Goal: Transaction & Acquisition: Book appointment/travel/reservation

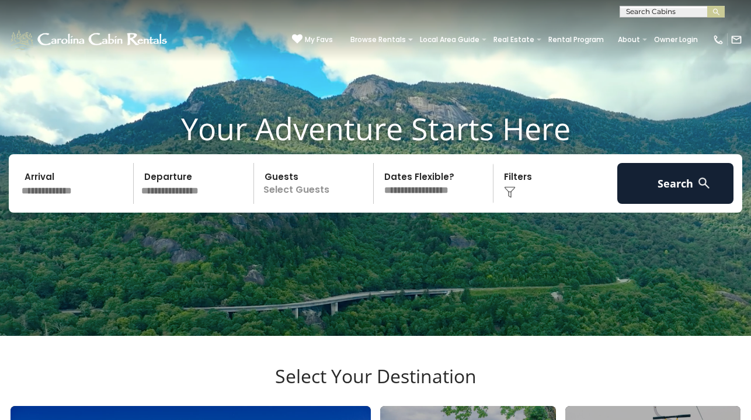
scroll to position [41, 0]
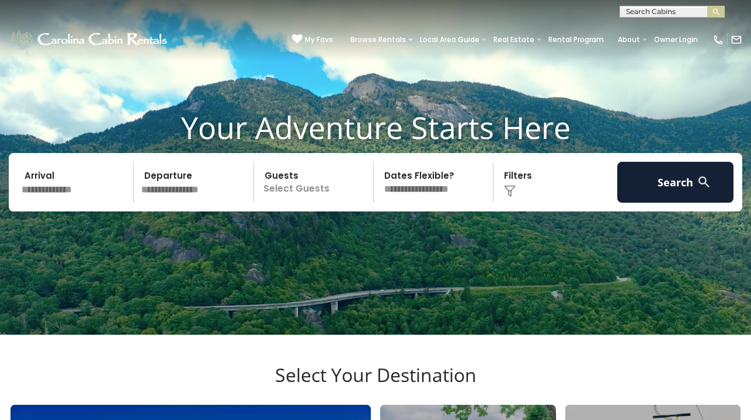
click at [43, 203] on input "text" at bounding box center [76, 182] width 116 height 41
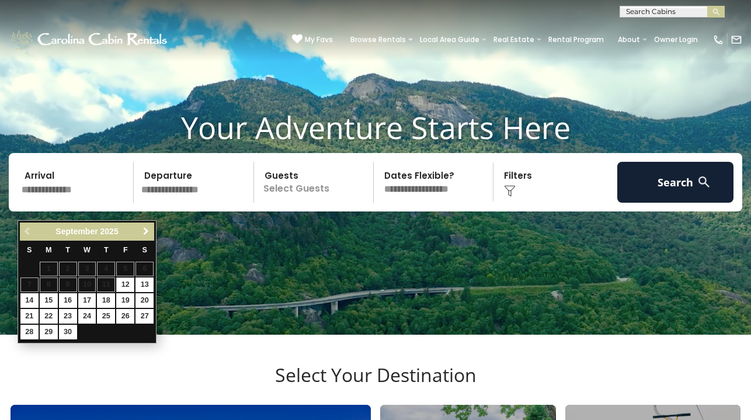
click at [139, 232] on link "Next" at bounding box center [145, 231] width 15 height 15
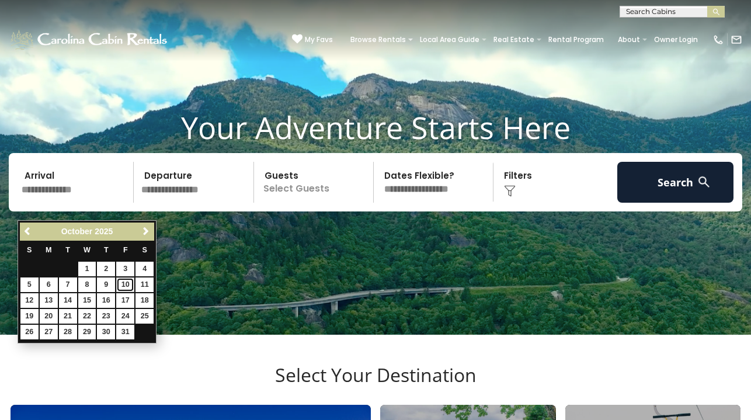
click at [128, 285] on link "10" at bounding box center [125, 284] width 18 height 15
type input "********"
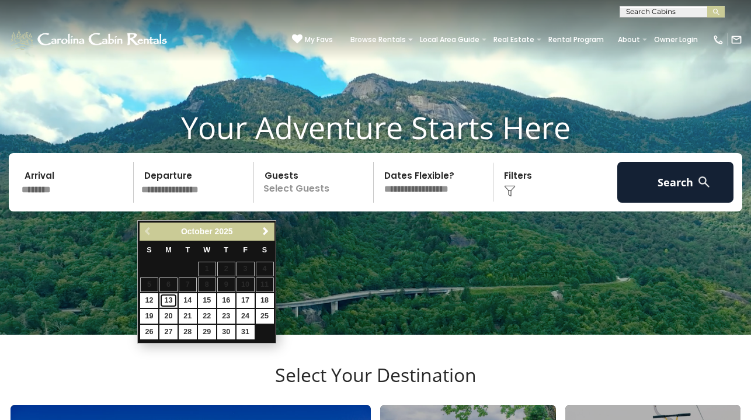
click at [170, 299] on link "13" at bounding box center [168, 300] width 18 height 15
type input "********"
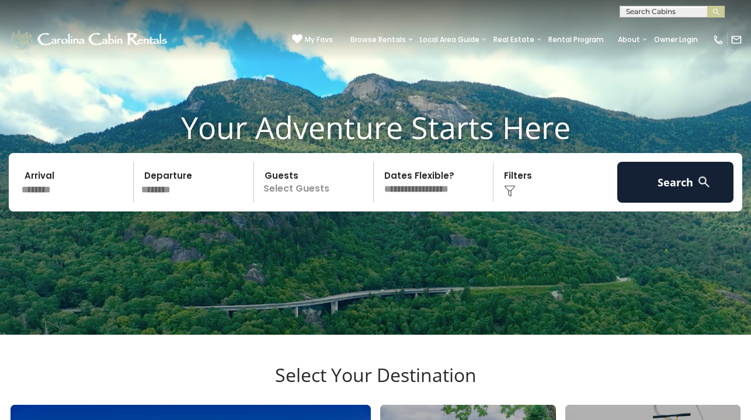
click at [309, 203] on p "Select Guests" at bounding box center [315, 182] width 116 height 41
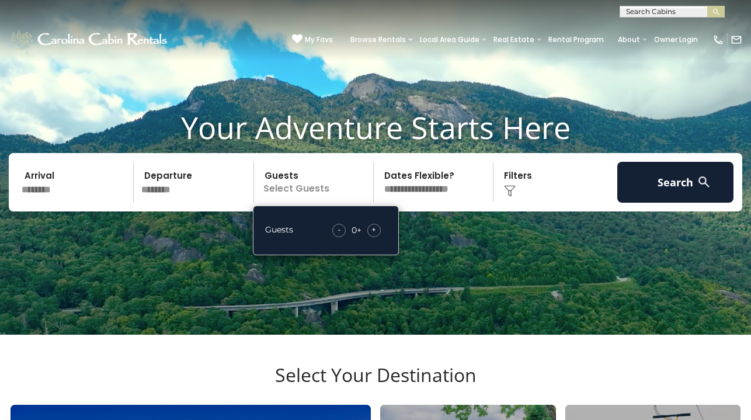
click at [376, 235] on span "+" at bounding box center [373, 230] width 5 height 12
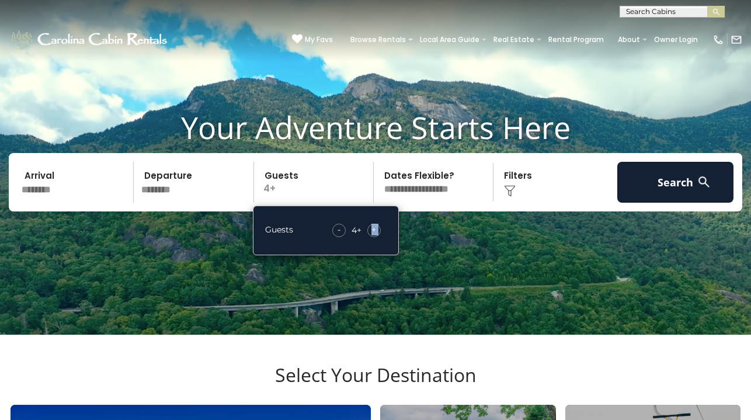
click at [376, 235] on span "+" at bounding box center [373, 230] width 5 height 12
click at [439, 203] on select "**********" at bounding box center [435, 182] width 116 height 41
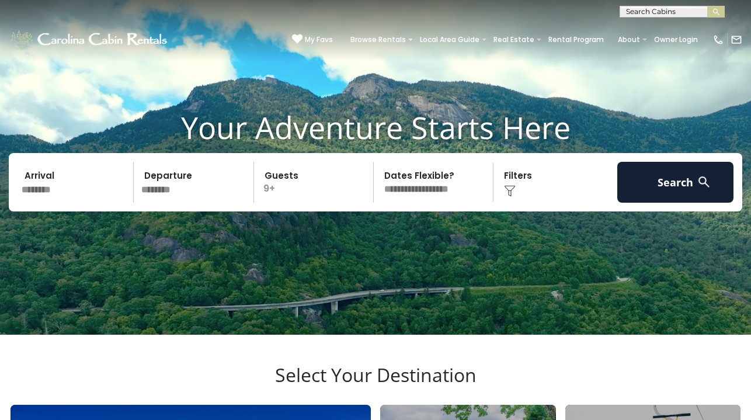
click at [511, 202] on div "Click to Choose" at bounding box center [555, 182] width 116 height 41
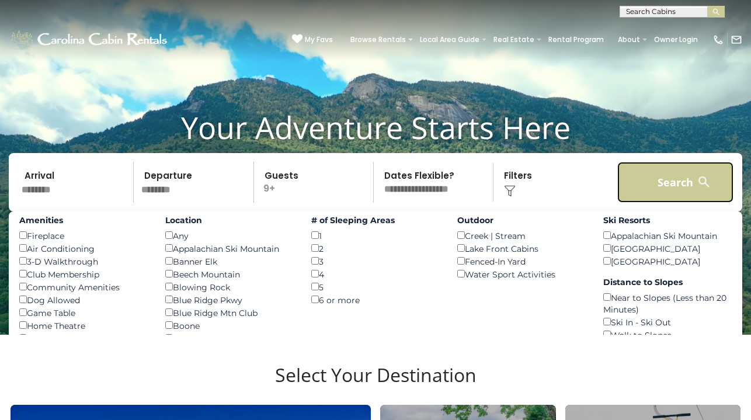
click at [679, 192] on button "Search" at bounding box center [675, 182] width 116 height 41
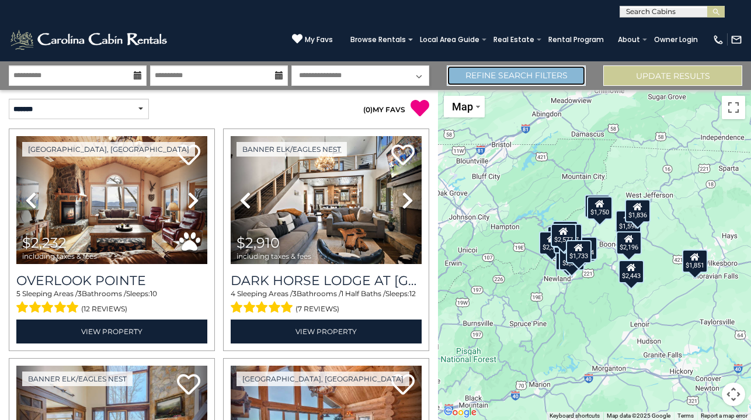
click at [508, 76] on link "Refine Search Filters" at bounding box center [515, 75] width 139 height 20
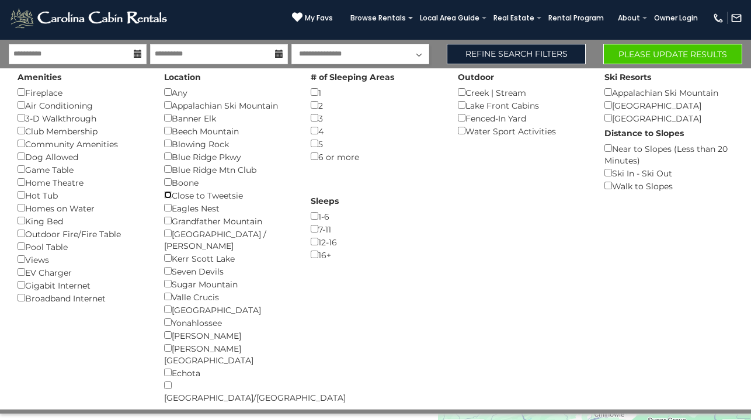
scroll to position [31, 0]
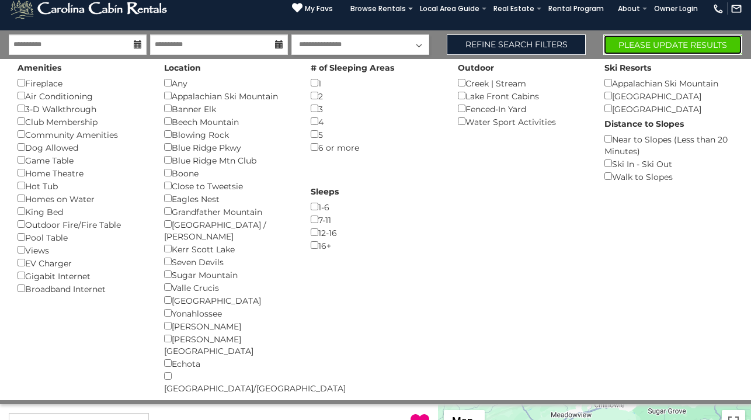
click at [635, 41] on button "Please Update Results" at bounding box center [672, 44] width 139 height 20
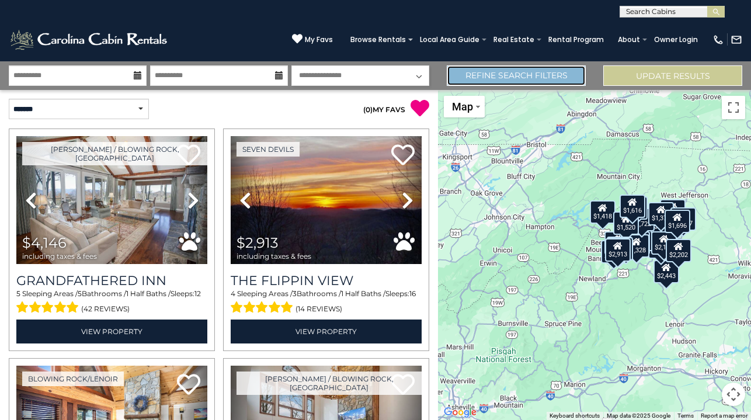
click at [477, 76] on link "Refine Search Filters" at bounding box center [515, 75] width 139 height 20
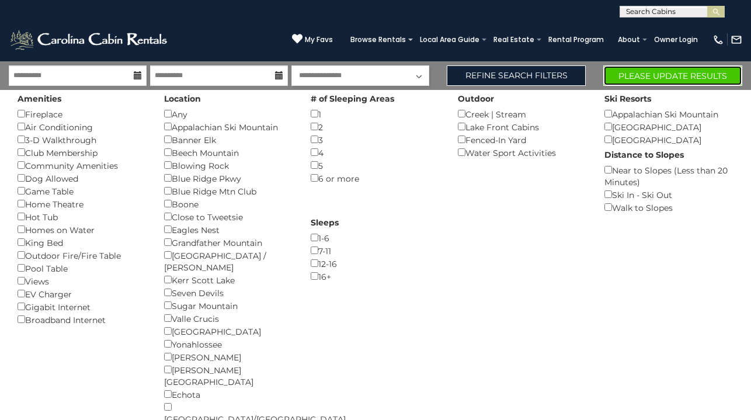
click at [689, 82] on button "Please Update Results" at bounding box center [672, 75] width 139 height 20
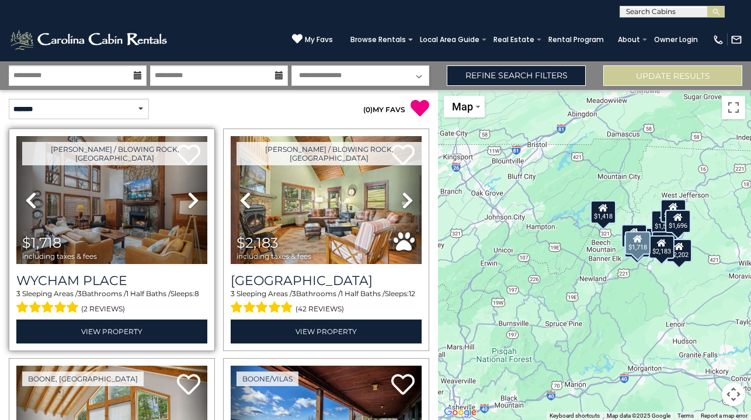
click at [191, 203] on icon at bounding box center [193, 200] width 12 height 19
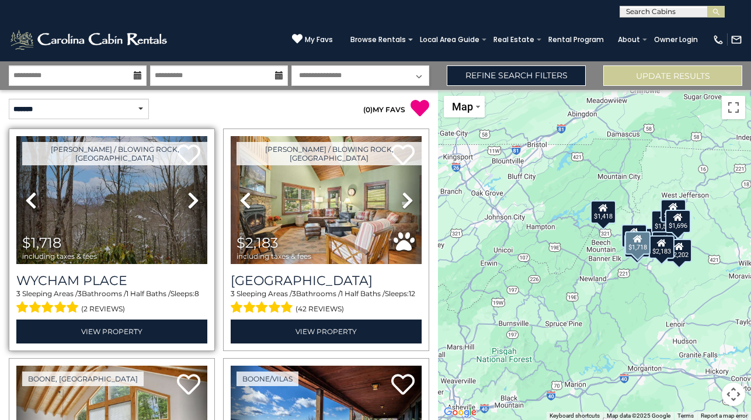
click at [191, 203] on icon at bounding box center [193, 200] width 12 height 19
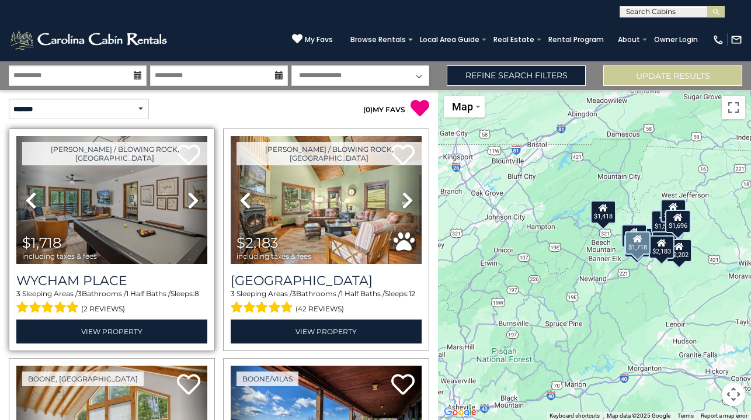
click at [191, 203] on icon at bounding box center [193, 200] width 12 height 19
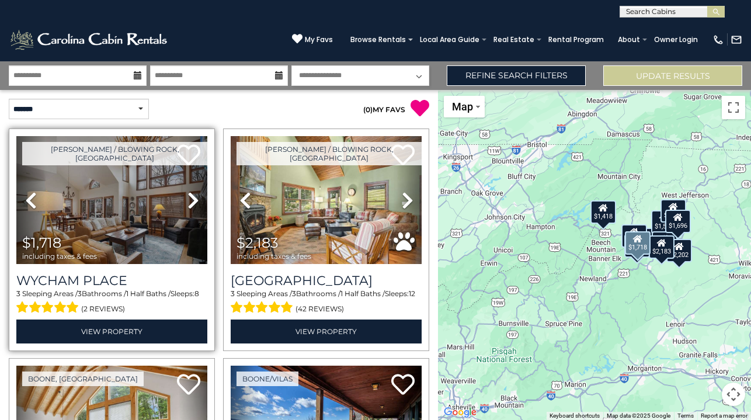
click at [191, 203] on icon at bounding box center [193, 200] width 12 height 19
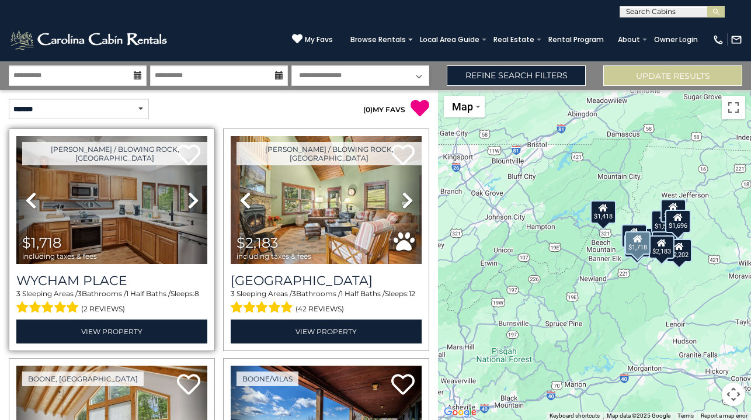
click at [187, 211] on link "Next" at bounding box center [193, 200] width 29 height 128
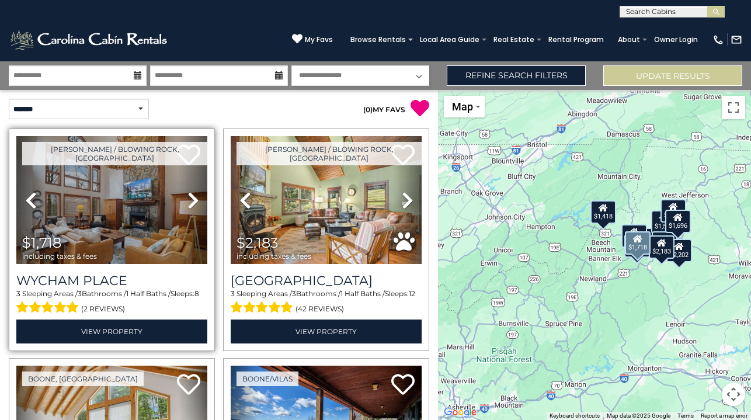
click at [187, 211] on link "Next" at bounding box center [193, 200] width 29 height 128
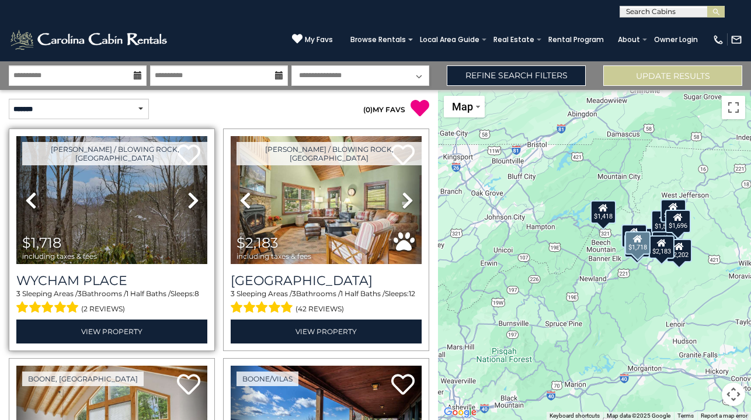
click at [187, 211] on link "Next" at bounding box center [193, 200] width 29 height 128
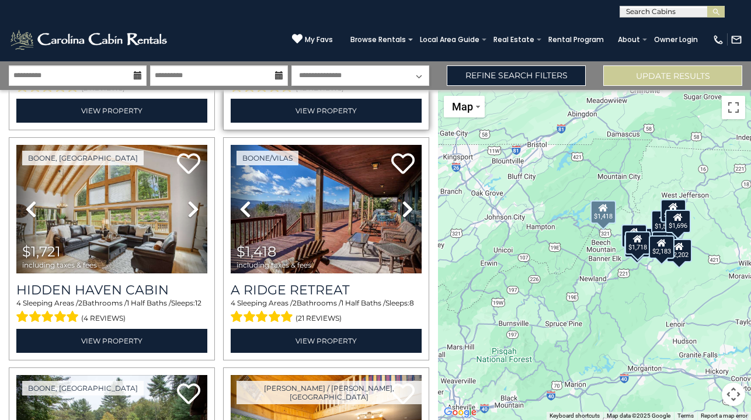
scroll to position [222, 0]
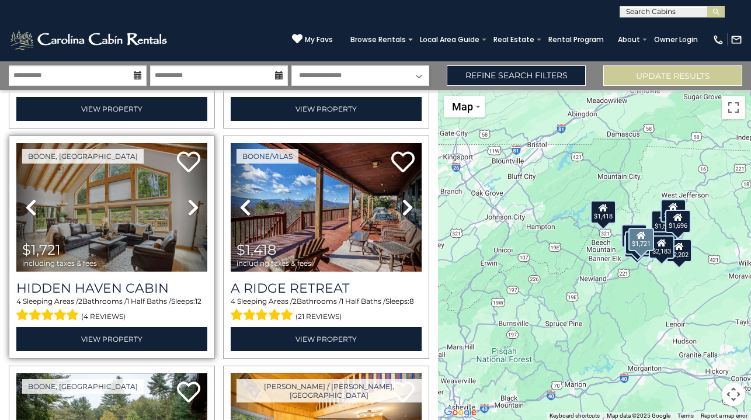
click at [193, 203] on icon at bounding box center [193, 207] width 12 height 19
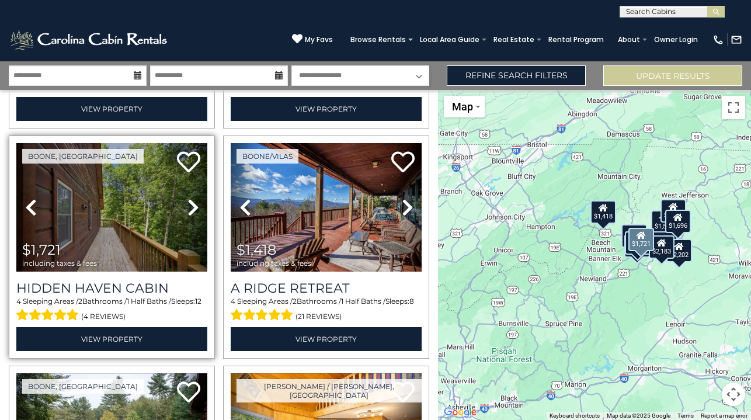
click at [193, 203] on icon at bounding box center [193, 207] width 12 height 19
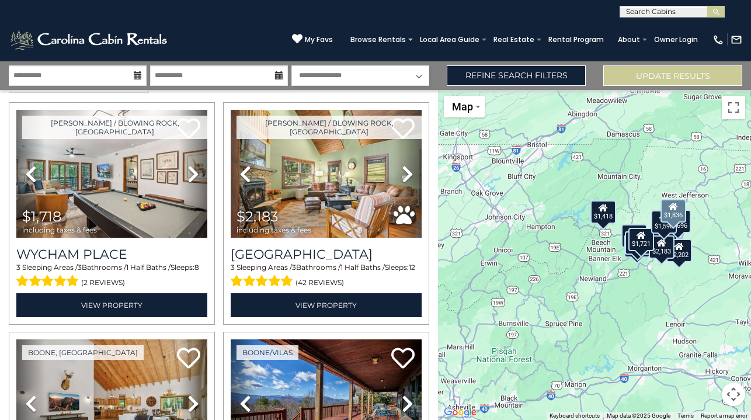
scroll to position [0, 0]
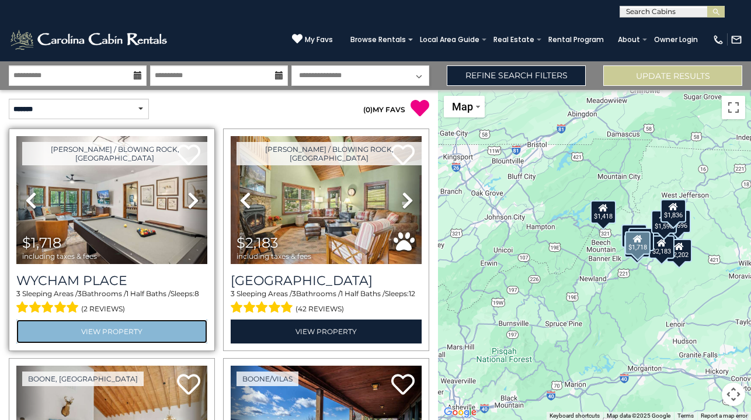
click at [97, 327] on link "View Property" at bounding box center [111, 331] width 191 height 24
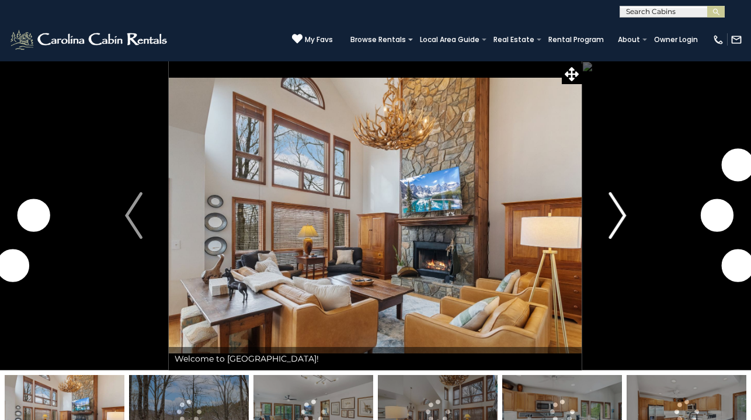
click at [623, 209] on img "Next" at bounding box center [617, 215] width 18 height 47
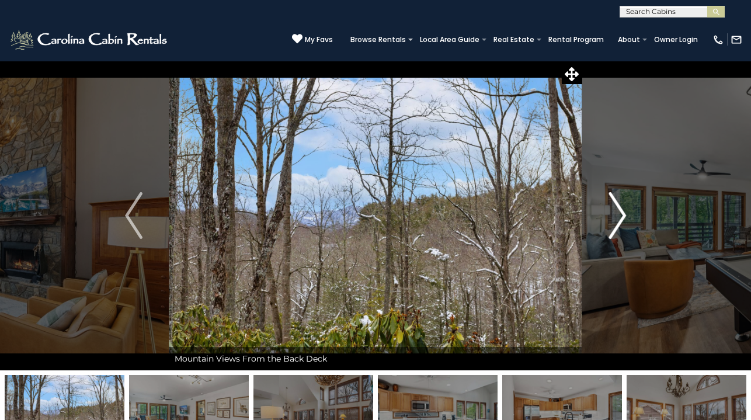
click at [623, 209] on img "Next" at bounding box center [617, 215] width 18 height 47
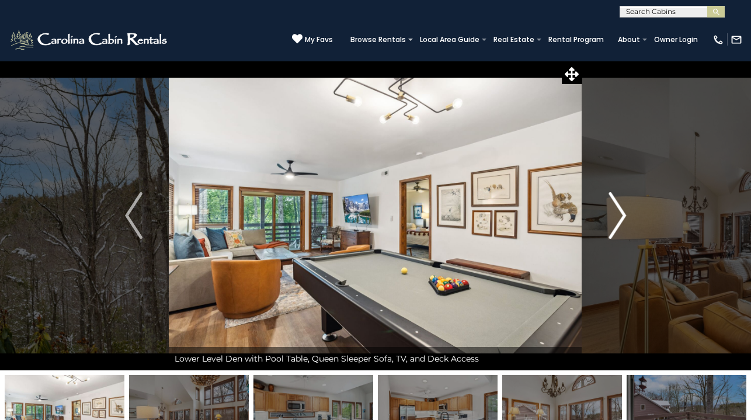
click at [623, 209] on img "Next" at bounding box center [617, 215] width 18 height 47
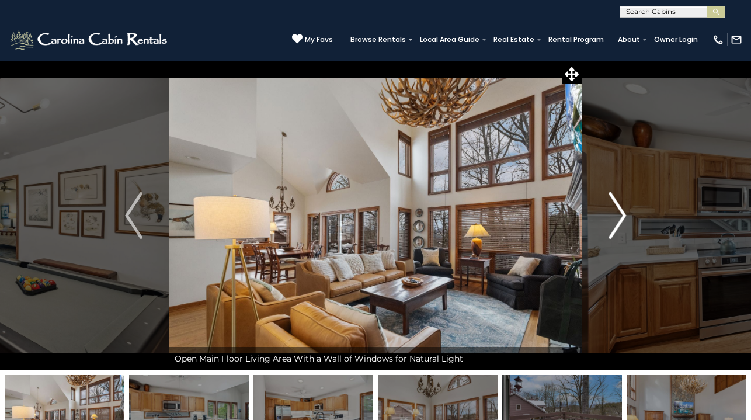
click at [623, 209] on img "Next" at bounding box center [617, 215] width 18 height 47
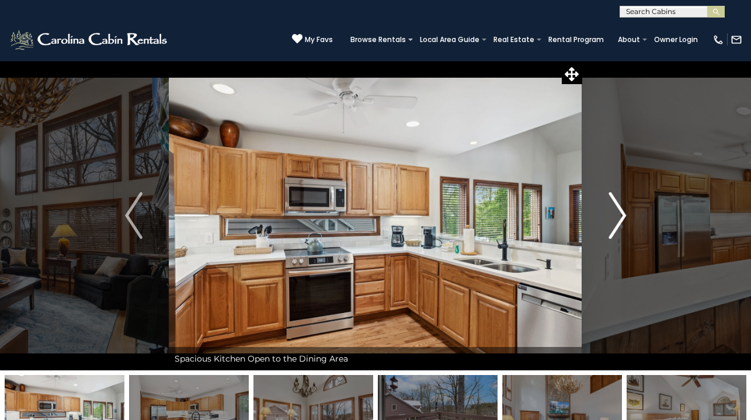
click at [623, 209] on img "Next" at bounding box center [617, 215] width 18 height 47
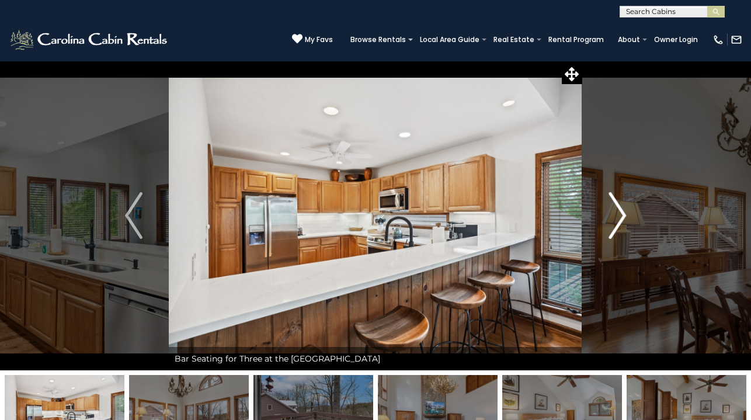
click at [623, 209] on img "Next" at bounding box center [617, 215] width 18 height 47
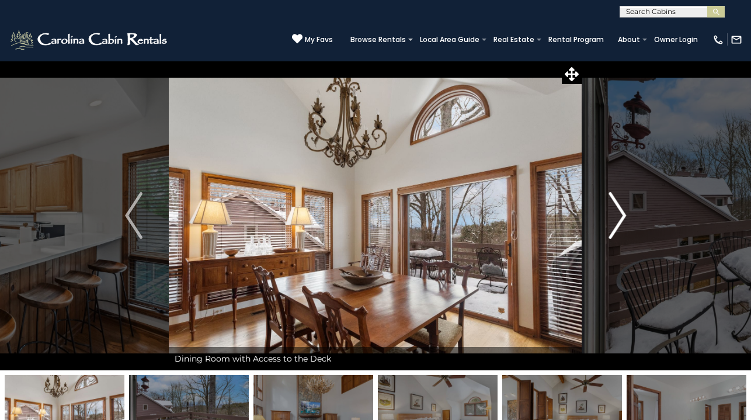
click at [623, 209] on img "Next" at bounding box center [617, 215] width 18 height 47
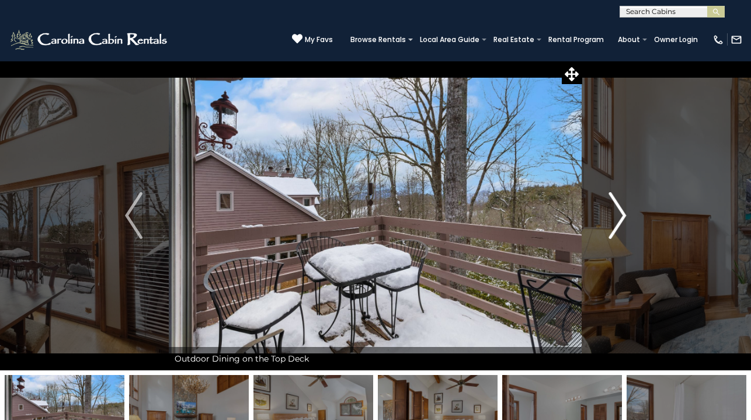
click at [623, 209] on img "Next" at bounding box center [617, 215] width 18 height 47
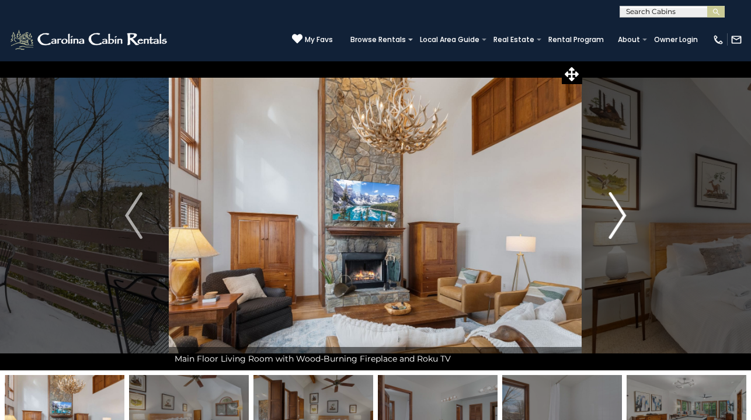
click at [623, 209] on img "Next" at bounding box center [617, 215] width 18 height 47
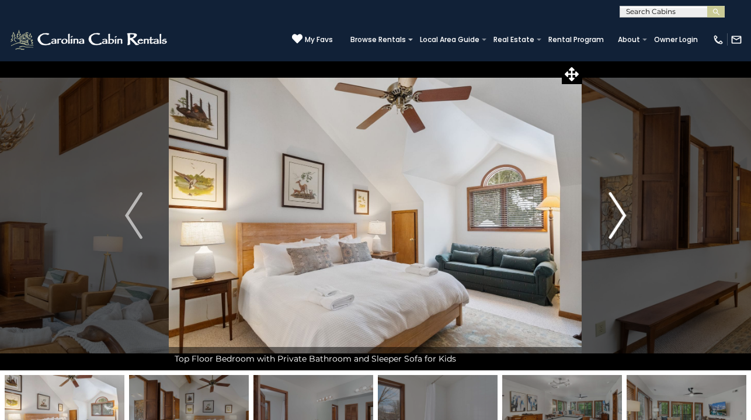
click at [623, 209] on img "Next" at bounding box center [617, 215] width 18 height 47
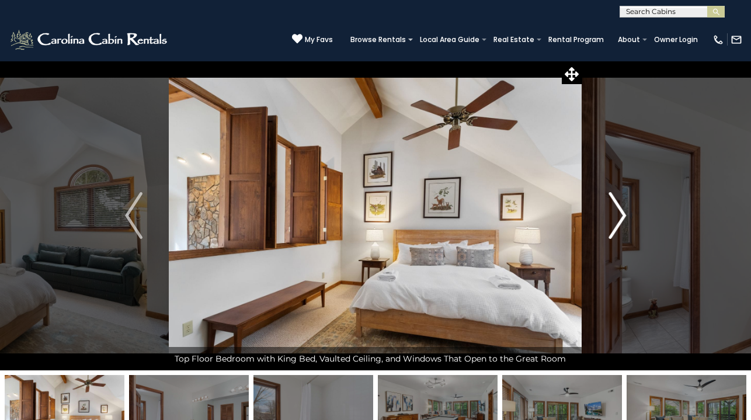
click at [623, 209] on img "Next" at bounding box center [617, 215] width 18 height 47
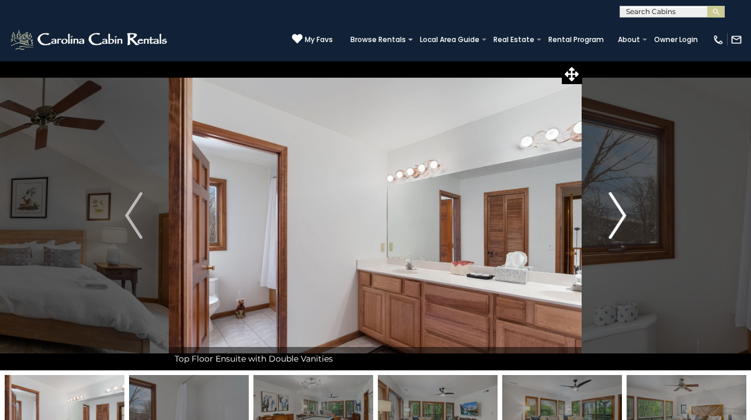
click at [623, 209] on img "Next" at bounding box center [617, 215] width 18 height 47
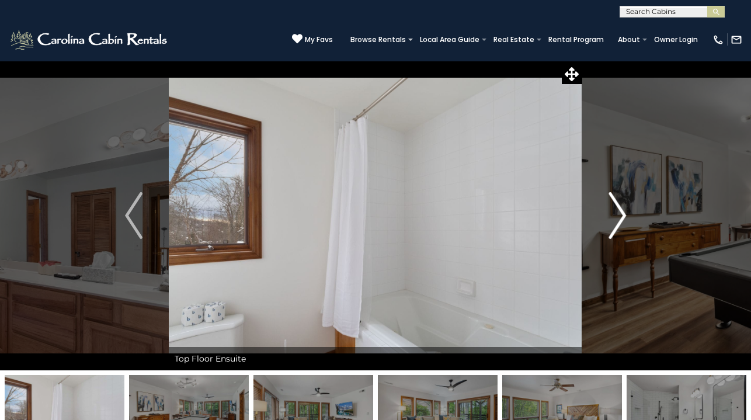
click at [623, 209] on img "Next" at bounding box center [617, 215] width 18 height 47
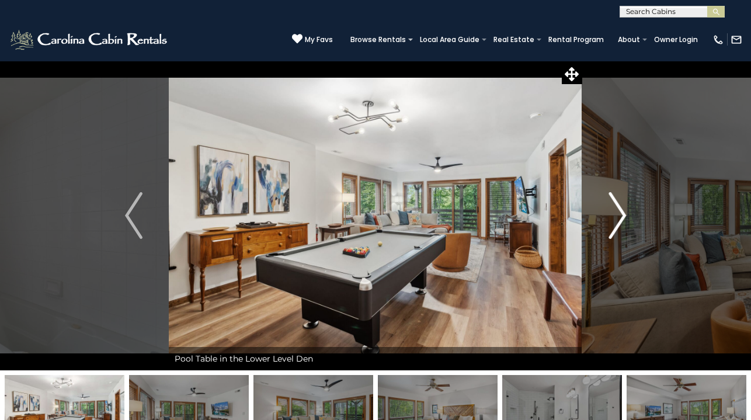
click at [623, 209] on img "Next" at bounding box center [617, 215] width 18 height 47
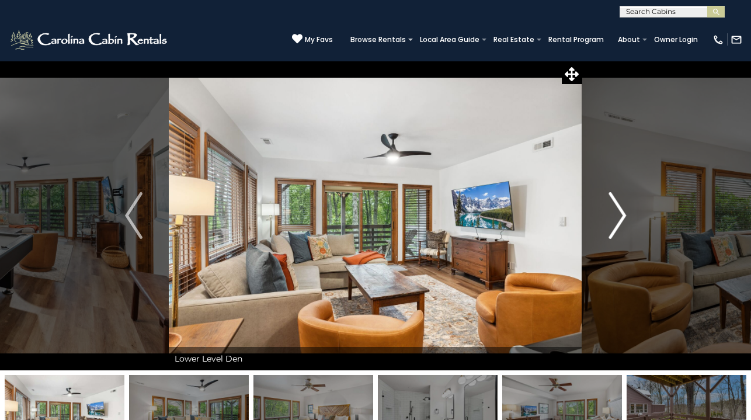
click at [623, 209] on img "Next" at bounding box center [617, 215] width 18 height 47
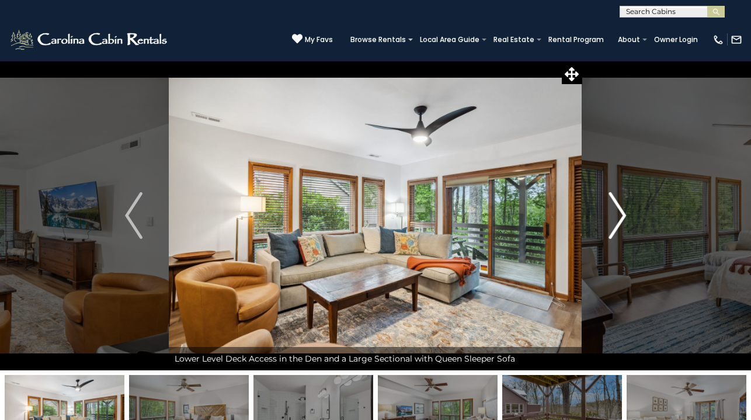
click at [623, 209] on img "Next" at bounding box center [617, 215] width 18 height 47
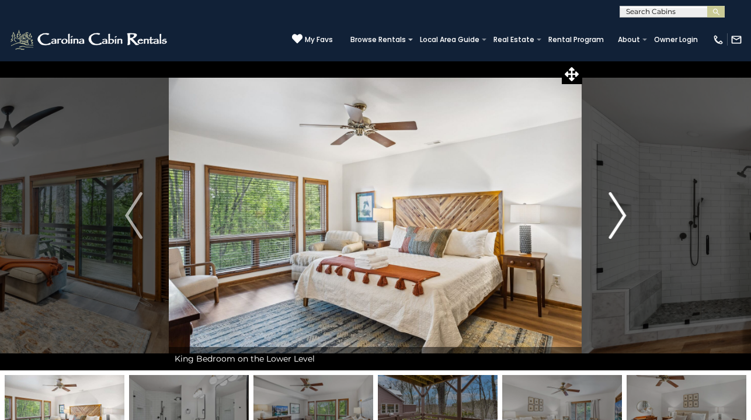
click at [623, 209] on img "Next" at bounding box center [617, 215] width 18 height 47
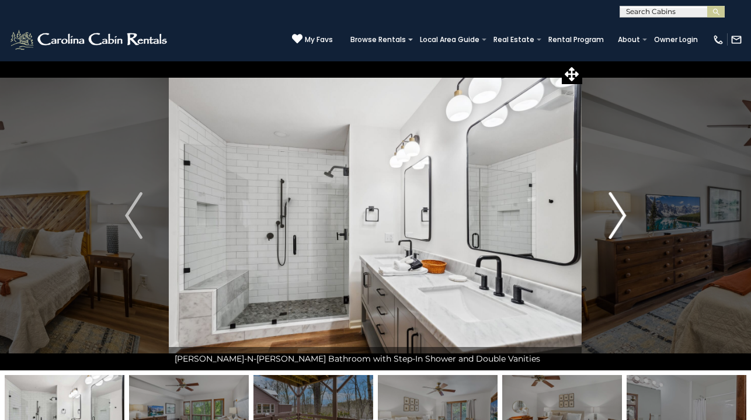
click at [623, 209] on img "Next" at bounding box center [617, 215] width 18 height 47
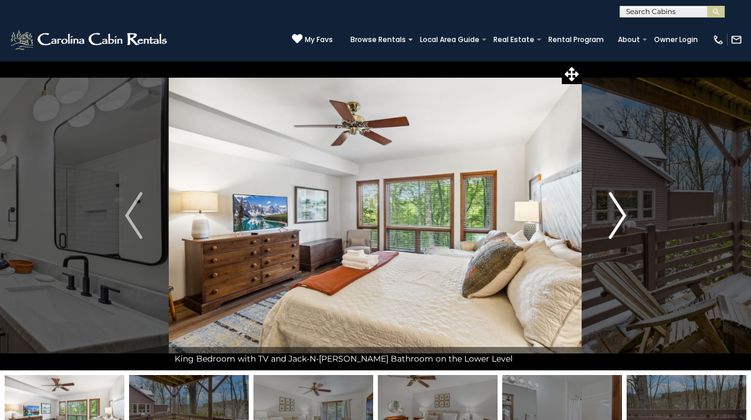
click at [623, 209] on img "Next" at bounding box center [617, 215] width 18 height 47
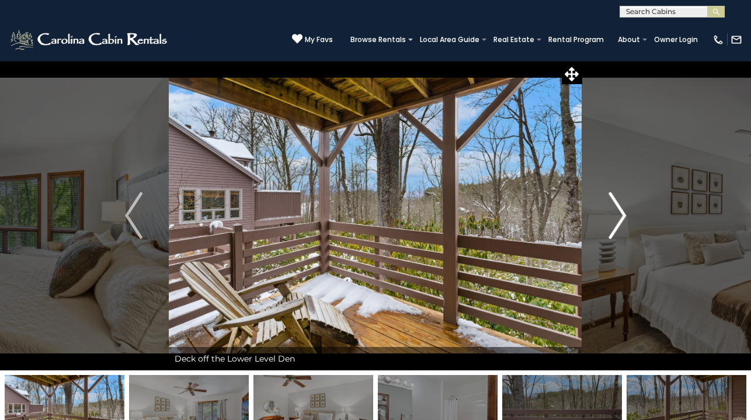
click at [623, 209] on img "Next" at bounding box center [617, 215] width 18 height 47
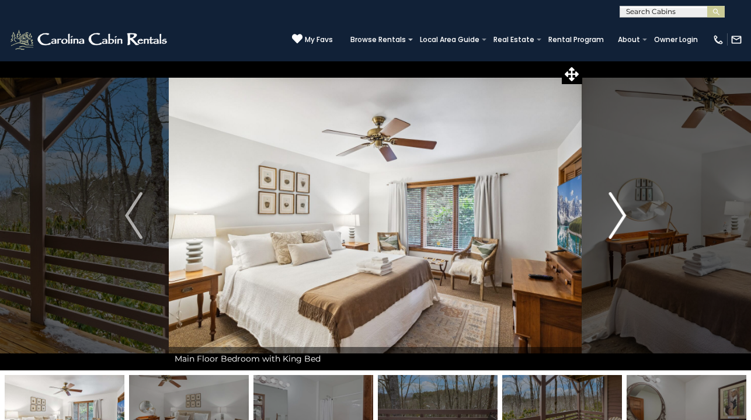
click at [623, 209] on img "Next" at bounding box center [617, 215] width 18 height 47
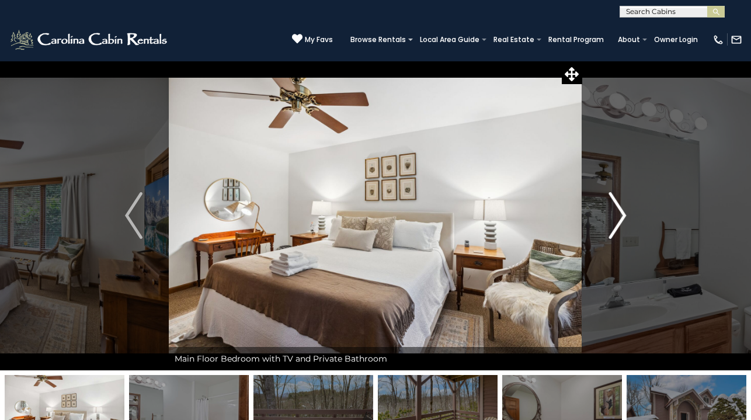
click at [623, 209] on img "Next" at bounding box center [617, 215] width 18 height 47
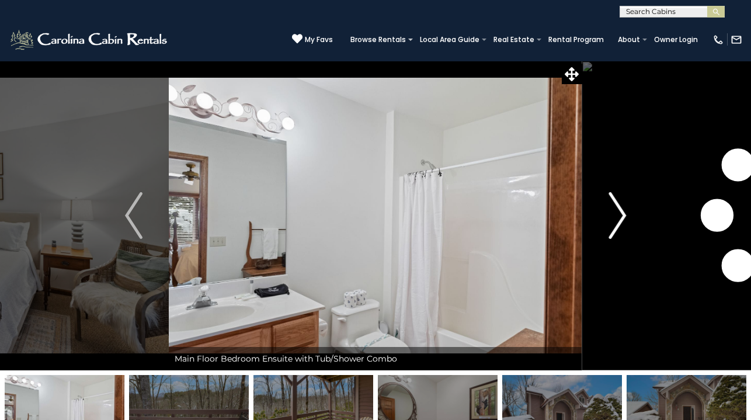
click at [623, 209] on img "Next" at bounding box center [617, 215] width 18 height 47
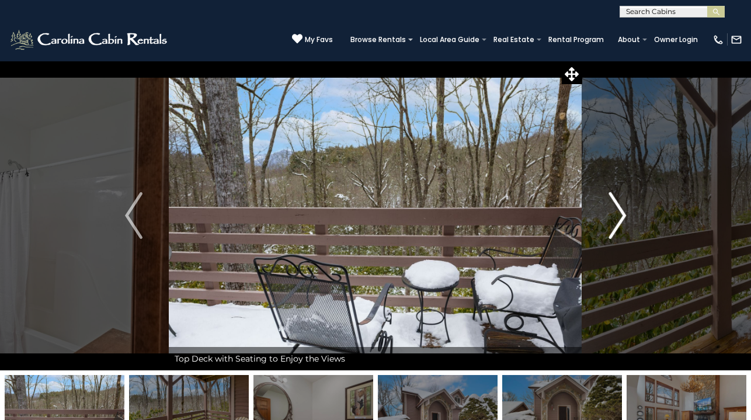
click at [623, 209] on img "Next" at bounding box center [617, 215] width 18 height 47
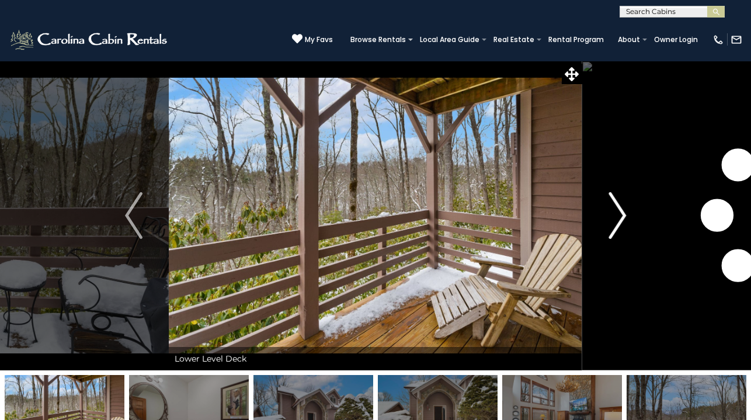
click at [623, 209] on img "Next" at bounding box center [617, 215] width 18 height 47
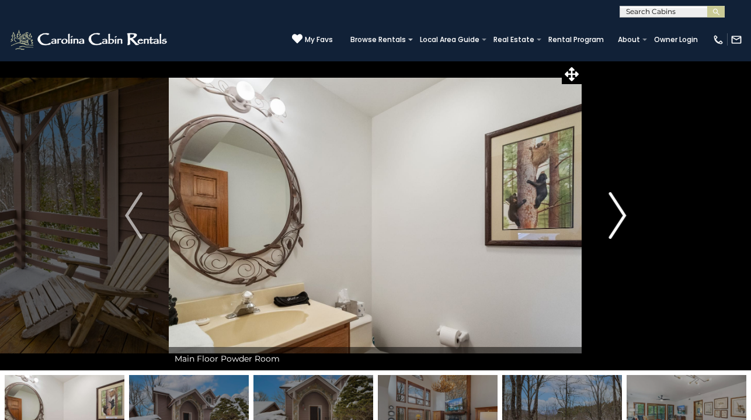
click at [623, 209] on img "Next" at bounding box center [617, 215] width 18 height 47
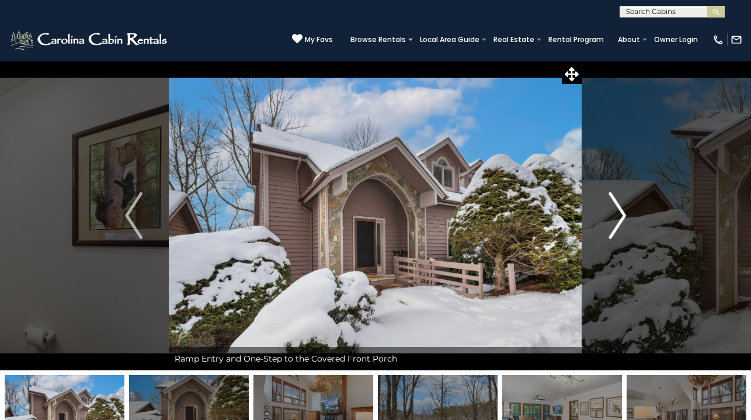
click at [623, 209] on img "Next" at bounding box center [617, 215] width 18 height 47
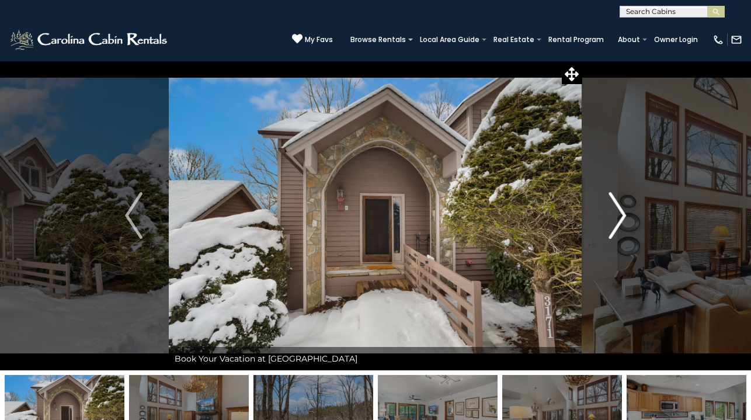
click at [623, 209] on img "Next" at bounding box center [617, 215] width 18 height 47
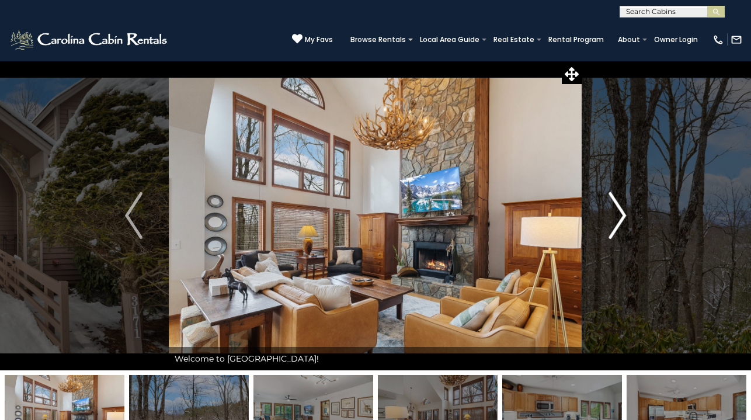
click at [623, 209] on img "Next" at bounding box center [617, 215] width 18 height 47
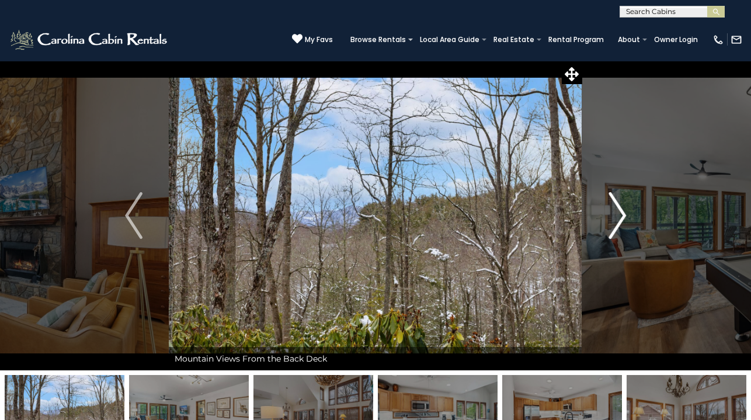
click at [623, 209] on img "Next" at bounding box center [617, 215] width 18 height 47
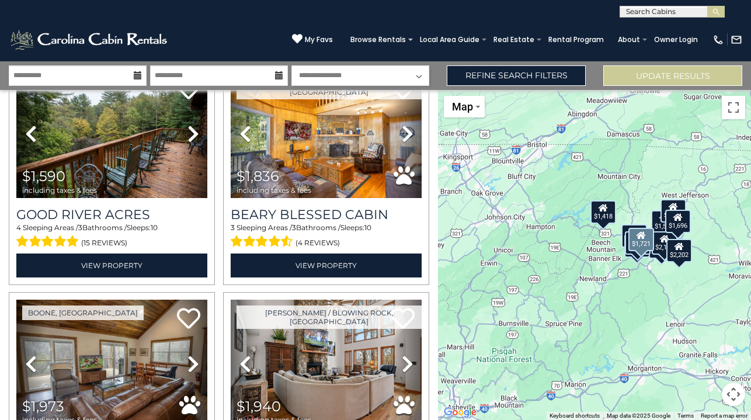
scroll to position [526, 0]
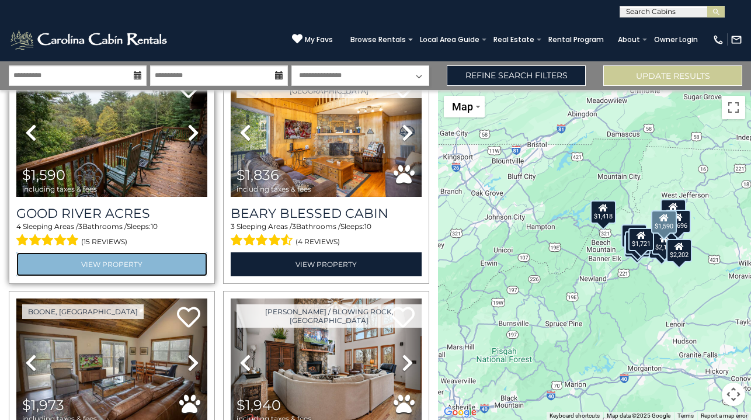
click at [120, 265] on link "View Property" at bounding box center [111, 264] width 191 height 24
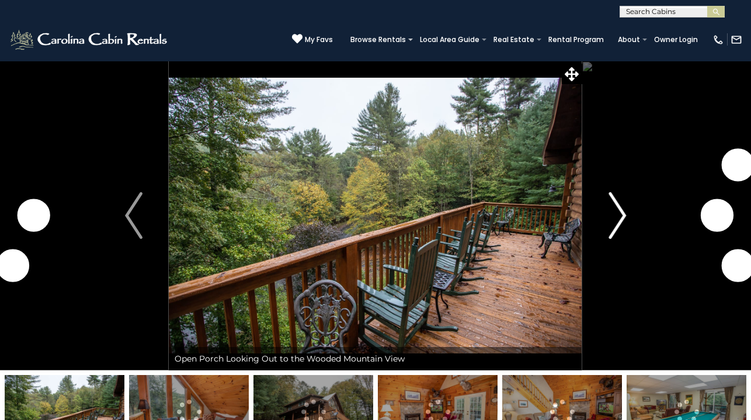
click at [622, 218] on img "Next" at bounding box center [617, 215] width 18 height 47
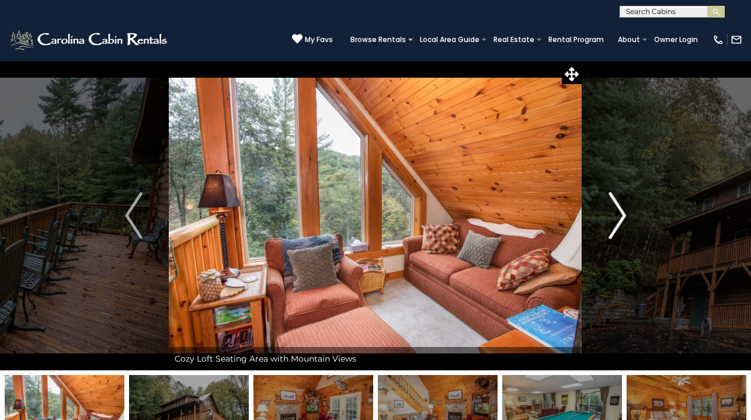
click at [622, 218] on img "Next" at bounding box center [617, 215] width 18 height 47
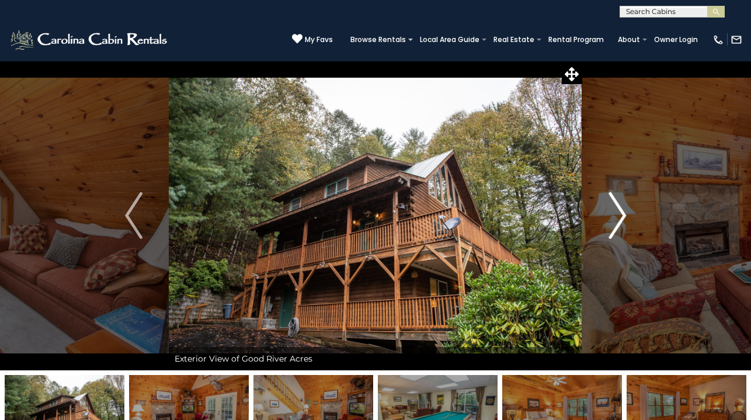
click at [622, 218] on img "Next" at bounding box center [617, 215] width 18 height 47
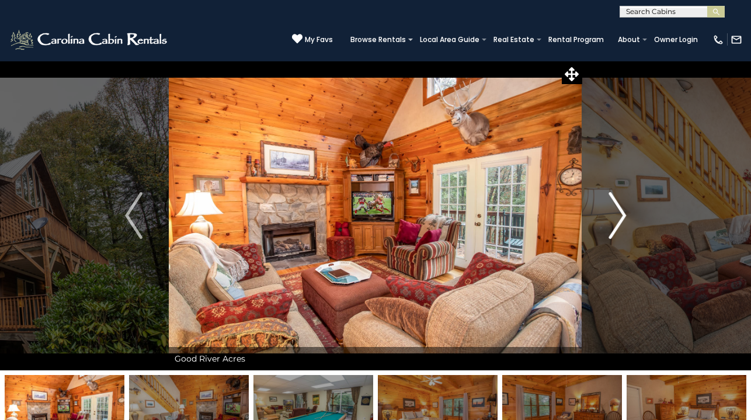
click at [622, 218] on img "Next" at bounding box center [617, 215] width 18 height 47
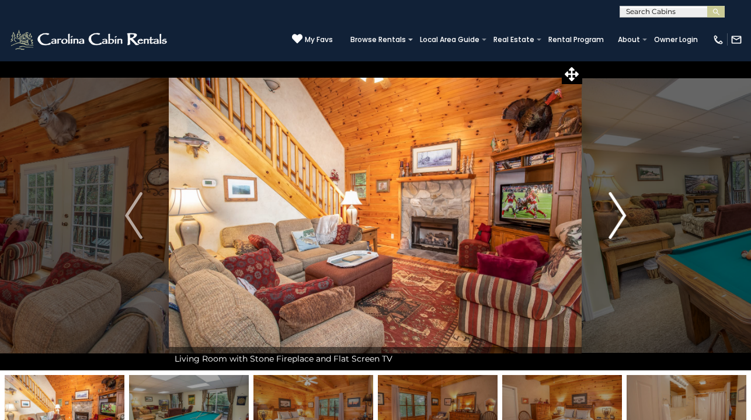
click at [622, 218] on img "Next" at bounding box center [617, 215] width 18 height 47
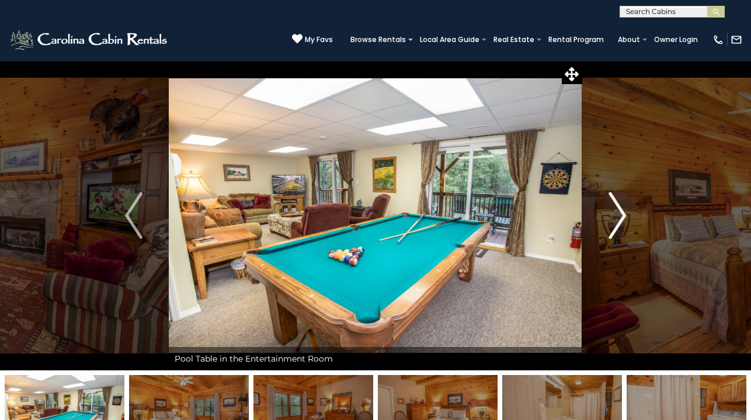
click at [622, 218] on img "Next" at bounding box center [617, 215] width 18 height 47
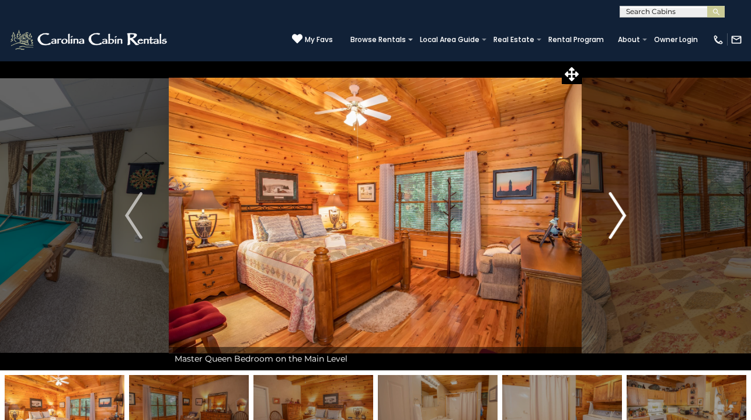
click at [622, 218] on img "Next" at bounding box center [617, 215] width 18 height 47
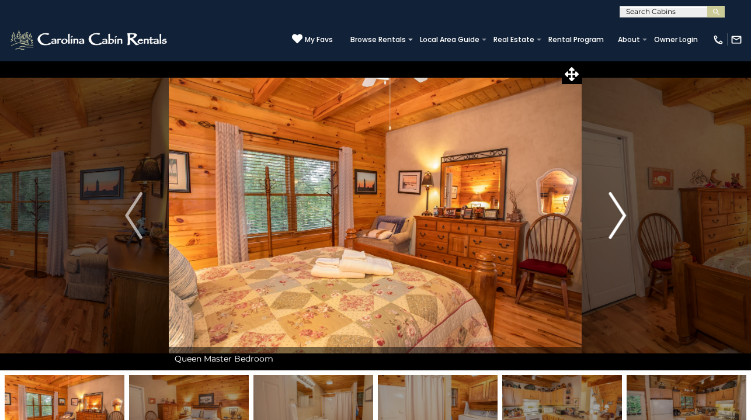
click at [622, 218] on img "Next" at bounding box center [617, 215] width 18 height 47
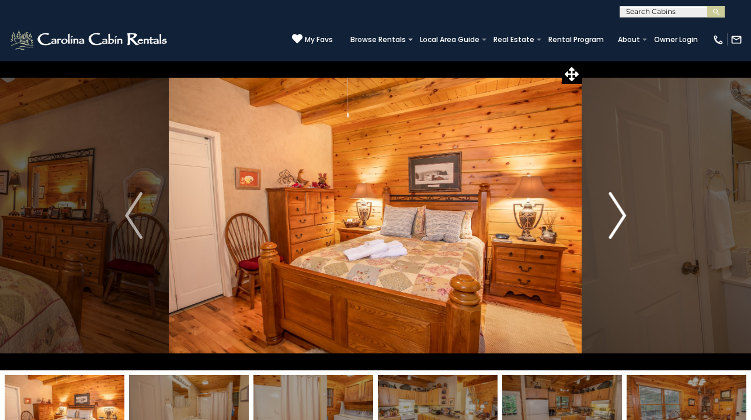
click at [622, 218] on img "Next" at bounding box center [617, 215] width 18 height 47
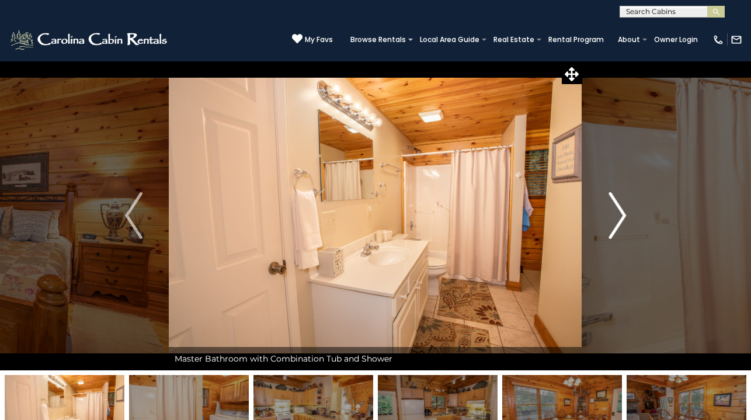
click at [622, 218] on img "Next" at bounding box center [617, 215] width 18 height 47
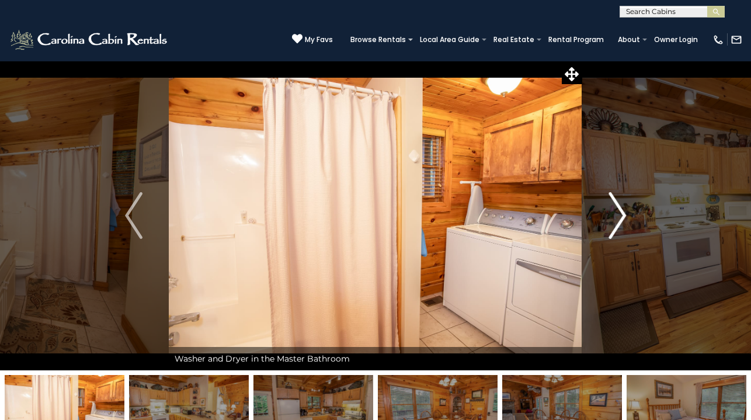
click at [622, 218] on img "Next" at bounding box center [617, 215] width 18 height 47
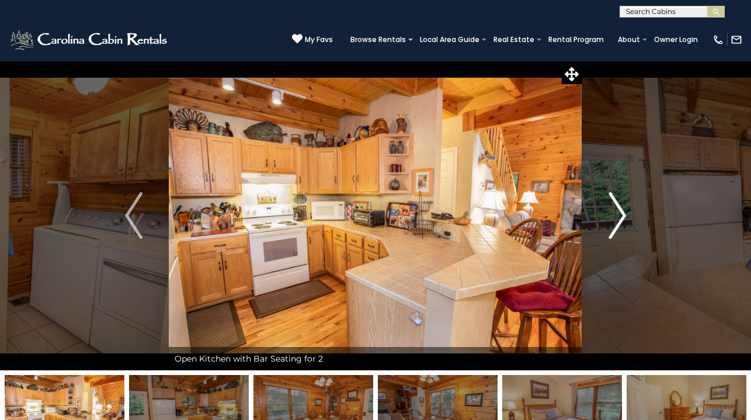
click at [622, 218] on img "Next" at bounding box center [617, 215] width 18 height 47
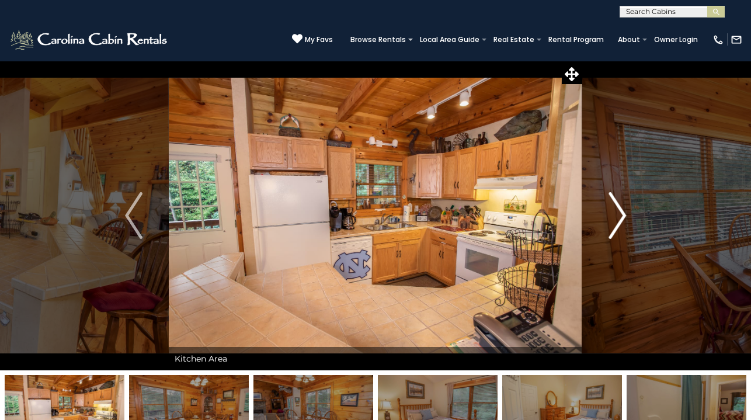
click at [622, 218] on img "Next" at bounding box center [617, 215] width 18 height 47
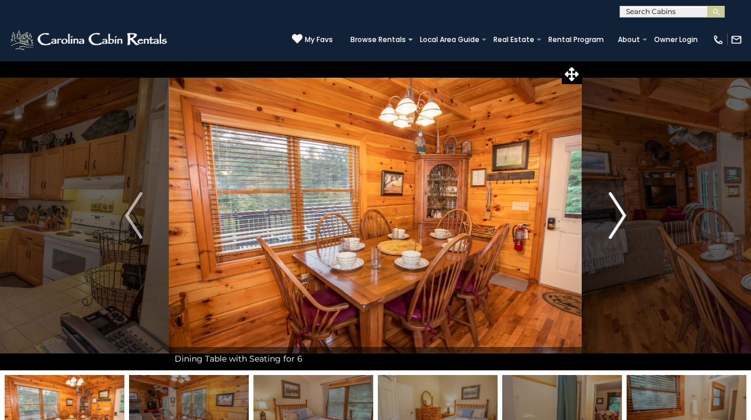
click at [622, 218] on img "Next" at bounding box center [617, 215] width 18 height 47
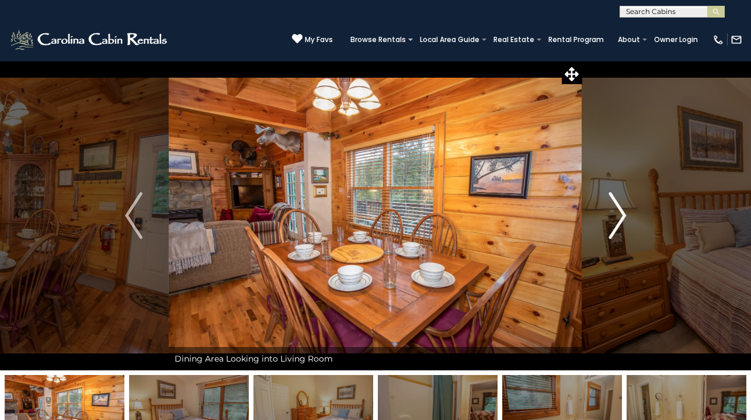
click at [622, 218] on img "Next" at bounding box center [617, 215] width 18 height 47
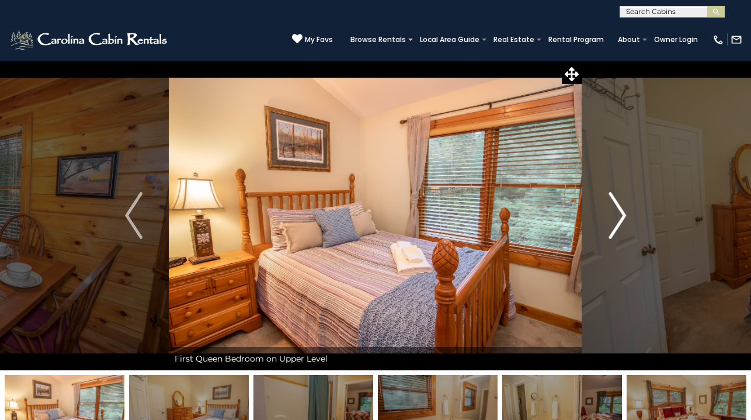
click at [622, 218] on img "Next" at bounding box center [617, 215] width 18 height 47
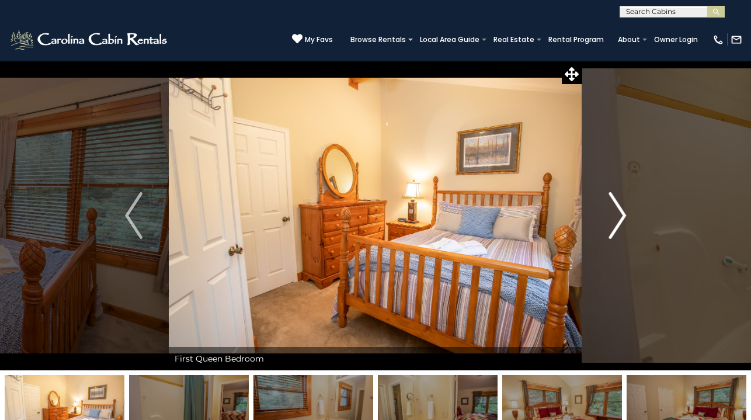
click at [622, 218] on img "Next" at bounding box center [617, 215] width 18 height 47
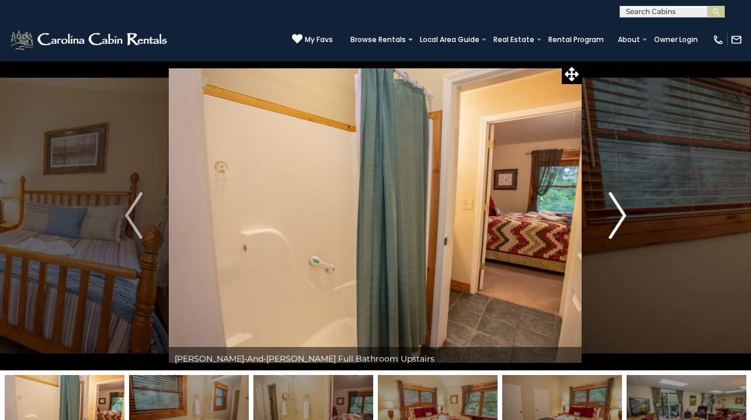
click at [622, 218] on img "Next" at bounding box center [617, 215] width 18 height 47
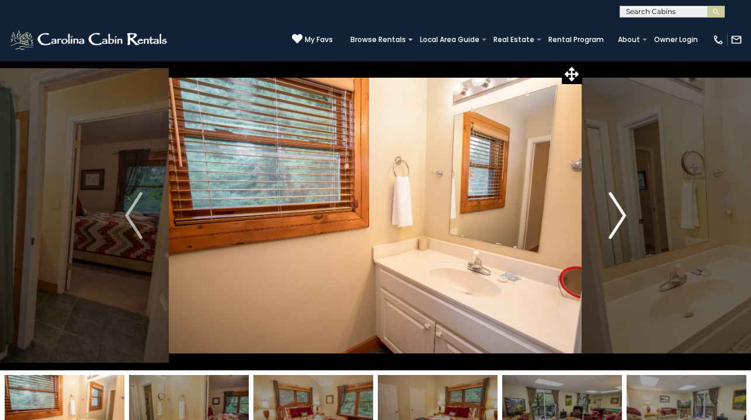
click at [622, 218] on img "Next" at bounding box center [617, 215] width 18 height 47
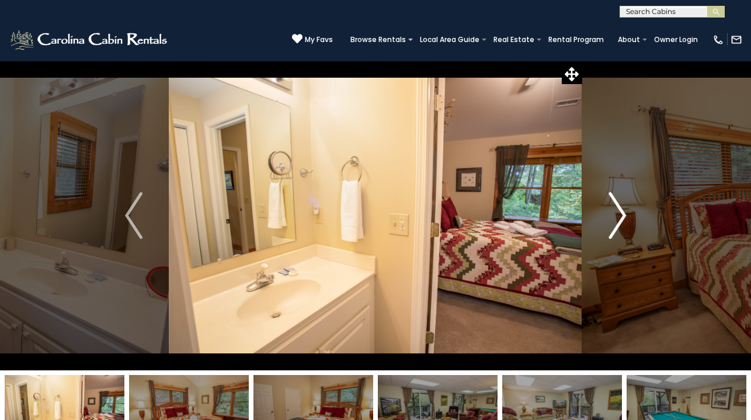
click at [622, 218] on img "Next" at bounding box center [617, 215] width 18 height 47
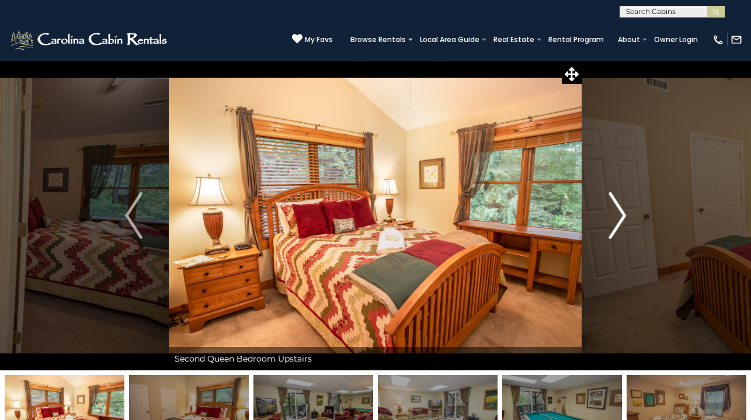
click at [622, 218] on img "Next" at bounding box center [617, 215] width 18 height 47
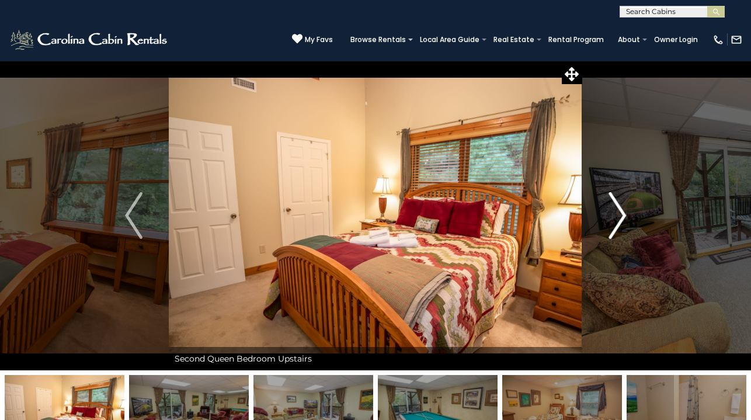
click at [622, 218] on img "Next" at bounding box center [617, 215] width 18 height 47
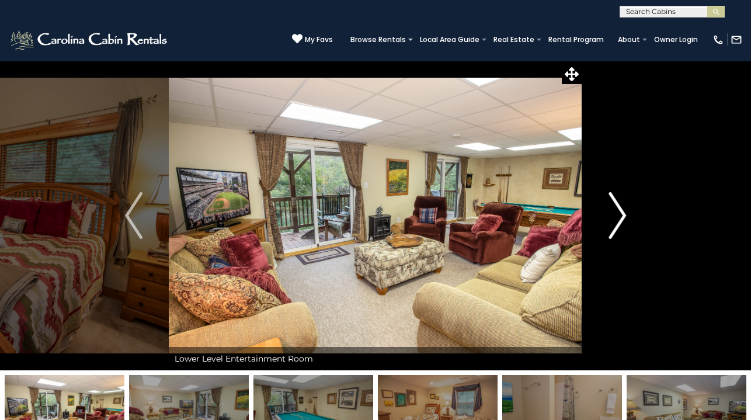
click at [622, 218] on img "Next" at bounding box center [617, 215] width 18 height 47
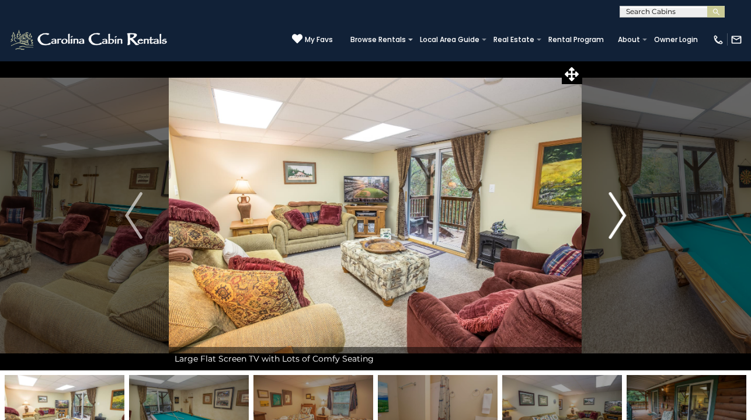
click at [622, 218] on img "Next" at bounding box center [617, 215] width 18 height 47
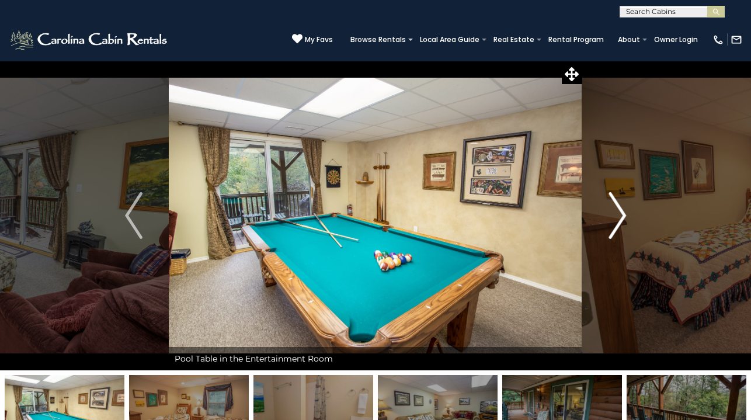
click at [622, 218] on img "Next" at bounding box center [617, 215] width 18 height 47
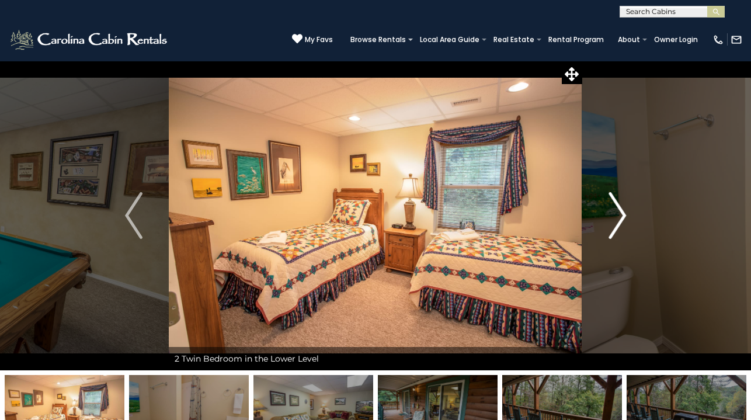
click at [622, 218] on img "Next" at bounding box center [617, 215] width 18 height 47
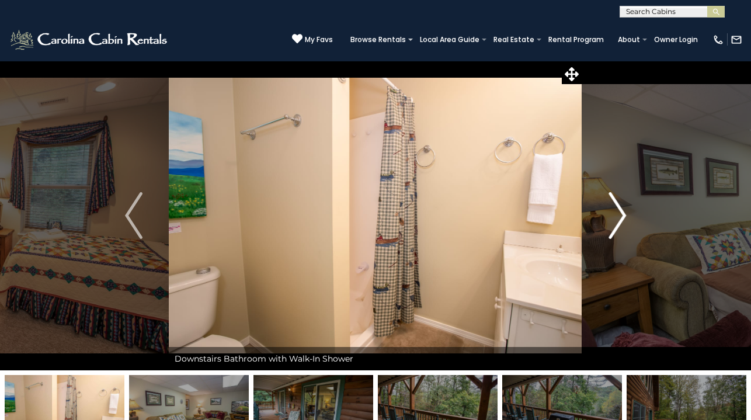
click at [622, 218] on img "Next" at bounding box center [617, 215] width 18 height 47
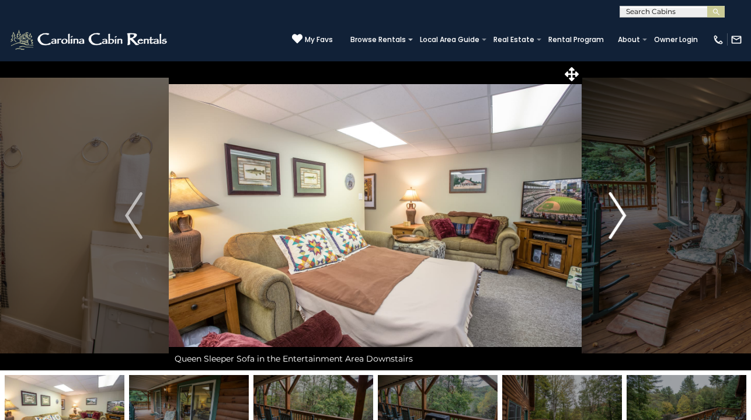
click at [622, 218] on img "Next" at bounding box center [617, 215] width 18 height 47
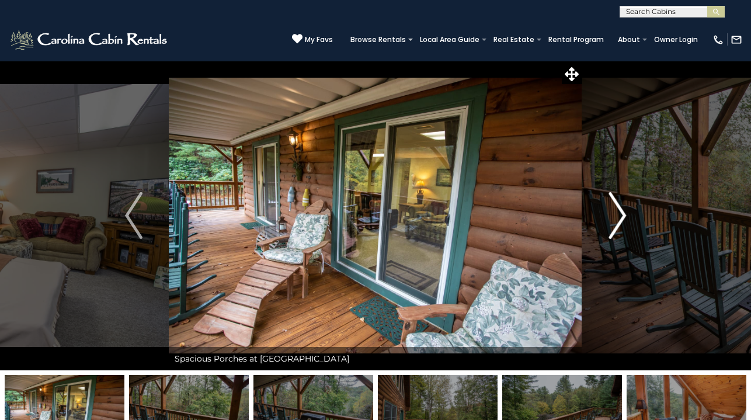
click at [622, 218] on img "Next" at bounding box center [617, 215] width 18 height 47
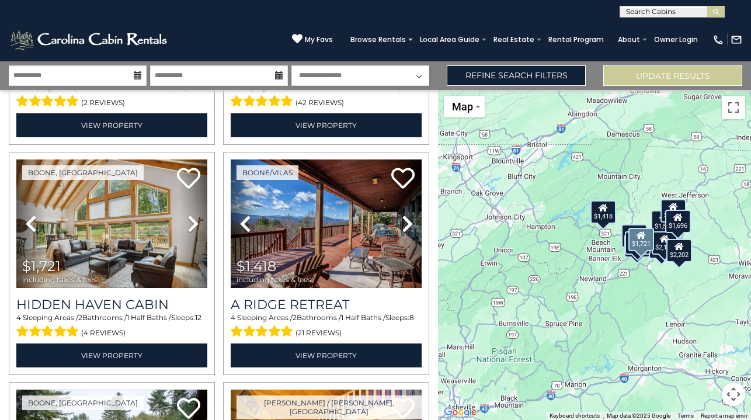
scroll to position [207, 0]
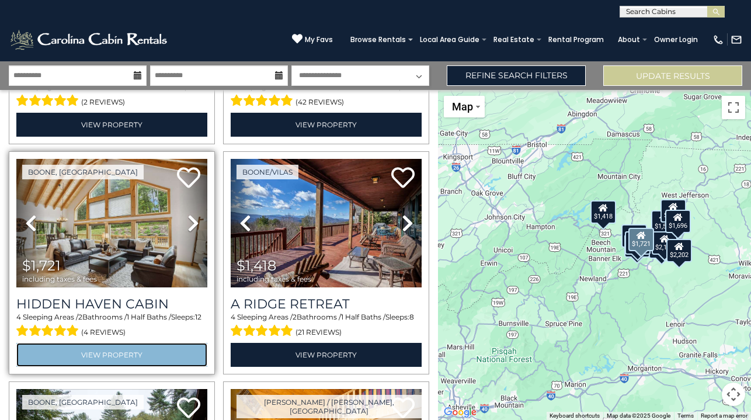
click at [116, 350] on link "View Property" at bounding box center [111, 355] width 191 height 24
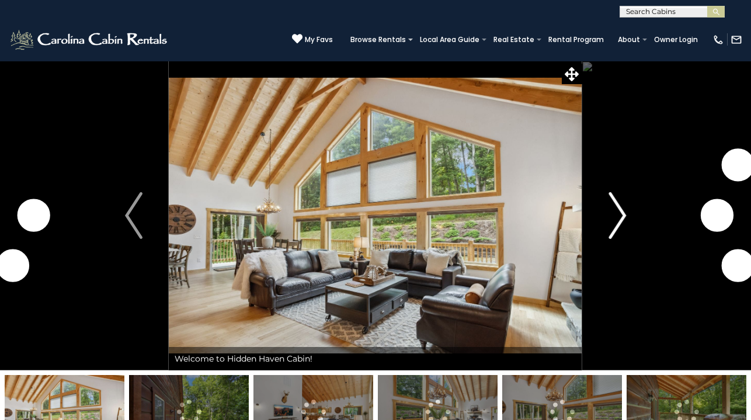
click at [609, 209] on img "Next" at bounding box center [617, 215] width 18 height 47
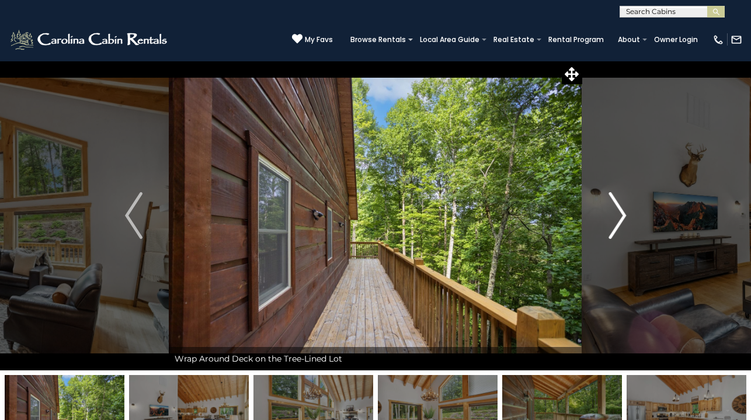
click at [609, 209] on img "Next" at bounding box center [617, 215] width 18 height 47
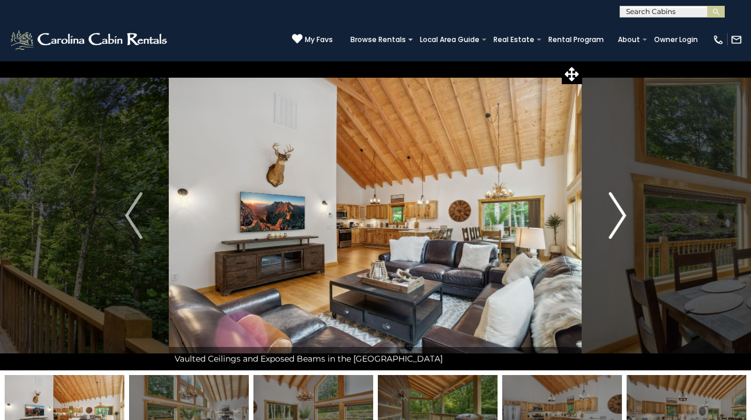
click at [609, 209] on img "Next" at bounding box center [617, 215] width 18 height 47
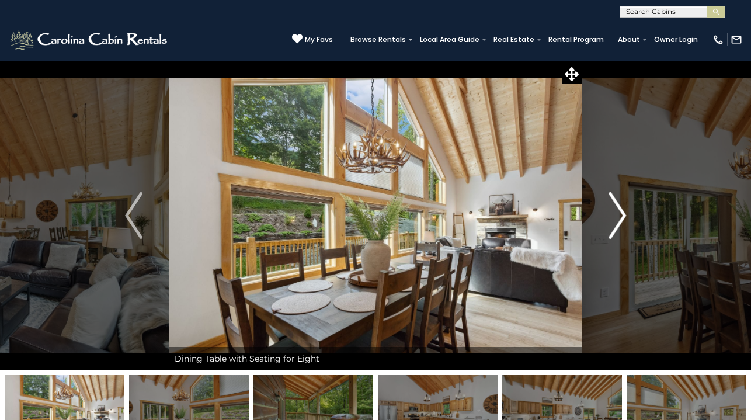
click at [609, 210] on img "Next" at bounding box center [617, 215] width 18 height 47
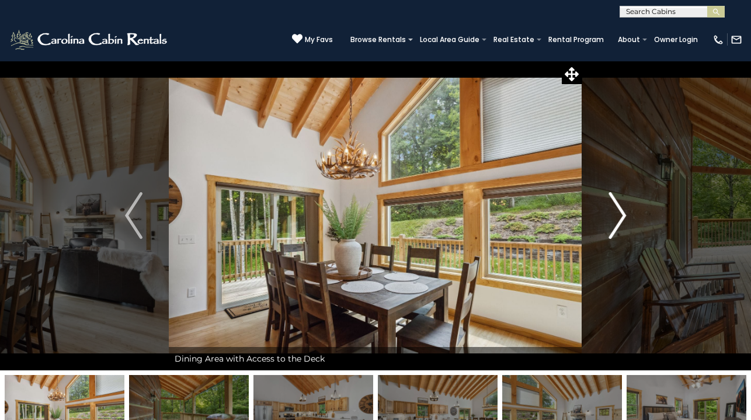
click at [610, 210] on img "Next" at bounding box center [617, 215] width 18 height 47
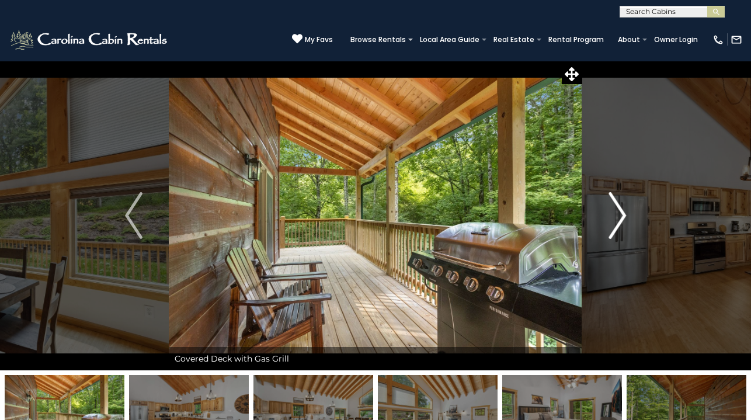
click at [610, 210] on img "Next" at bounding box center [617, 215] width 18 height 47
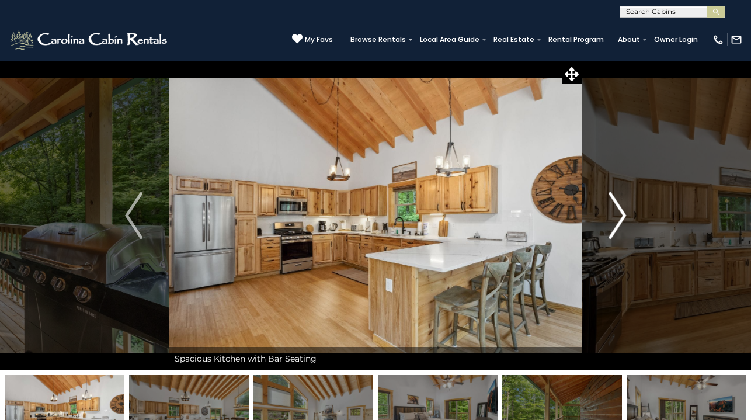
click at [610, 211] on img "Next" at bounding box center [617, 215] width 18 height 47
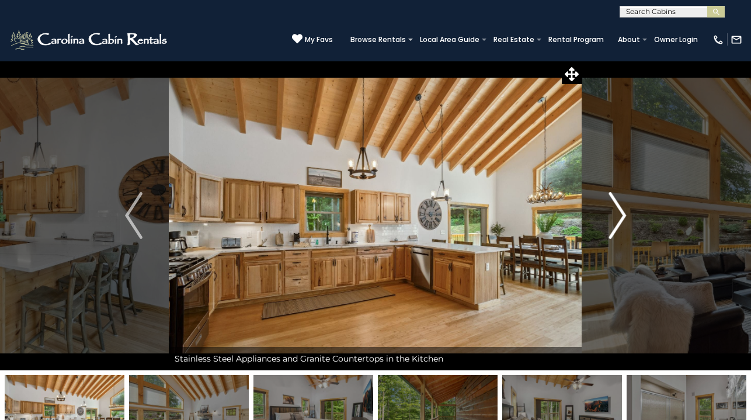
click at [610, 211] on img "Next" at bounding box center [617, 215] width 18 height 47
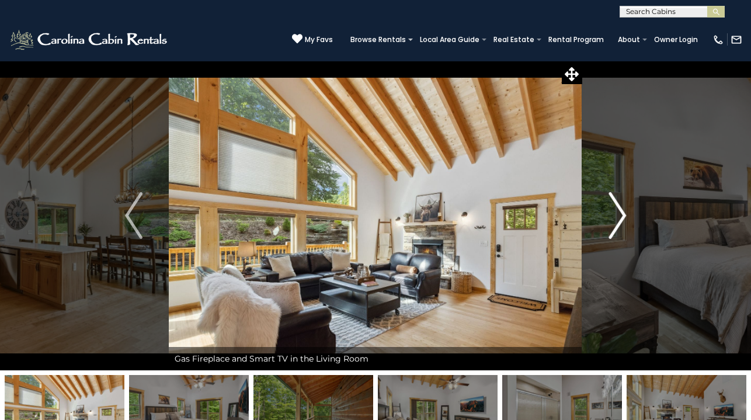
click at [610, 211] on img "Next" at bounding box center [617, 215] width 18 height 47
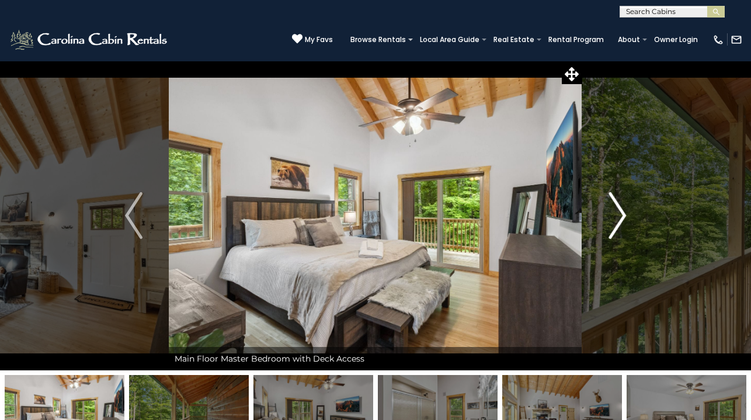
click at [610, 212] on img "Next" at bounding box center [617, 215] width 18 height 47
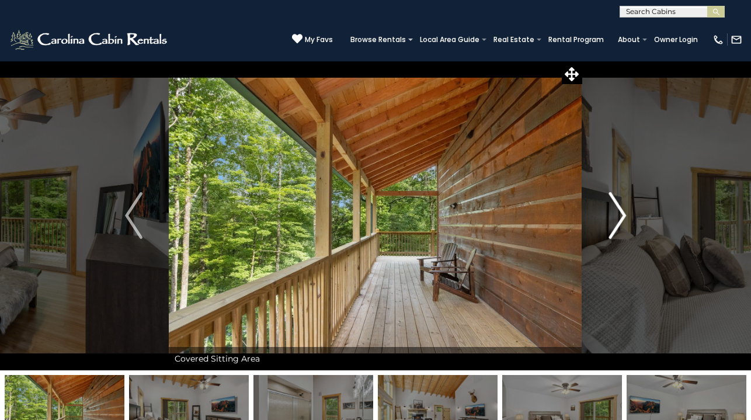
click at [610, 212] on img "Next" at bounding box center [617, 215] width 18 height 47
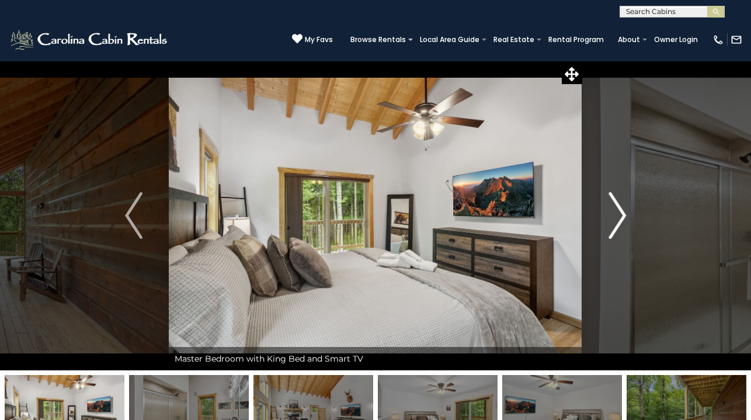
click at [610, 212] on img "Next" at bounding box center [617, 215] width 18 height 47
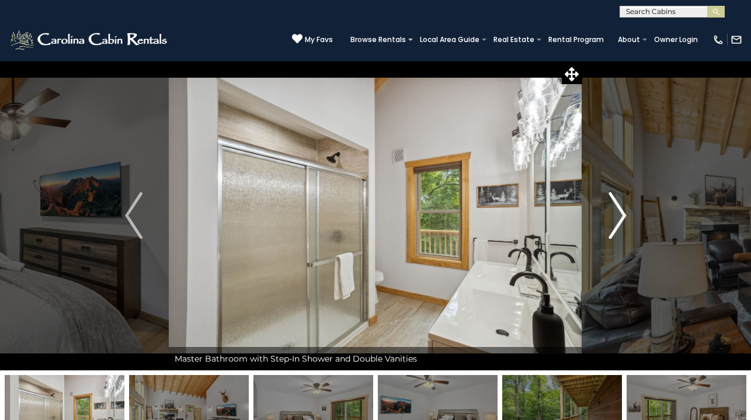
click at [610, 212] on img "Next" at bounding box center [617, 215] width 18 height 47
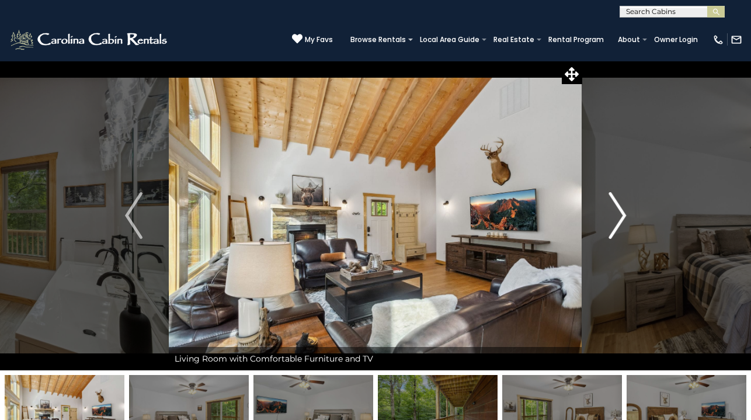
click at [611, 212] on img "Next" at bounding box center [617, 215] width 18 height 47
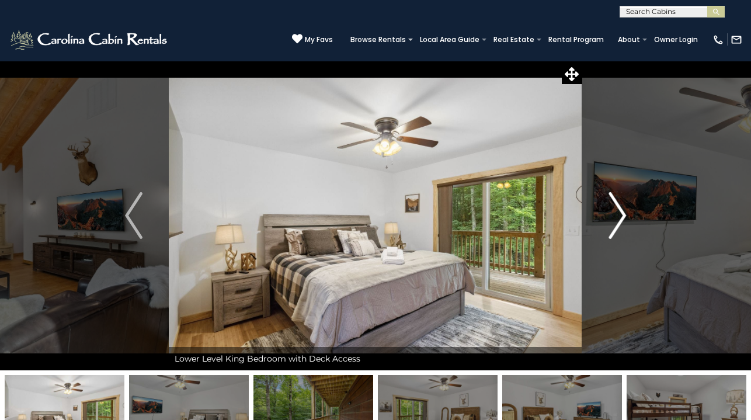
click at [612, 212] on img "Next" at bounding box center [617, 215] width 18 height 47
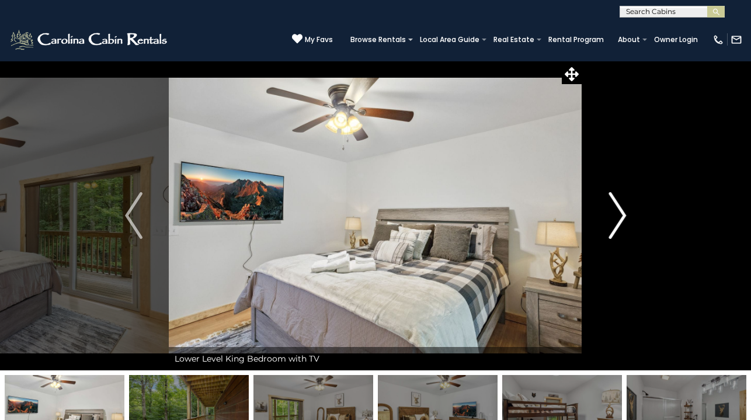
click at [612, 212] on img "Next" at bounding box center [617, 215] width 18 height 47
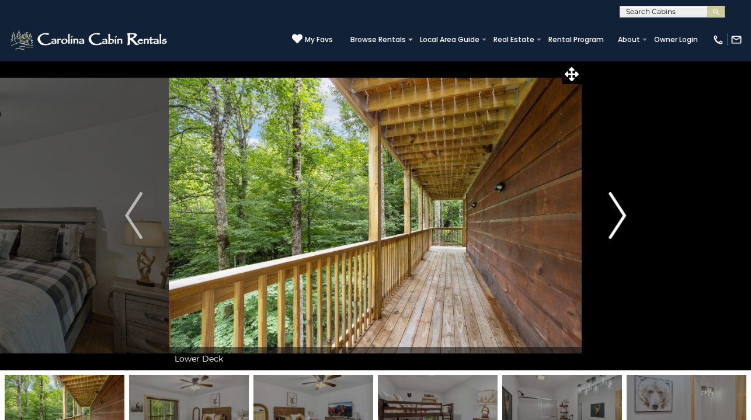
click at [612, 212] on img "Next" at bounding box center [617, 215] width 18 height 47
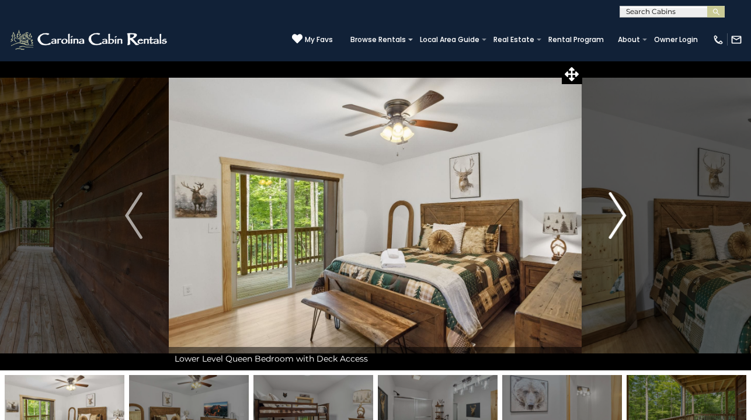
click at [612, 212] on img "Next" at bounding box center [617, 215] width 18 height 47
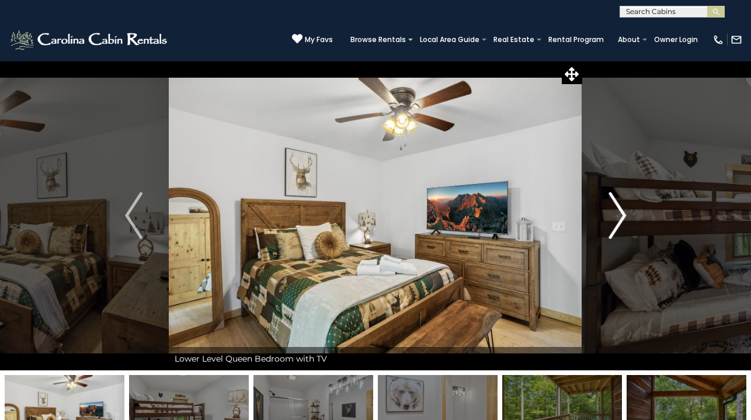
click at [612, 212] on img "Next" at bounding box center [617, 215] width 18 height 47
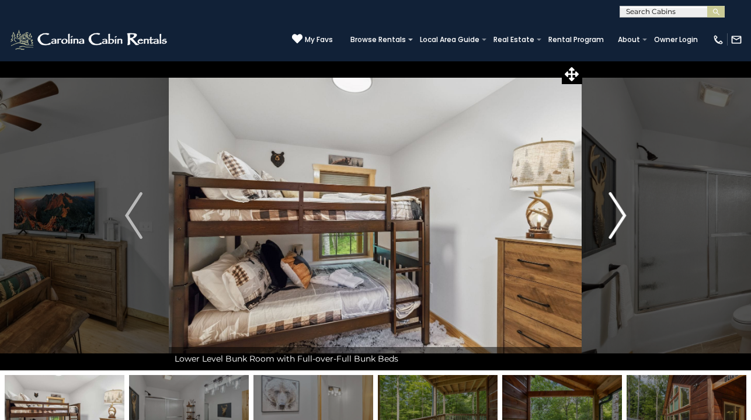
click at [612, 212] on img "Next" at bounding box center [617, 215] width 18 height 47
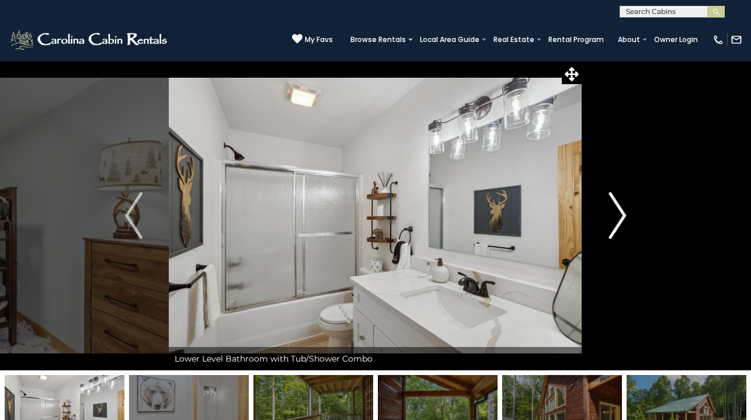
click at [612, 212] on img "Next" at bounding box center [617, 215] width 18 height 47
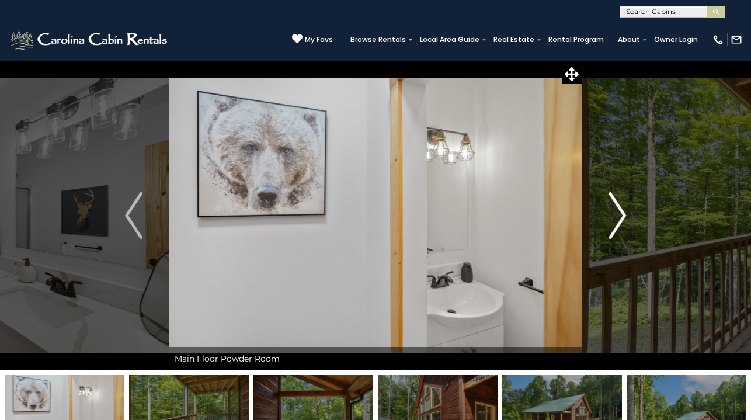
click at [612, 212] on img "Next" at bounding box center [617, 215] width 18 height 47
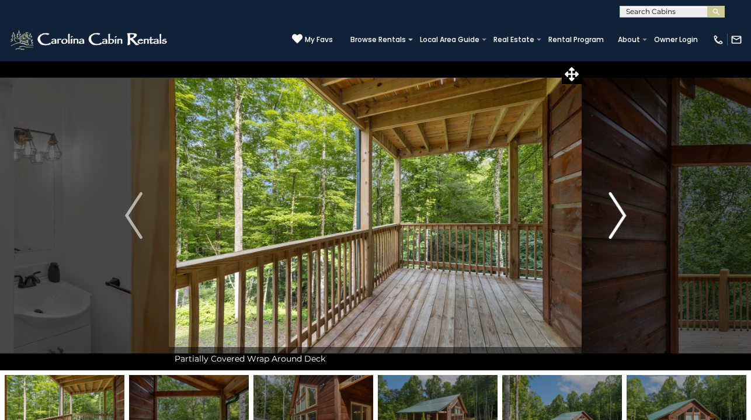
click at [613, 213] on img "Next" at bounding box center [617, 215] width 18 height 47
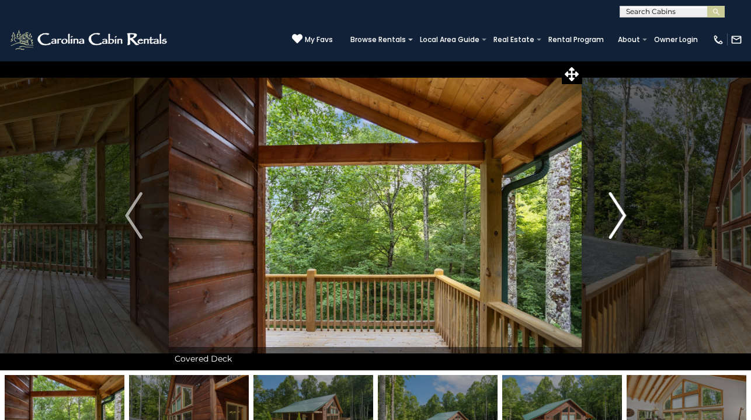
click at [613, 213] on img "Next" at bounding box center [617, 215] width 18 height 47
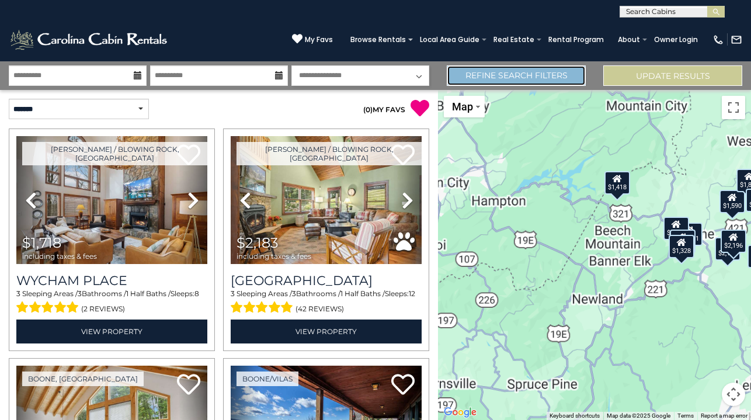
click at [544, 76] on link "Refine Search Filters" at bounding box center [515, 75] width 139 height 20
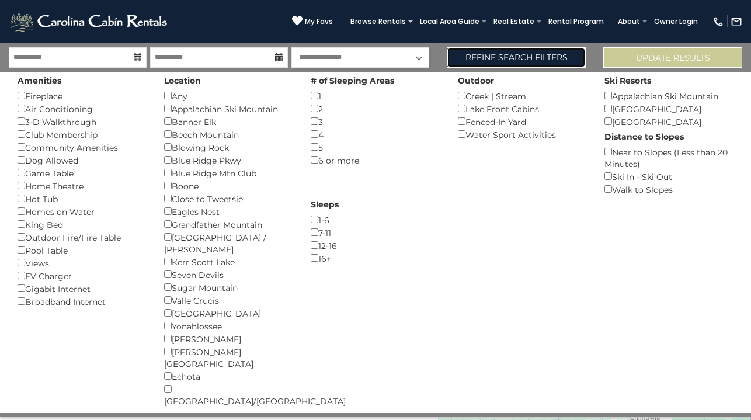
scroll to position [19, 0]
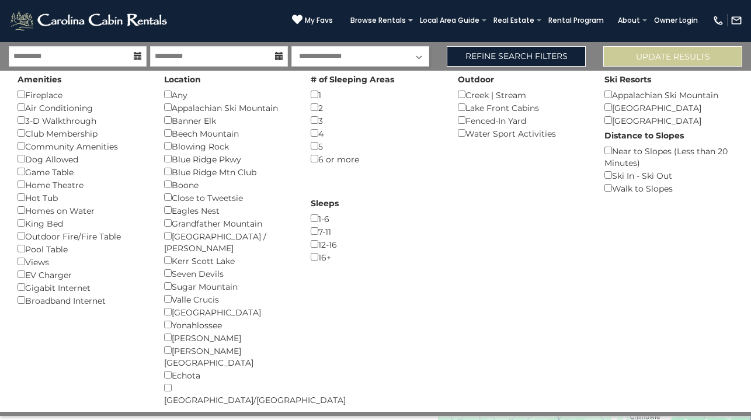
click at [23, 201] on div "Hot Tub ()" at bounding box center [82, 197] width 129 height 13
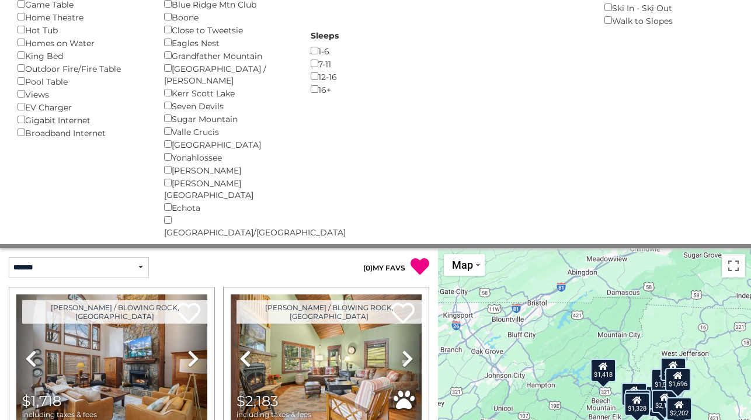
scroll to position [0, 0]
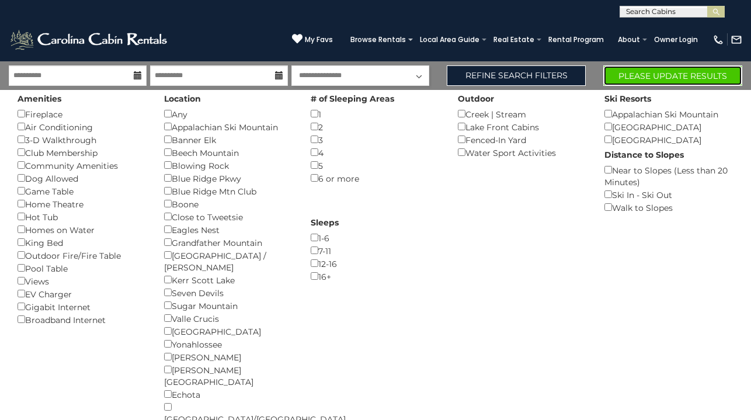
click at [655, 74] on button "Please Update Results" at bounding box center [672, 75] width 139 height 20
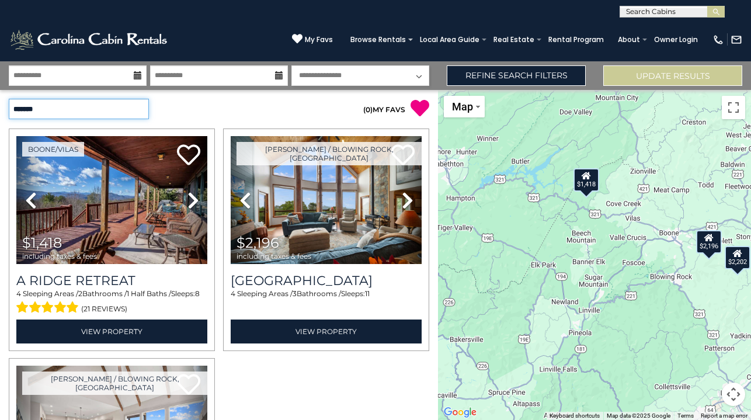
click at [144, 108] on select "**********" at bounding box center [79, 109] width 140 height 20
select select "*********"
click at [9, 99] on select "**********" at bounding box center [79, 109] width 140 height 20
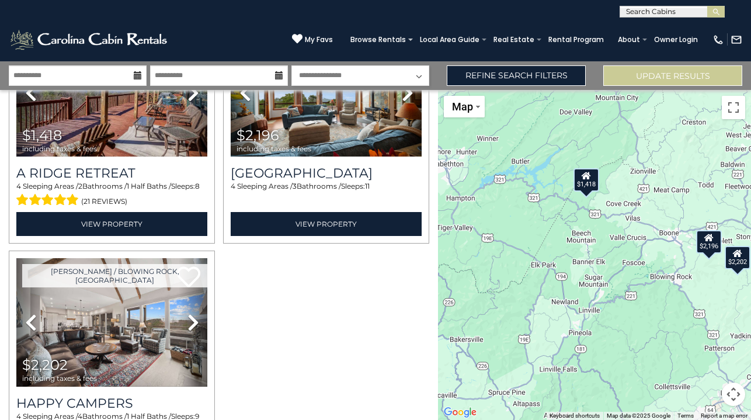
scroll to position [103, 0]
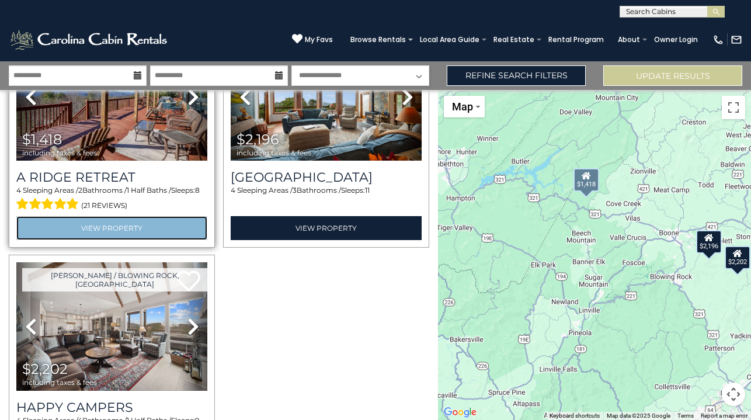
click at [183, 228] on link "View Property" at bounding box center [111, 228] width 191 height 24
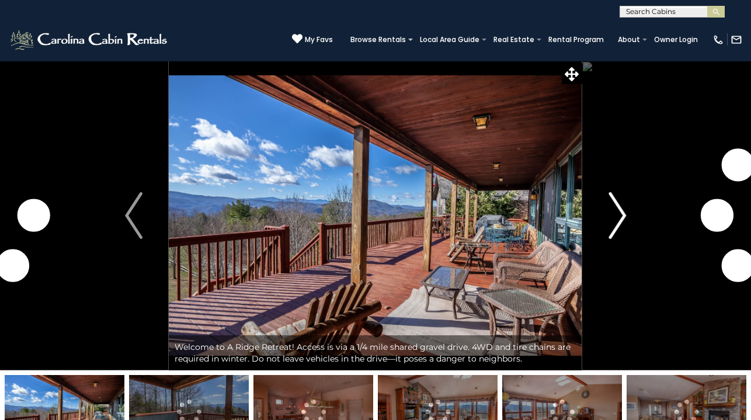
click at [621, 215] on img "Next" at bounding box center [617, 215] width 18 height 47
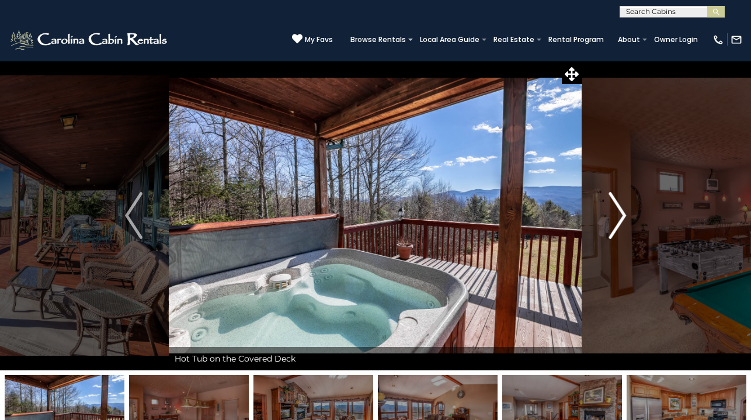
click at [621, 215] on img "Next" at bounding box center [617, 215] width 18 height 47
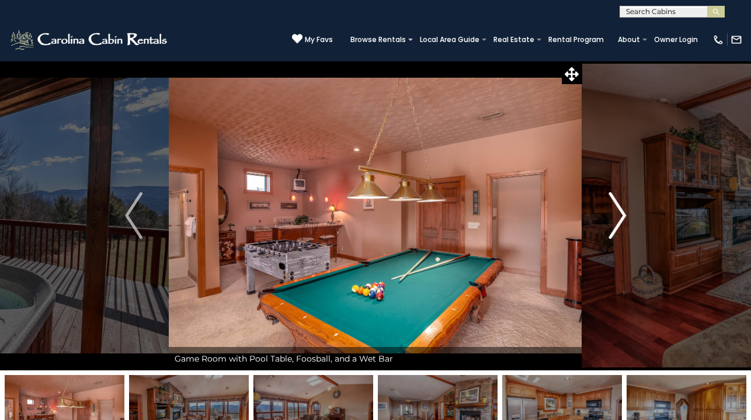
click at [621, 215] on img "Next" at bounding box center [617, 215] width 18 height 47
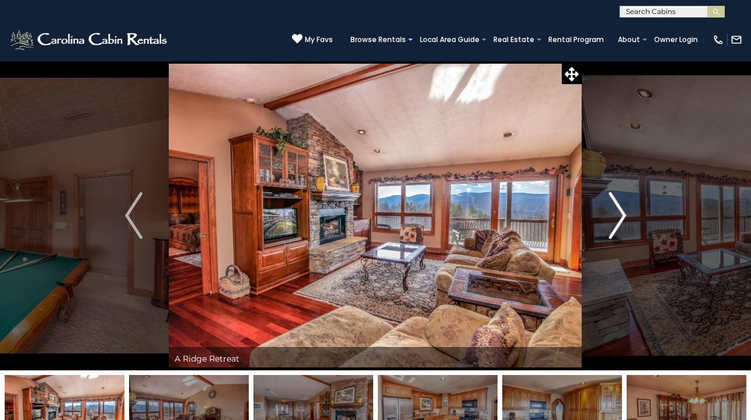
click at [621, 215] on img "Next" at bounding box center [617, 215] width 18 height 47
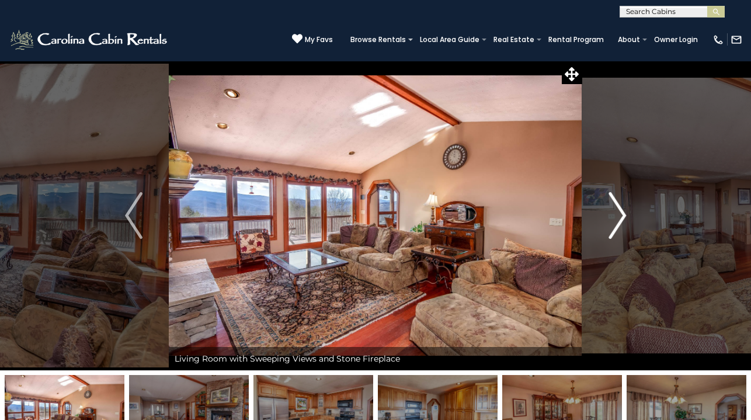
click at [621, 215] on img "Next" at bounding box center [617, 215] width 18 height 47
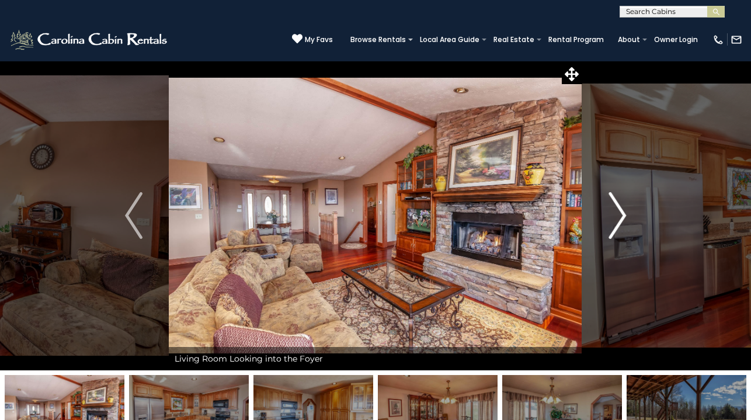
click at [621, 215] on img "Next" at bounding box center [617, 215] width 18 height 47
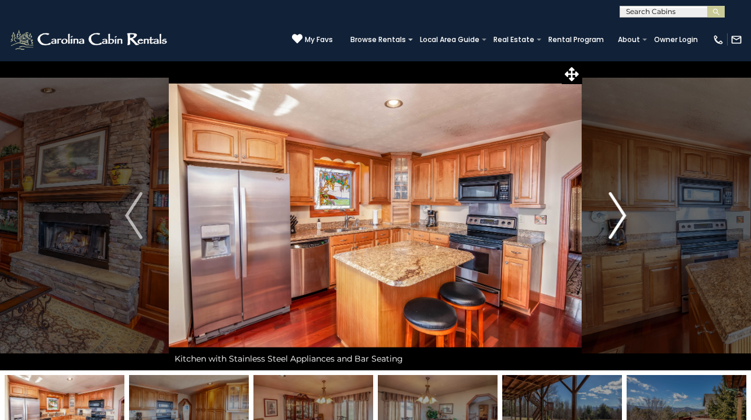
click at [621, 215] on img "Next" at bounding box center [617, 215] width 18 height 47
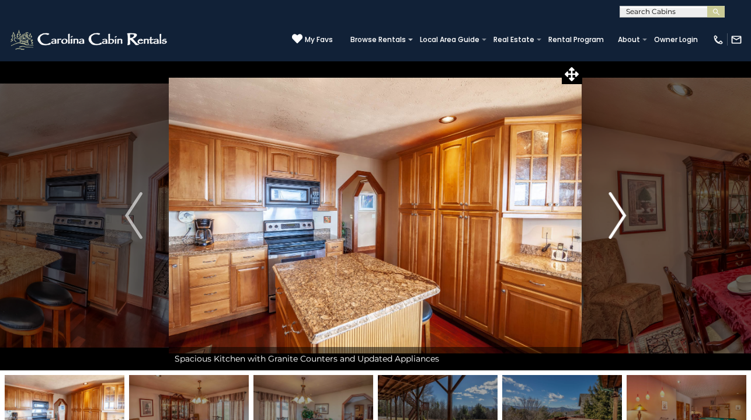
click at [621, 215] on img "Next" at bounding box center [617, 215] width 18 height 47
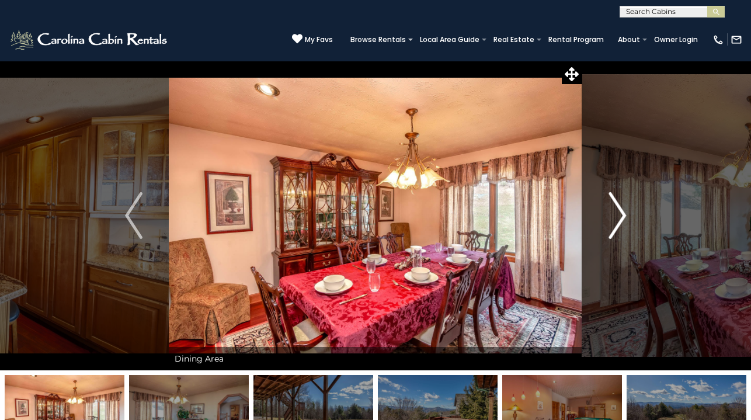
click at [621, 215] on img "Next" at bounding box center [617, 215] width 18 height 47
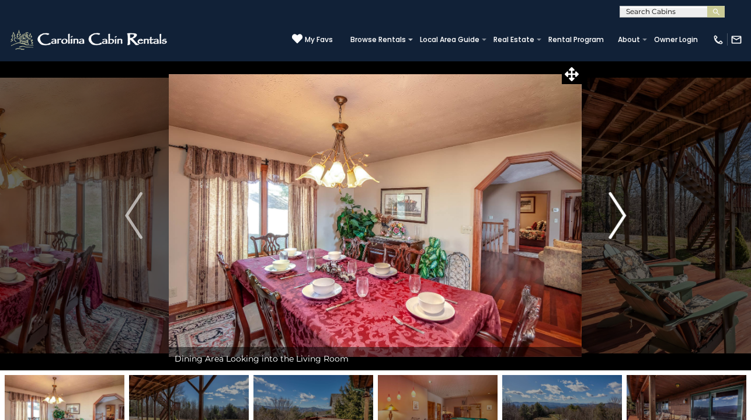
click at [621, 215] on img "Next" at bounding box center [617, 215] width 18 height 47
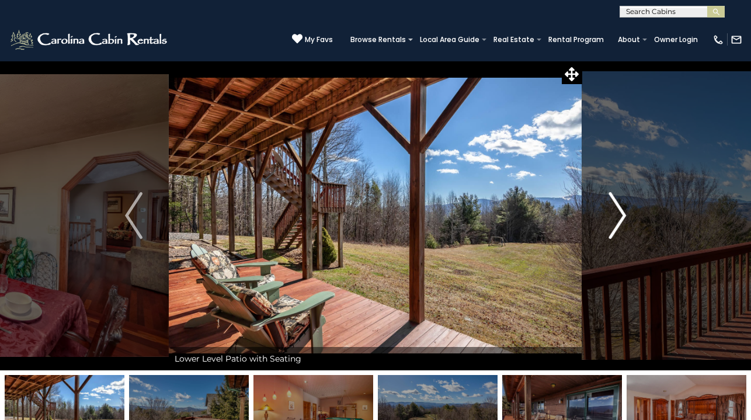
click at [621, 215] on img "Next" at bounding box center [617, 215] width 18 height 47
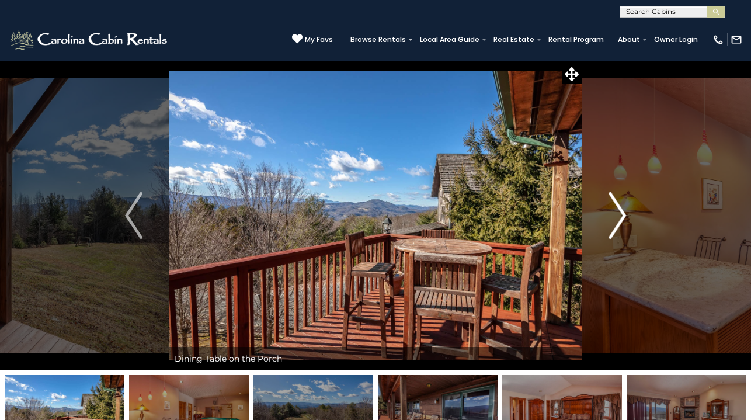
click at [621, 215] on img "Next" at bounding box center [617, 215] width 18 height 47
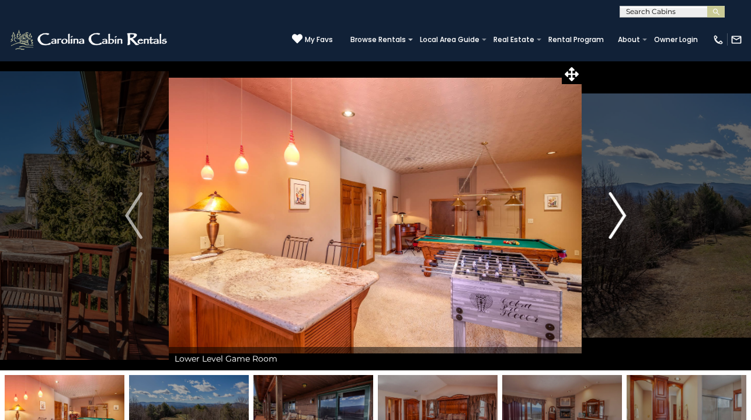
click at [621, 215] on img "Next" at bounding box center [617, 215] width 18 height 47
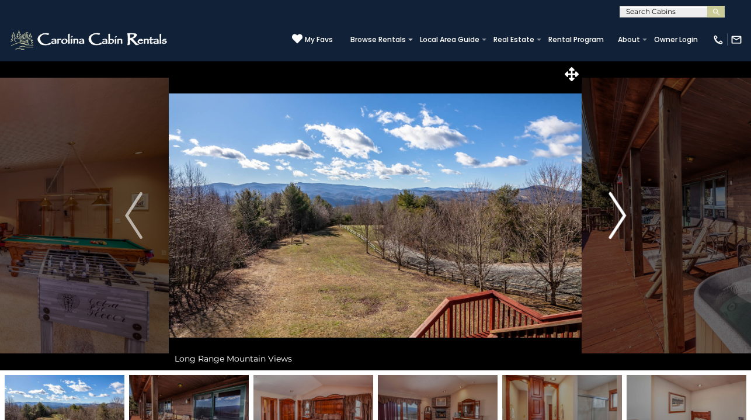
click at [621, 215] on img "Next" at bounding box center [617, 215] width 18 height 47
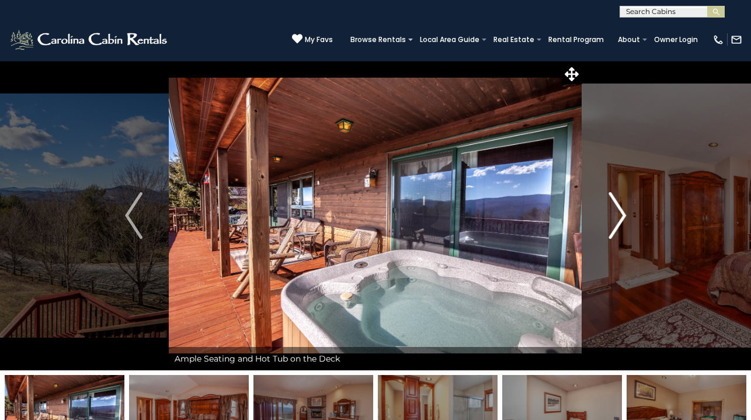
click at [621, 215] on img "Next" at bounding box center [617, 215] width 18 height 47
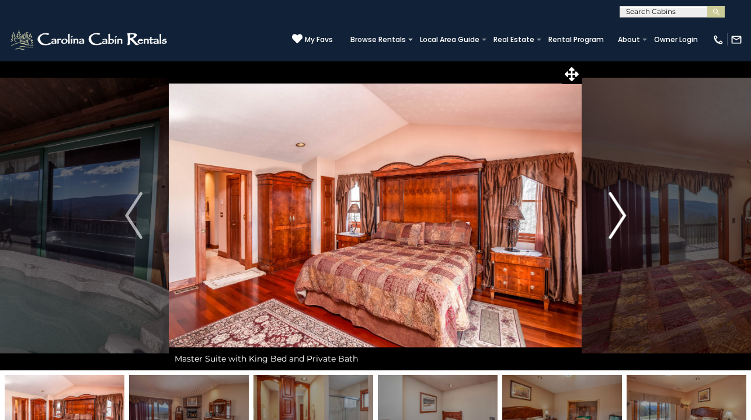
click at [621, 215] on img "Next" at bounding box center [617, 215] width 18 height 47
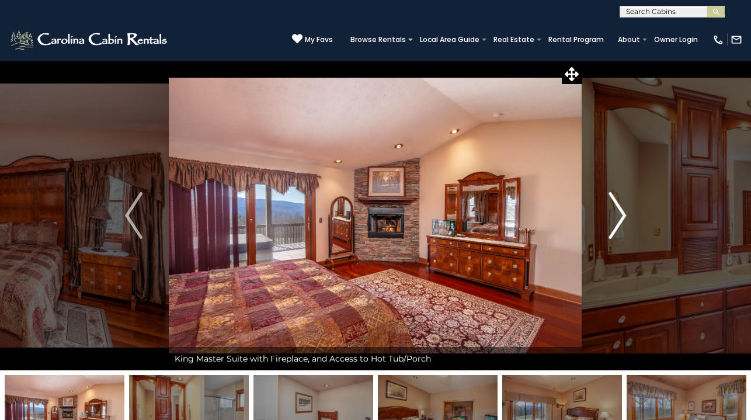
click at [621, 215] on img "Next" at bounding box center [617, 215] width 18 height 47
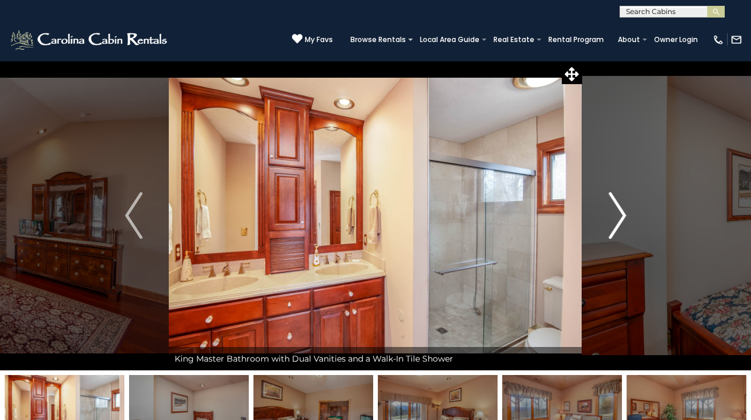
click at [621, 215] on img "Next" at bounding box center [617, 215] width 18 height 47
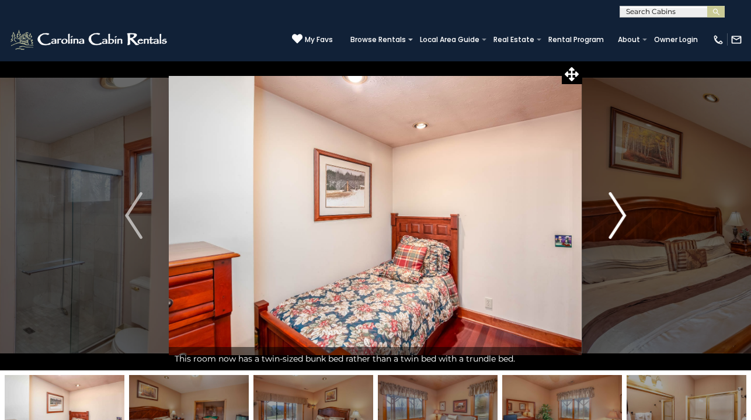
click at [621, 215] on img "Next" at bounding box center [617, 215] width 18 height 47
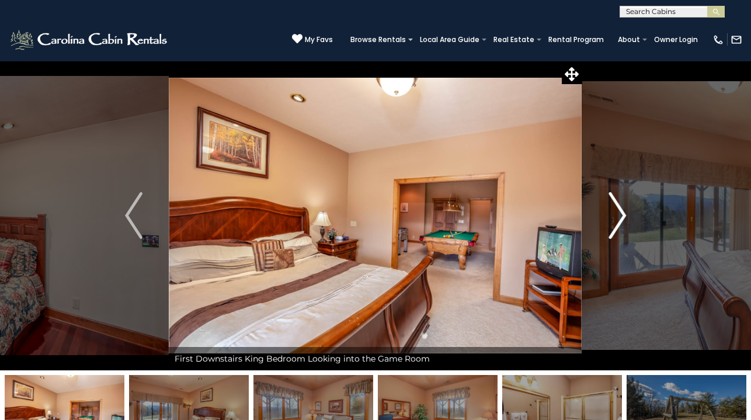
click at [621, 215] on img "Next" at bounding box center [617, 215] width 18 height 47
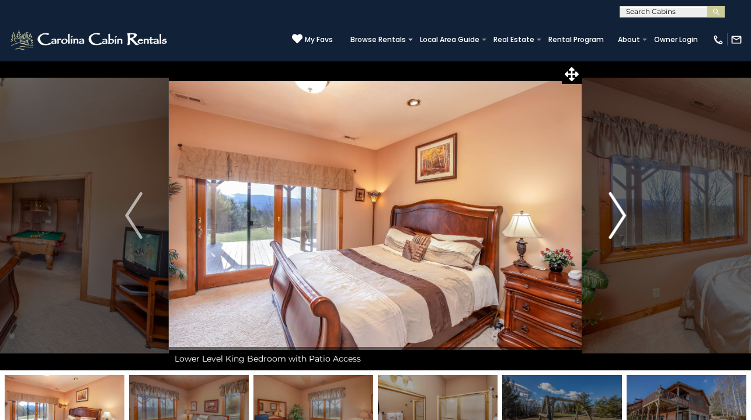
click at [621, 215] on img "Next" at bounding box center [617, 215] width 18 height 47
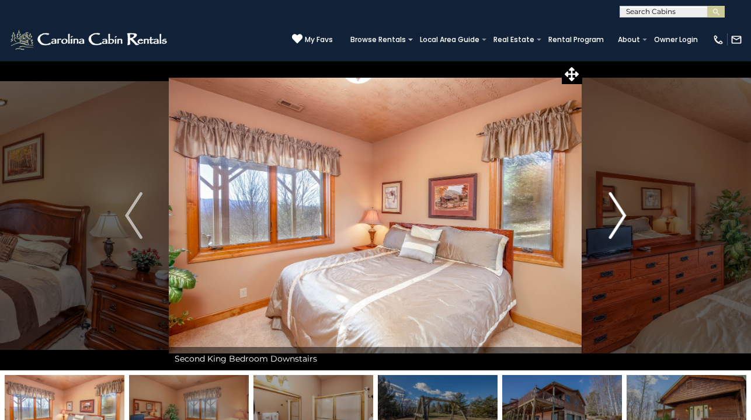
click at [621, 215] on img "Next" at bounding box center [617, 215] width 18 height 47
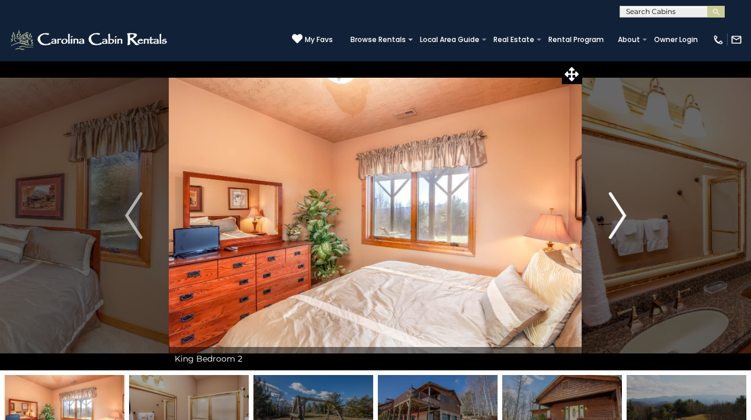
click at [621, 215] on img "Next" at bounding box center [617, 215] width 18 height 47
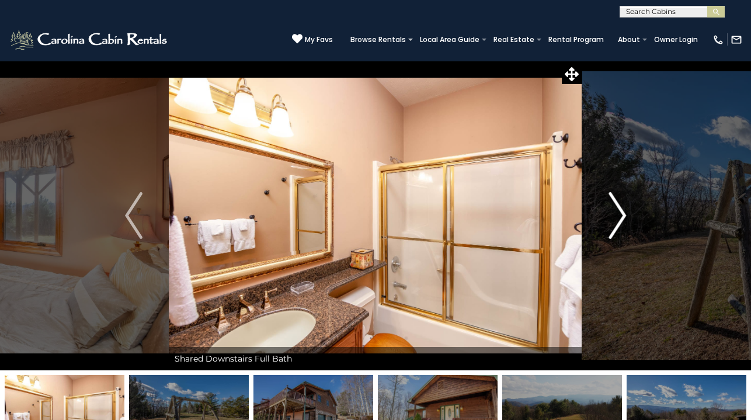
click at [621, 215] on img "Next" at bounding box center [617, 215] width 18 height 47
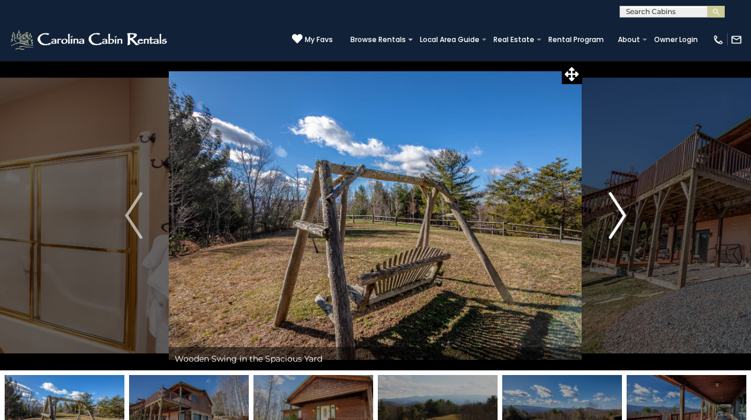
click at [621, 215] on img "Next" at bounding box center [617, 215] width 18 height 47
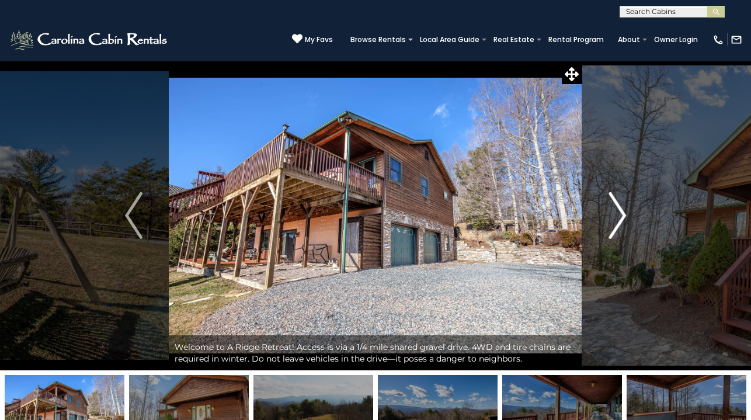
click at [621, 215] on img "Next" at bounding box center [617, 215] width 18 height 47
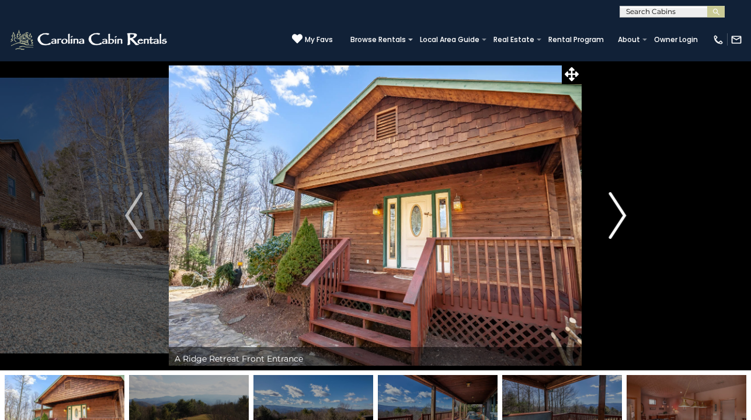
click at [621, 215] on img "Next" at bounding box center [617, 215] width 18 height 47
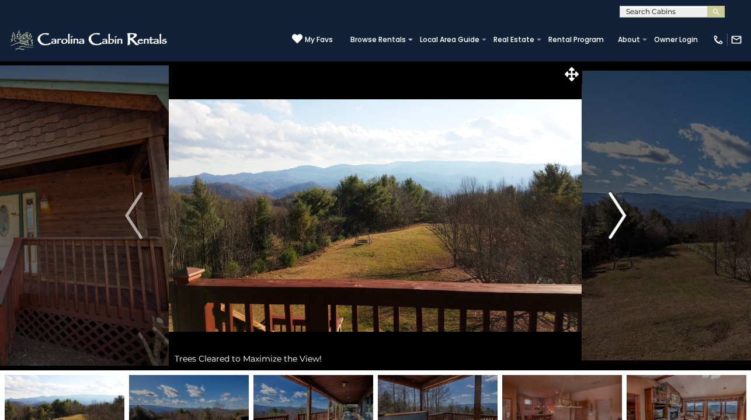
click at [621, 215] on img "Next" at bounding box center [617, 215] width 18 height 47
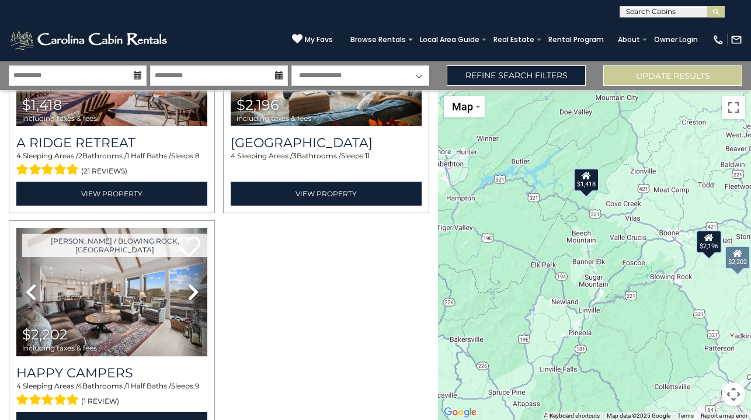
scroll to position [78, 0]
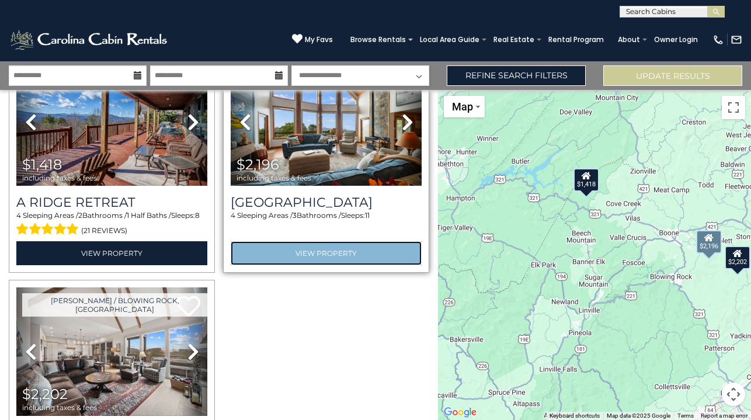
click at [276, 250] on link "View Property" at bounding box center [326, 253] width 191 height 24
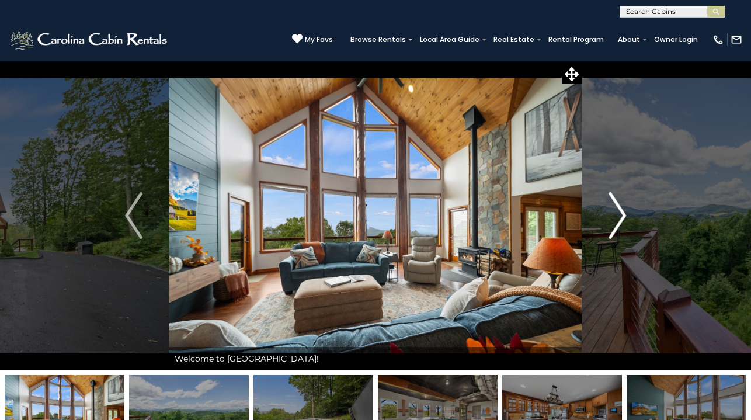
click at [622, 221] on img "Next" at bounding box center [617, 215] width 18 height 47
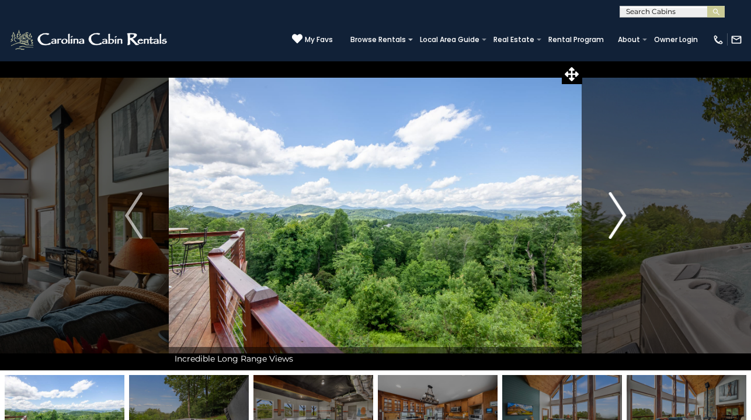
click at [622, 221] on img "Next" at bounding box center [617, 215] width 18 height 47
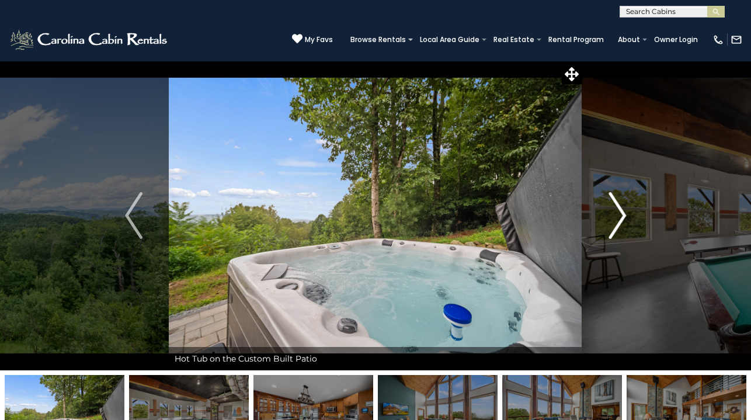
click at [622, 221] on img "Next" at bounding box center [617, 215] width 18 height 47
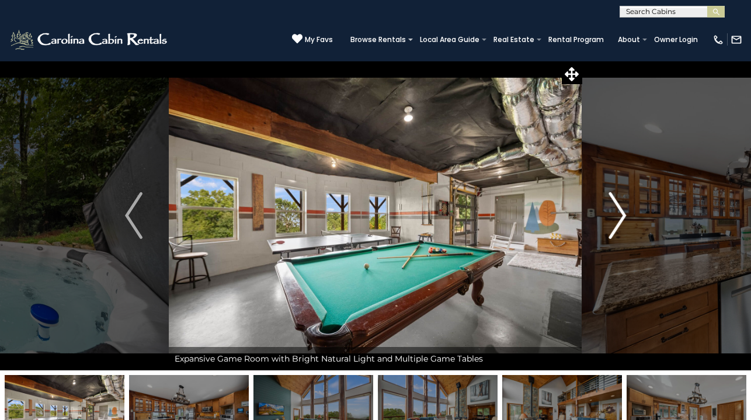
click at [622, 221] on img "Next" at bounding box center [617, 215] width 18 height 47
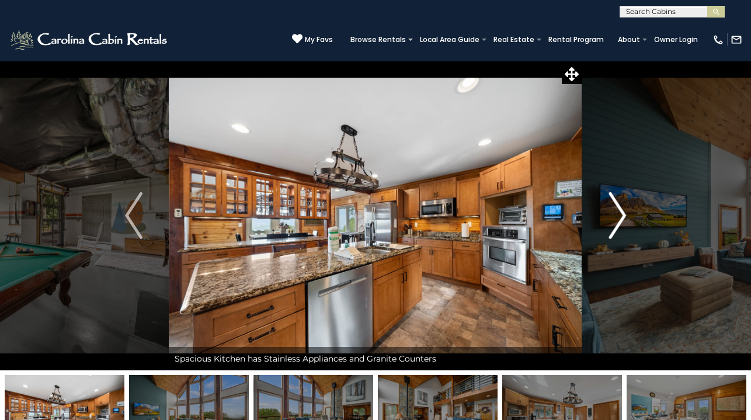
click at [609, 221] on img "Next" at bounding box center [617, 215] width 18 height 47
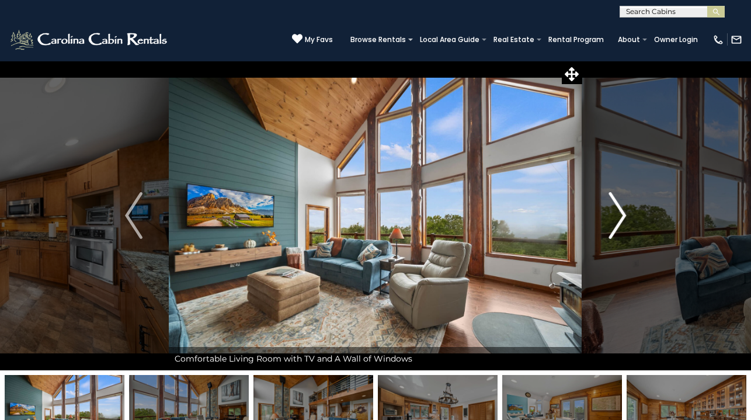
click at [609, 221] on img "Next" at bounding box center [617, 215] width 18 height 47
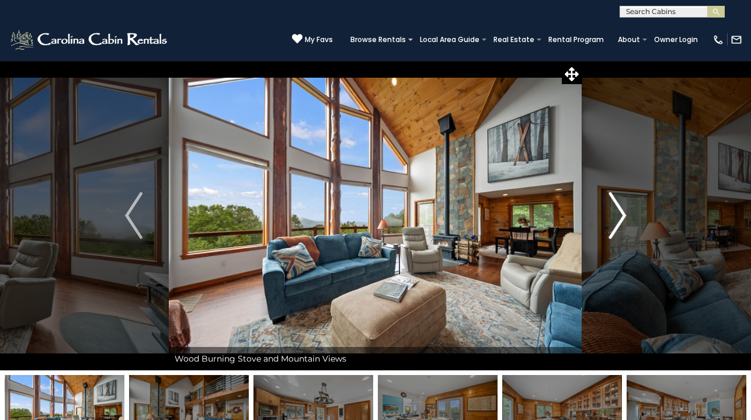
click at [609, 221] on img "Next" at bounding box center [617, 215] width 18 height 47
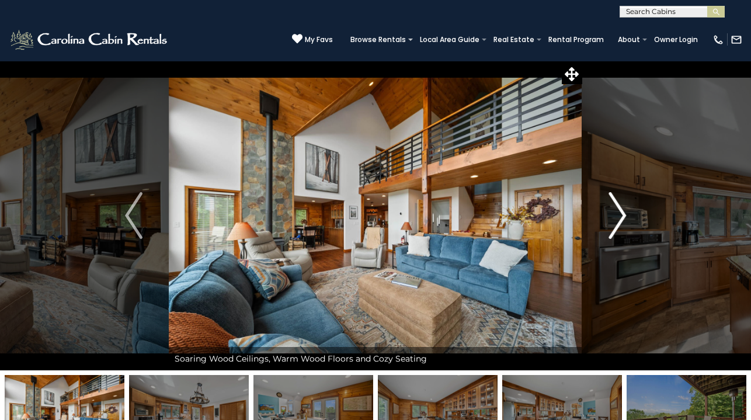
click at [609, 221] on img "Next" at bounding box center [617, 215] width 18 height 47
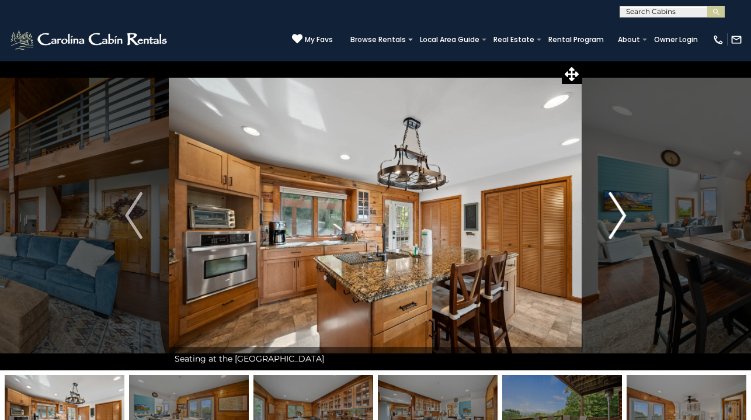
click at [609, 221] on img "Next" at bounding box center [617, 215] width 18 height 47
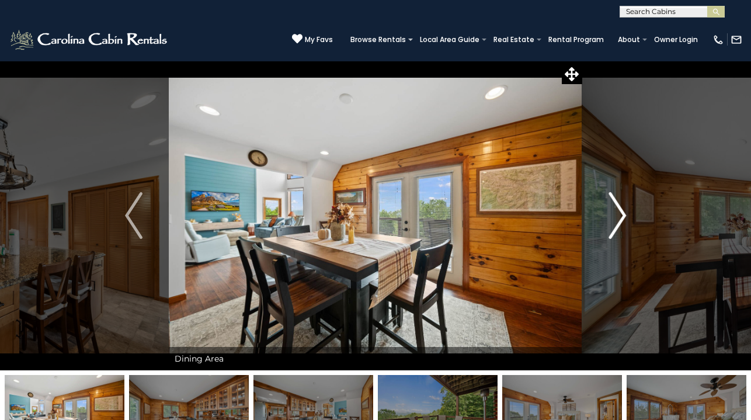
click at [609, 219] on img "Next" at bounding box center [617, 215] width 18 height 47
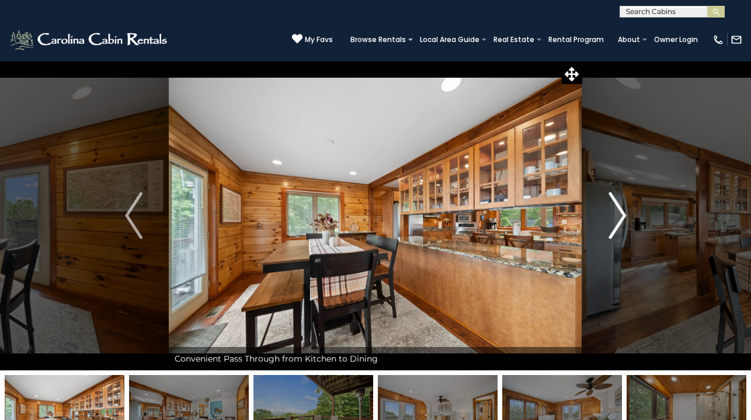
click at [609, 219] on img "Next" at bounding box center [617, 215] width 18 height 47
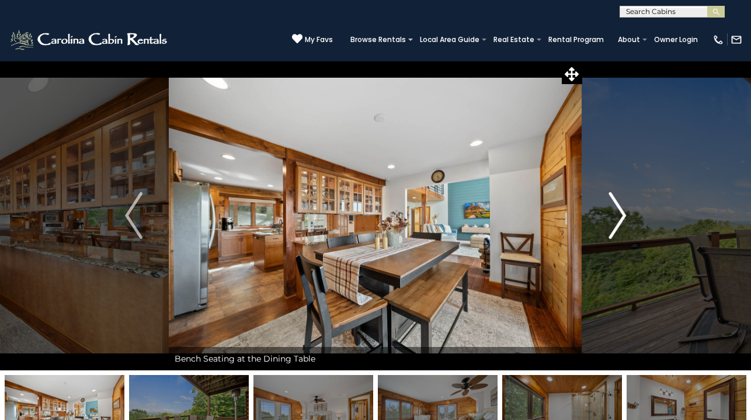
click at [609, 219] on img "Next" at bounding box center [617, 215] width 18 height 47
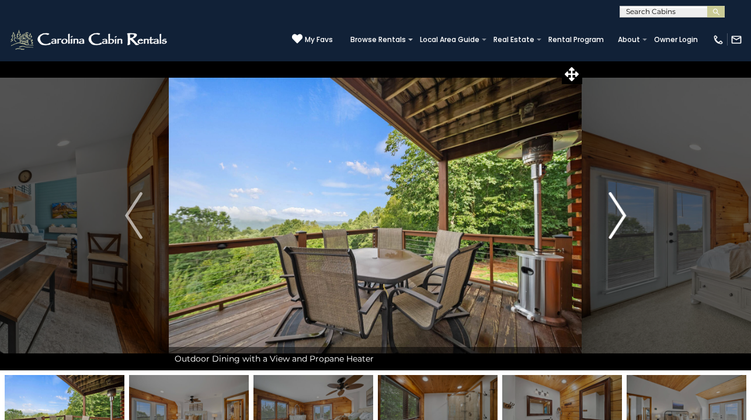
click at [609, 219] on img "Next" at bounding box center [617, 215] width 18 height 47
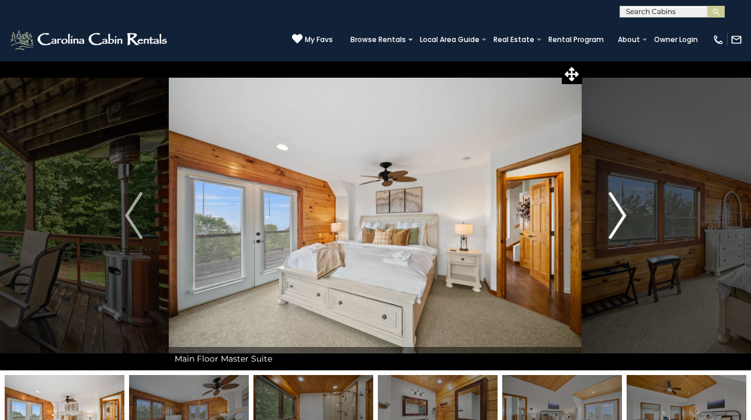
click at [609, 219] on img "Next" at bounding box center [617, 215] width 18 height 47
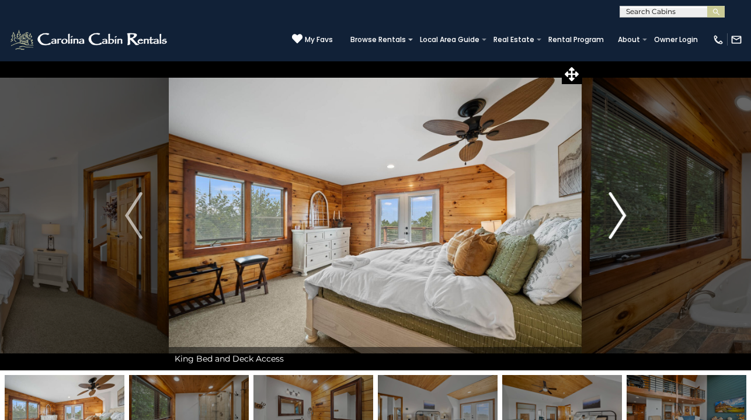
click at [609, 219] on img "Next" at bounding box center [617, 215] width 18 height 47
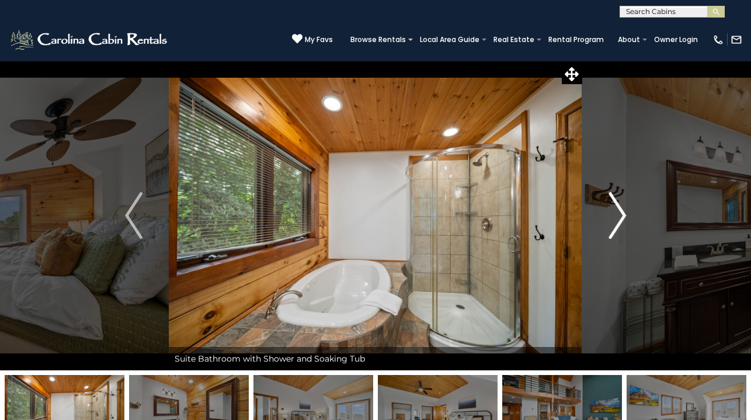
click at [609, 219] on img "Next" at bounding box center [617, 215] width 18 height 47
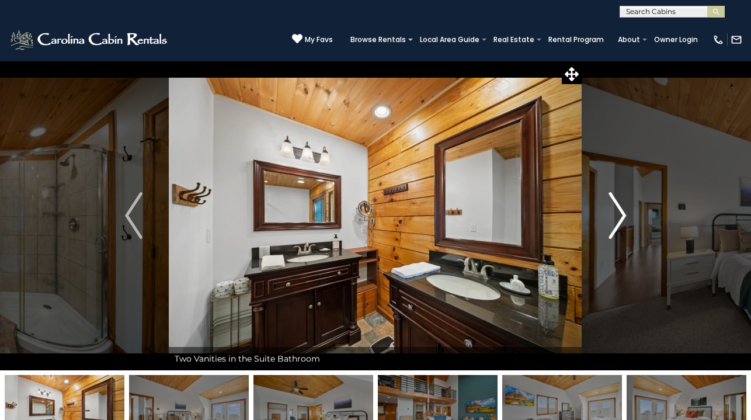
click at [609, 219] on img "Next" at bounding box center [617, 215] width 18 height 47
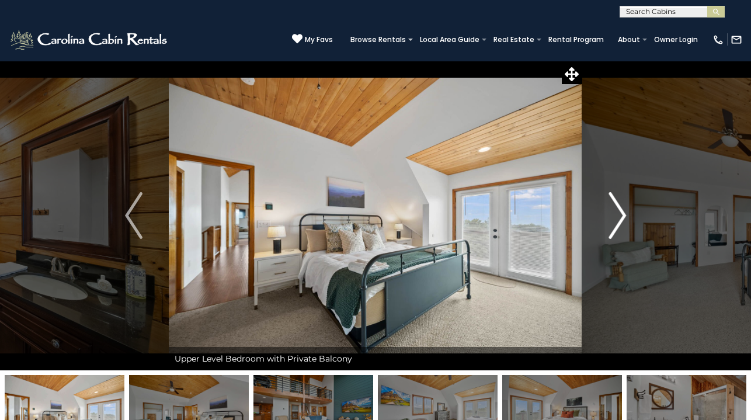
click at [609, 219] on img "Next" at bounding box center [617, 215] width 18 height 47
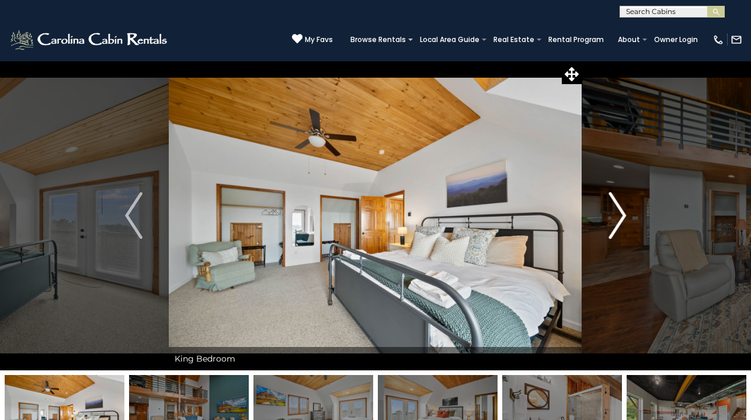
click at [609, 219] on img "Next" at bounding box center [617, 215] width 18 height 47
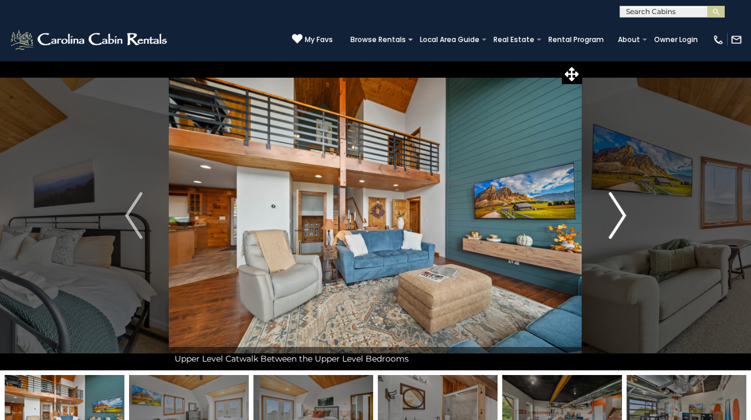
click at [609, 219] on img "Next" at bounding box center [617, 215] width 18 height 47
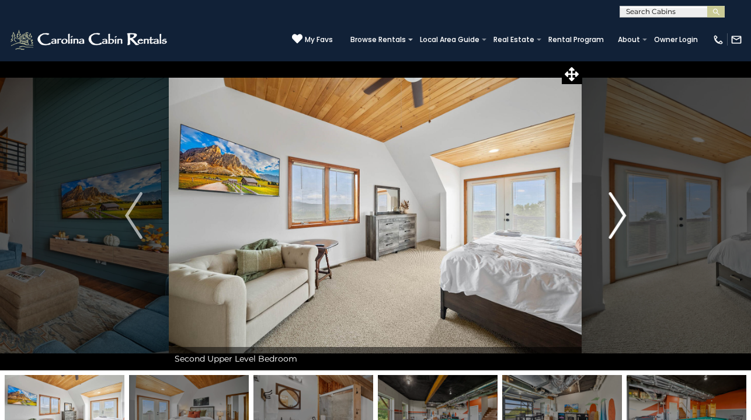
click at [609, 219] on img "Next" at bounding box center [617, 215] width 18 height 47
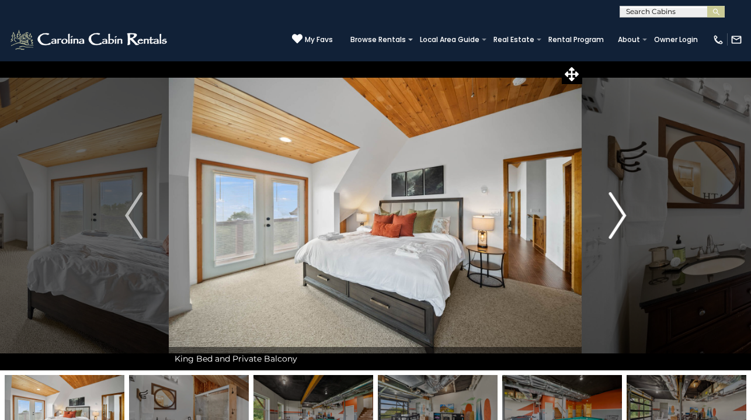
click at [609, 219] on img "Next" at bounding box center [617, 215] width 18 height 47
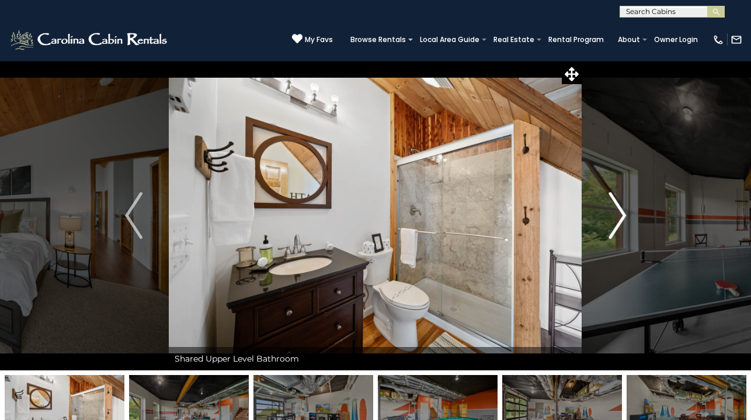
click at [609, 219] on img "Next" at bounding box center [617, 215] width 18 height 47
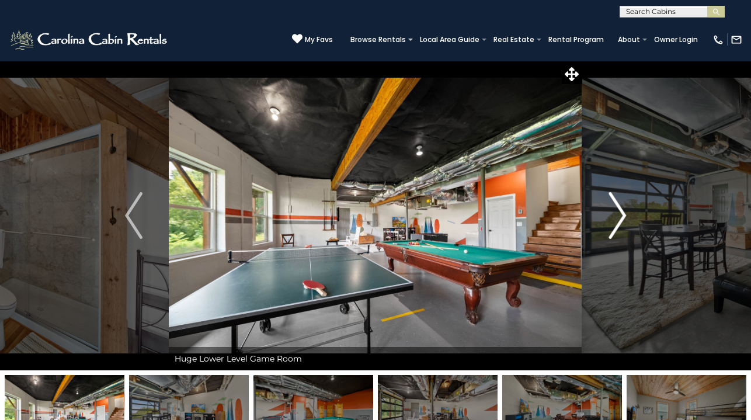
click at [609, 219] on img "Next" at bounding box center [617, 215] width 18 height 47
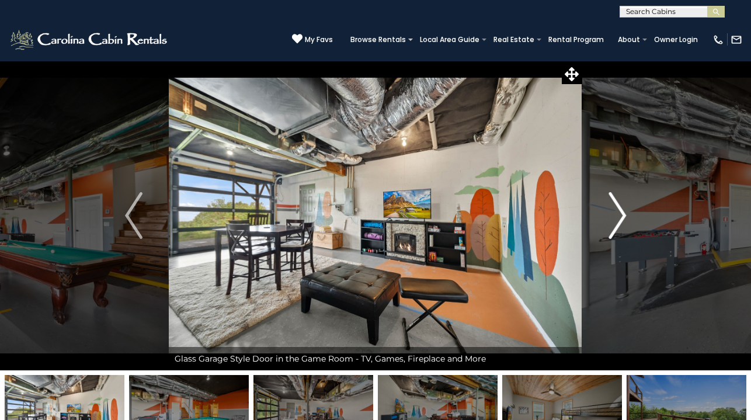
click at [609, 219] on img "Next" at bounding box center [617, 215] width 18 height 47
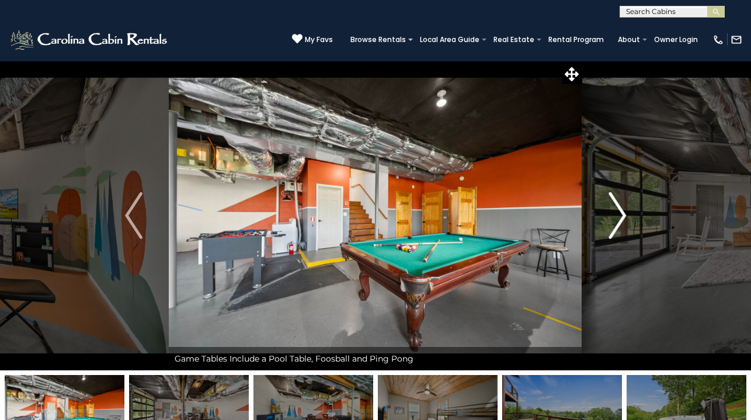
click at [609, 219] on img "Next" at bounding box center [617, 215] width 18 height 47
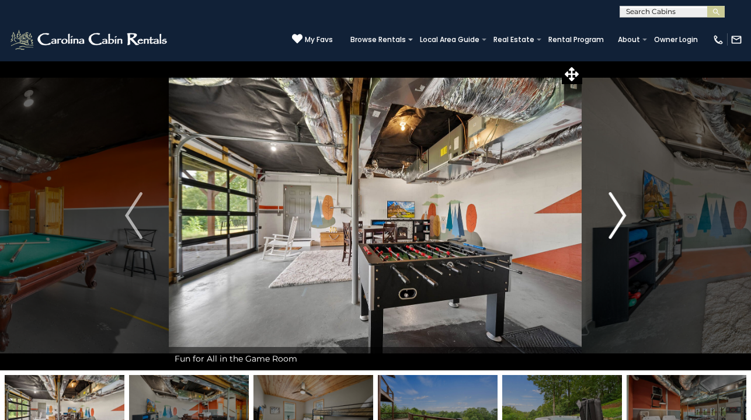
click at [609, 219] on img "Next" at bounding box center [617, 215] width 18 height 47
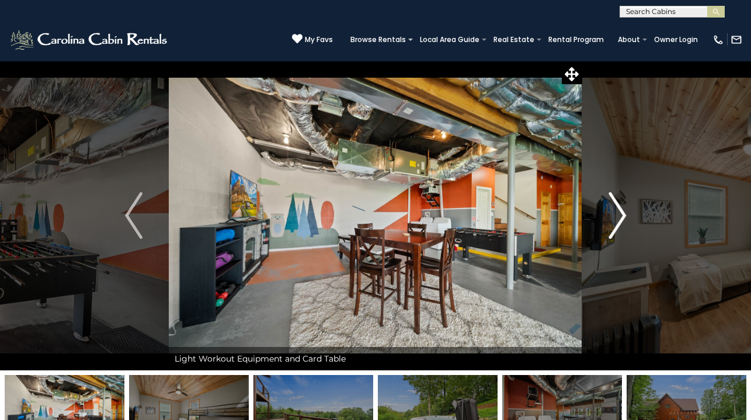
click at [609, 219] on img "Next" at bounding box center [617, 215] width 18 height 47
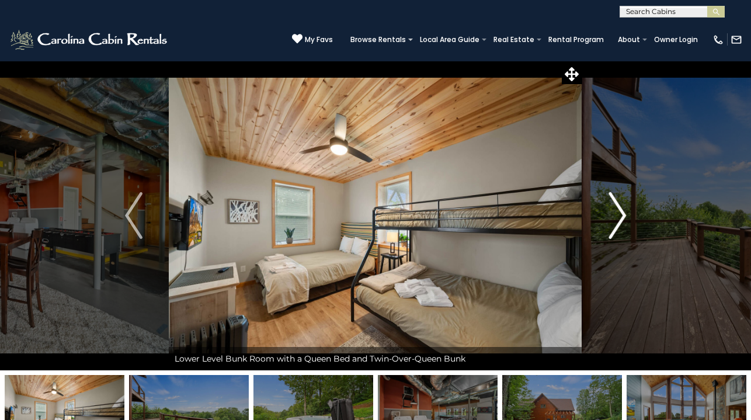
click at [609, 219] on img "Next" at bounding box center [617, 215] width 18 height 47
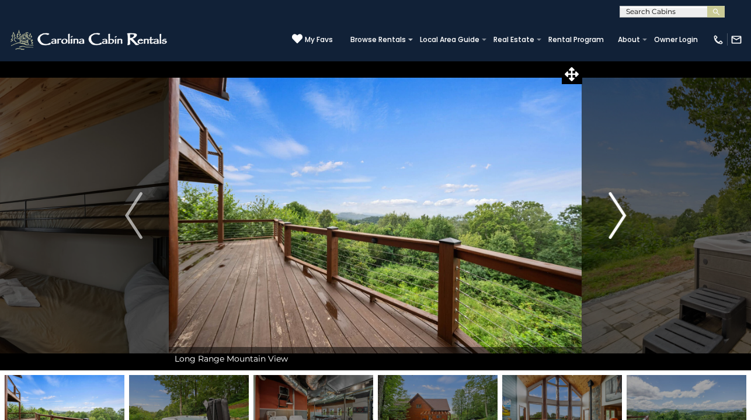
click at [609, 219] on img "Next" at bounding box center [617, 215] width 18 height 47
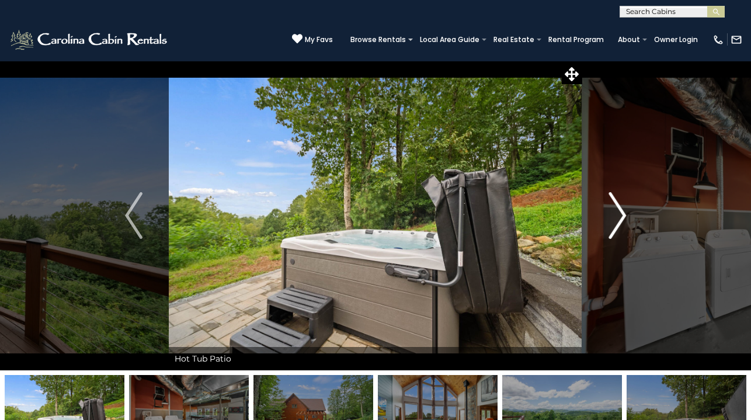
click at [609, 219] on img "Next" at bounding box center [617, 215] width 18 height 47
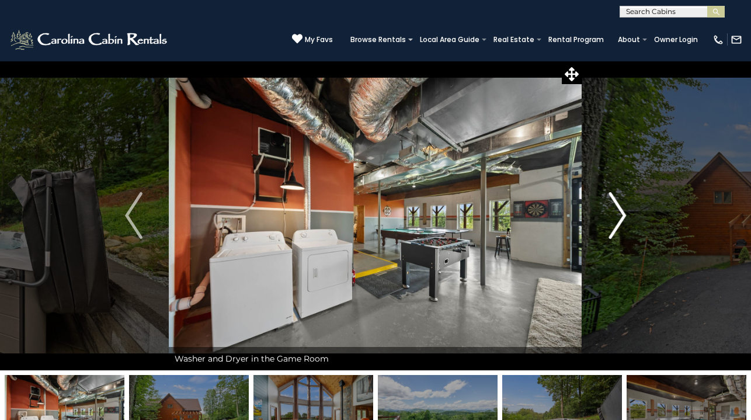
click at [609, 219] on img "Next" at bounding box center [617, 215] width 18 height 47
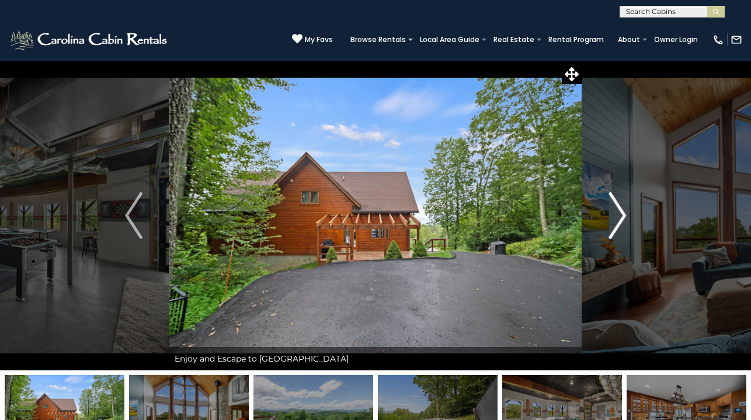
click at [609, 219] on img "Next" at bounding box center [617, 215] width 18 height 47
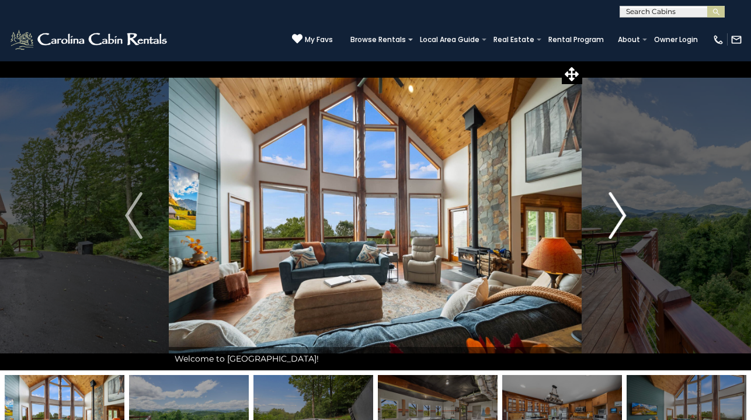
click at [609, 219] on img "Next" at bounding box center [617, 215] width 18 height 47
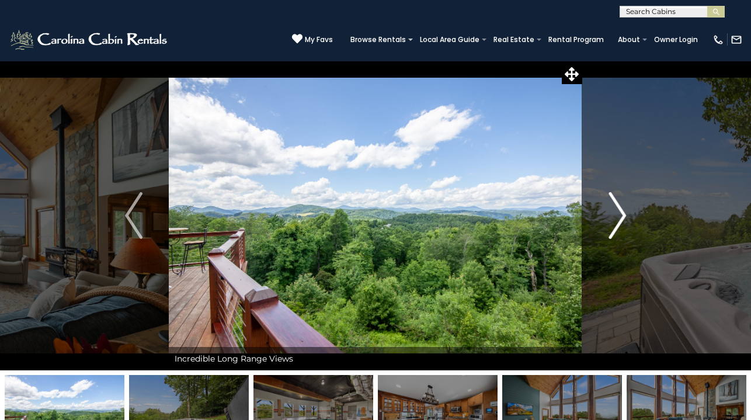
click at [609, 219] on img "Next" at bounding box center [617, 215] width 18 height 47
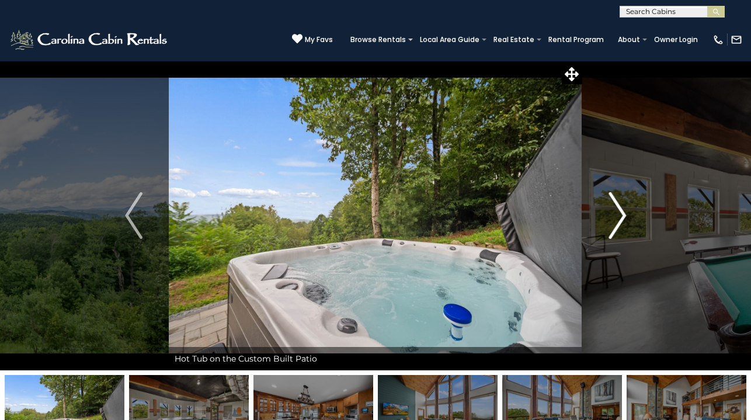
click at [609, 219] on img "Next" at bounding box center [617, 215] width 18 height 47
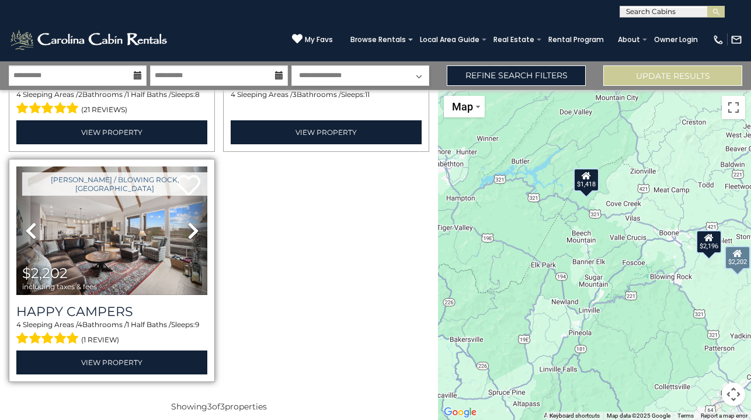
scroll to position [209, 0]
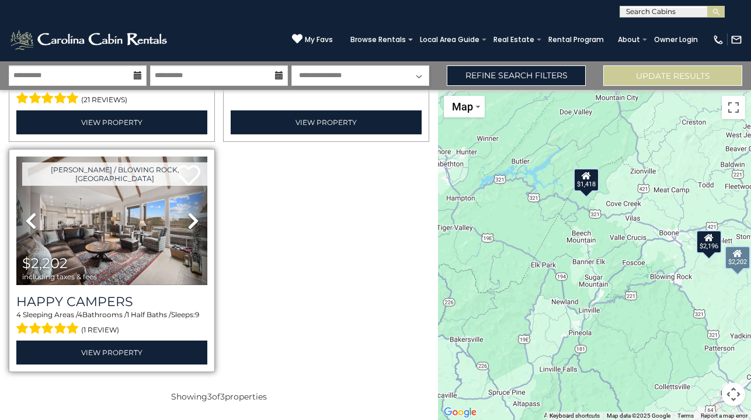
click at [90, 334] on span "(1 review)" at bounding box center [100, 329] width 38 height 15
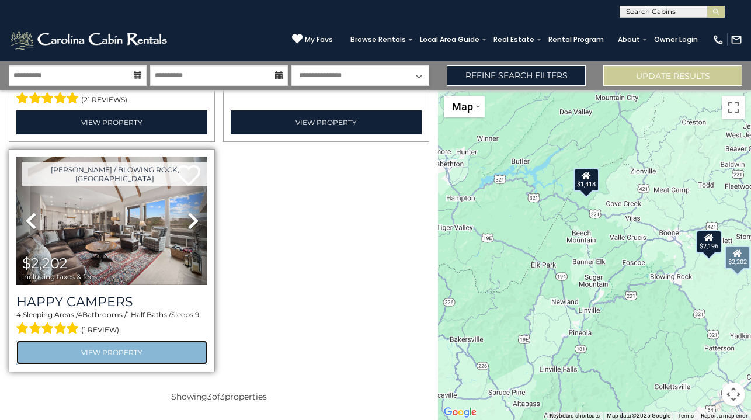
click at [90, 350] on link "View Property" at bounding box center [111, 352] width 191 height 24
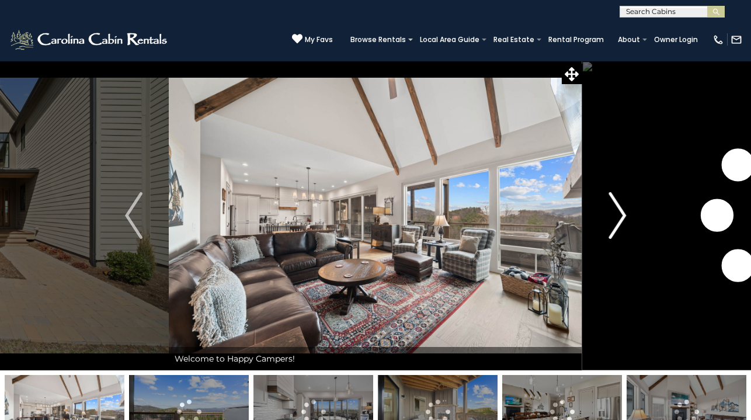
click at [610, 232] on img "Next" at bounding box center [617, 215] width 18 height 47
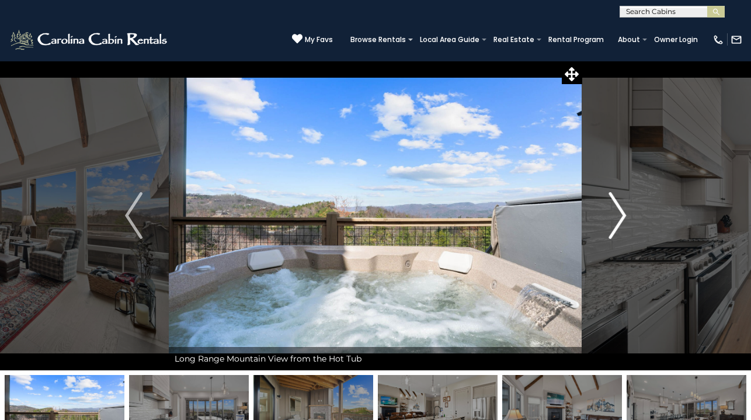
click at [610, 232] on img "Next" at bounding box center [617, 215] width 18 height 47
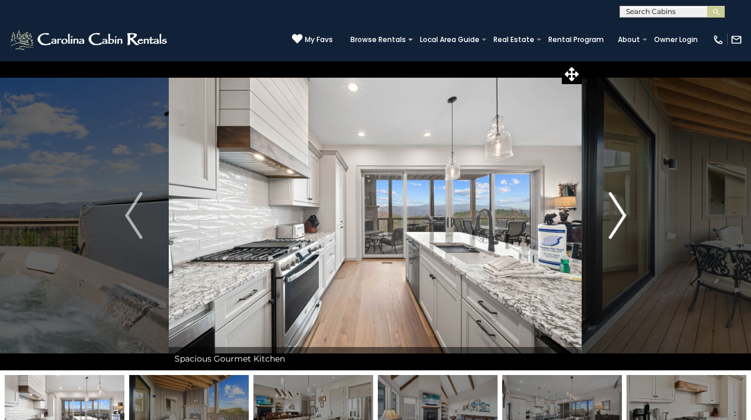
click at [610, 232] on img "Next" at bounding box center [617, 215] width 18 height 47
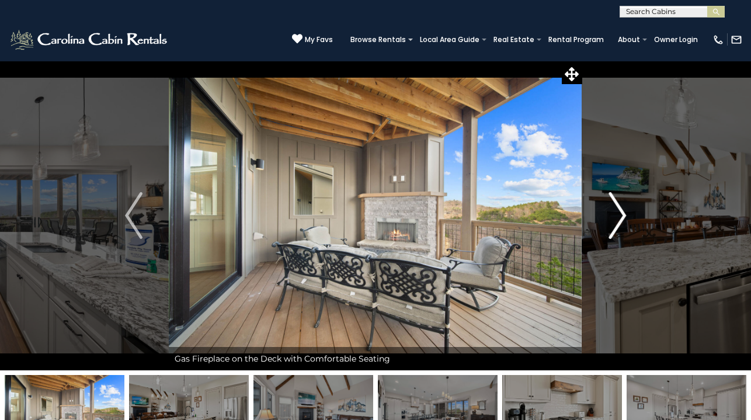
click at [610, 232] on img "Next" at bounding box center [617, 215] width 18 height 47
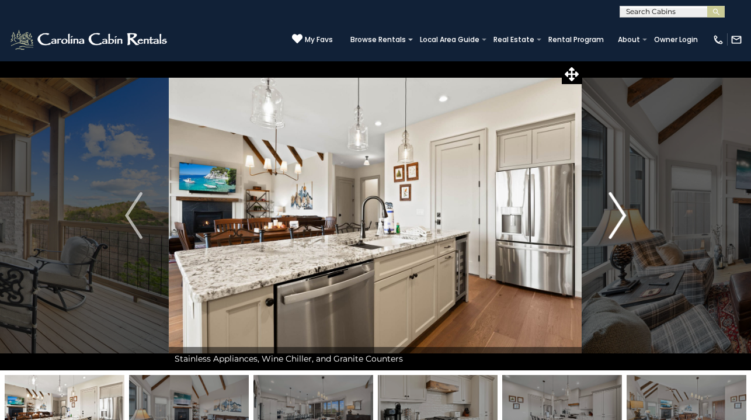
click at [610, 232] on img "Next" at bounding box center [617, 215] width 18 height 47
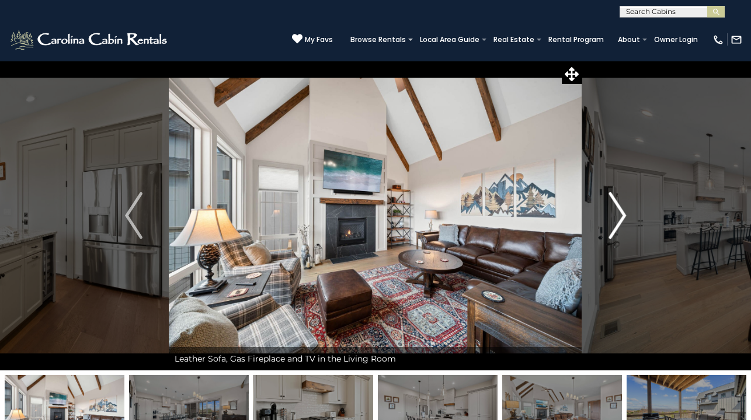
click at [610, 232] on img "Next" at bounding box center [617, 215] width 18 height 47
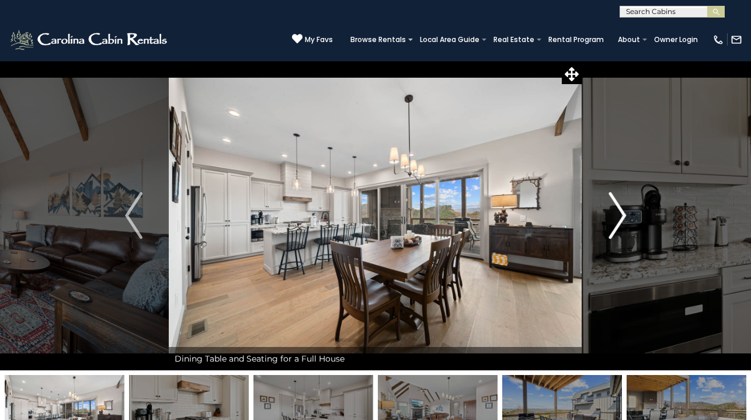
click at [610, 232] on img "Next" at bounding box center [617, 215] width 18 height 47
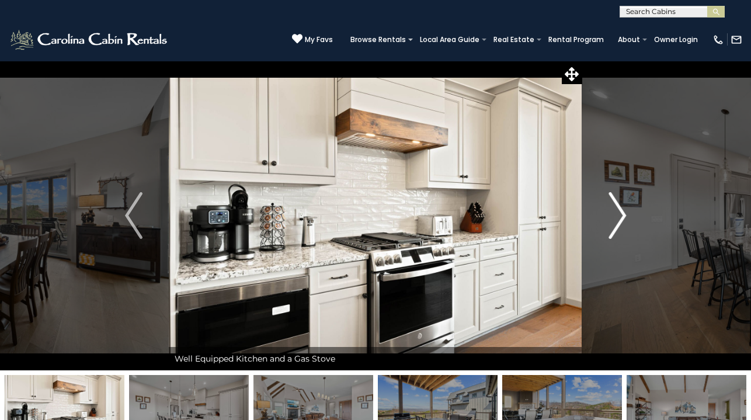
click at [610, 232] on img "Next" at bounding box center [617, 215] width 18 height 47
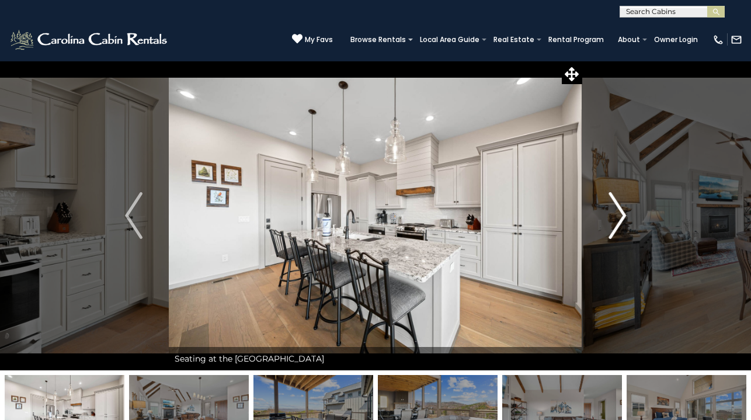
click at [610, 232] on img "Next" at bounding box center [617, 215] width 18 height 47
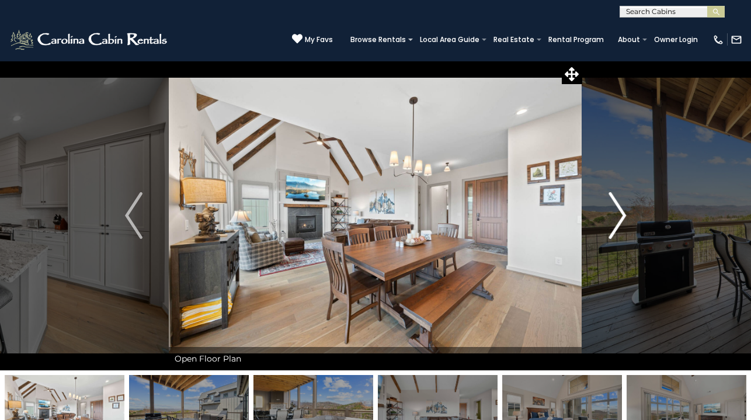
click at [610, 232] on img "Next" at bounding box center [617, 215] width 18 height 47
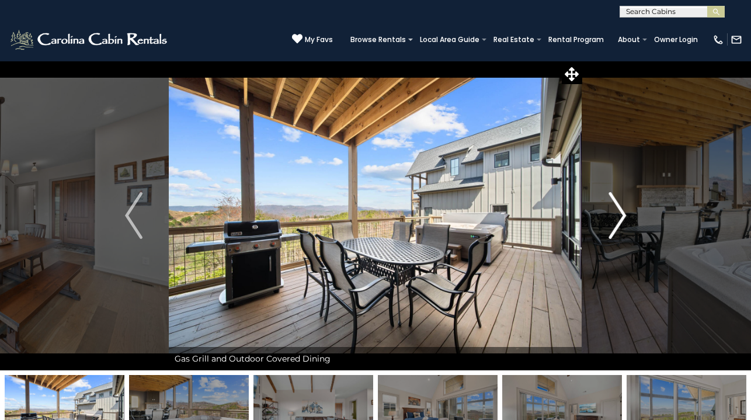
click at [610, 232] on img "Next" at bounding box center [617, 215] width 18 height 47
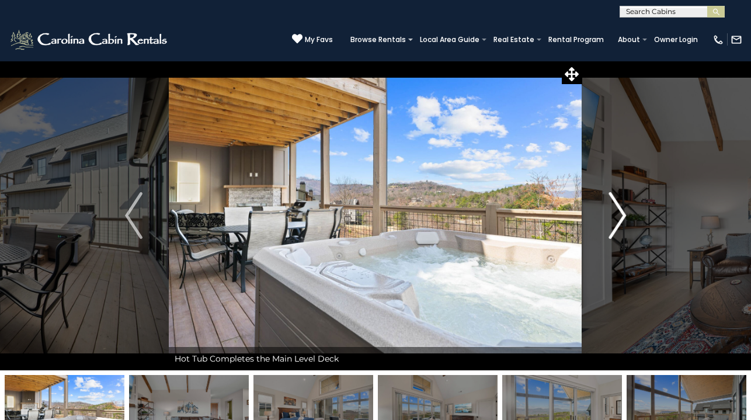
click at [610, 232] on img "Next" at bounding box center [617, 215] width 18 height 47
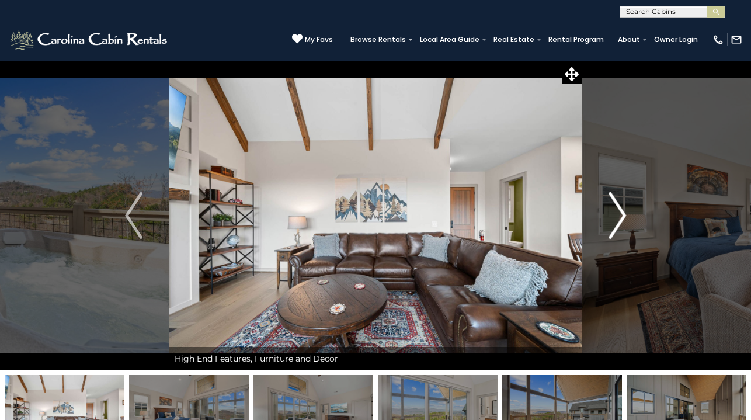
click at [610, 232] on img "Next" at bounding box center [617, 215] width 18 height 47
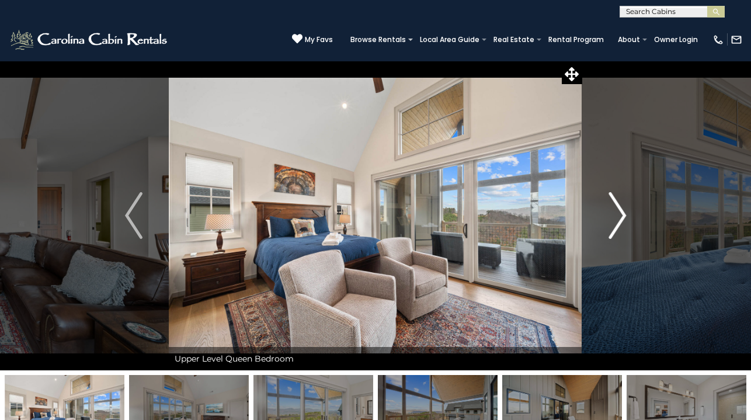
click at [610, 232] on img "Next" at bounding box center [617, 215] width 18 height 47
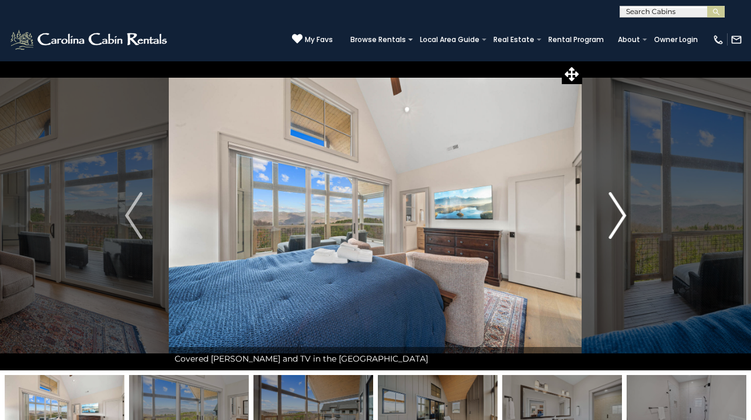
click at [610, 232] on img "Next" at bounding box center [617, 215] width 18 height 47
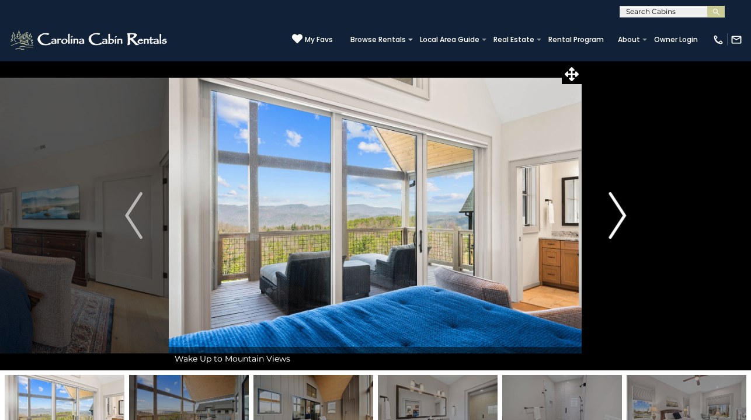
click at [610, 232] on img "Next" at bounding box center [617, 215] width 18 height 47
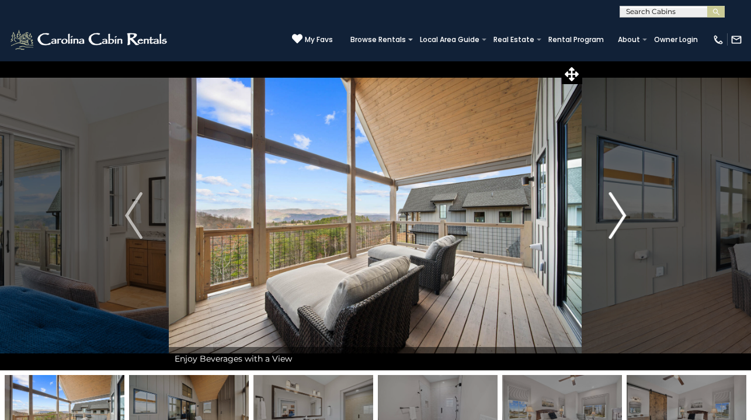
click at [610, 232] on img "Next" at bounding box center [617, 215] width 18 height 47
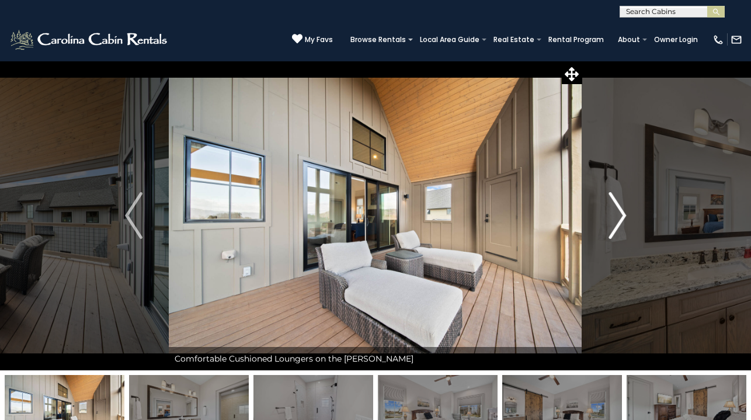
click at [610, 232] on img "Next" at bounding box center [617, 215] width 18 height 47
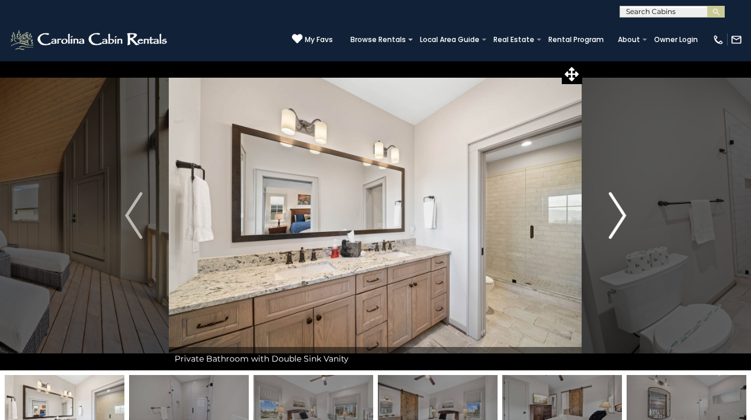
click at [610, 232] on img "Next" at bounding box center [617, 215] width 18 height 47
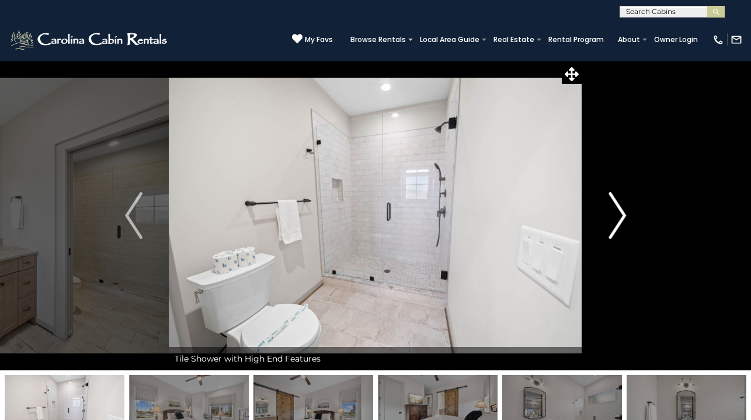
click at [610, 232] on img "Next" at bounding box center [617, 215] width 18 height 47
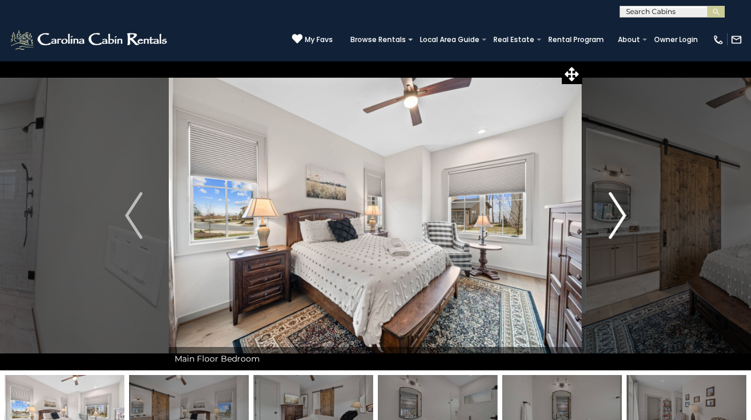
click at [610, 232] on img "Next" at bounding box center [617, 215] width 18 height 47
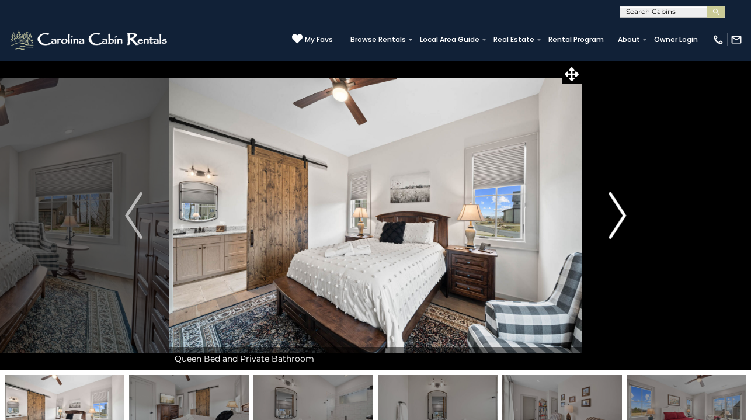
click at [610, 232] on img "Next" at bounding box center [617, 215] width 18 height 47
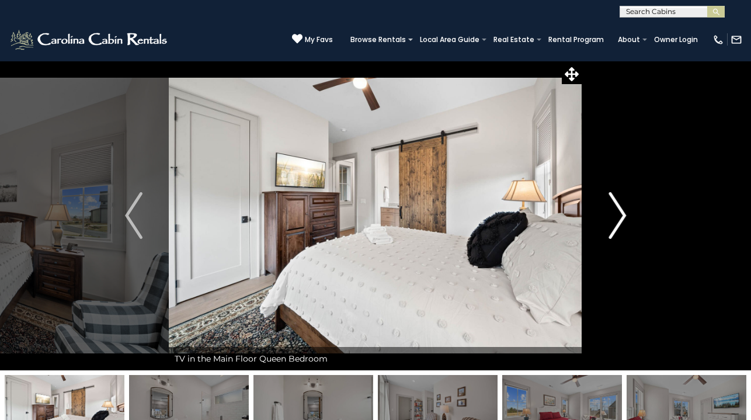
click at [610, 232] on img "Next" at bounding box center [617, 215] width 18 height 47
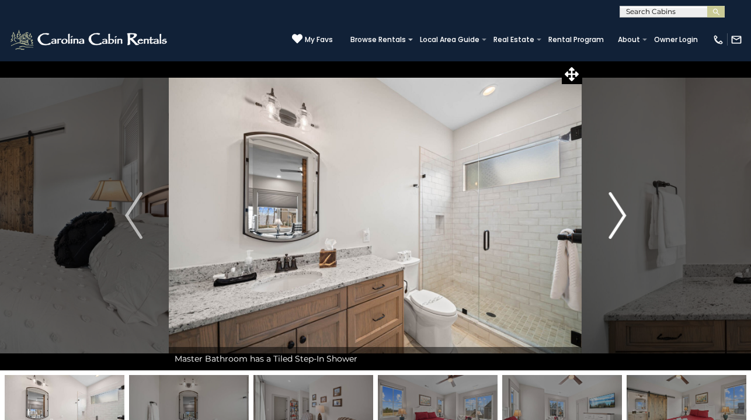
click at [610, 232] on img "Next" at bounding box center [617, 215] width 18 height 47
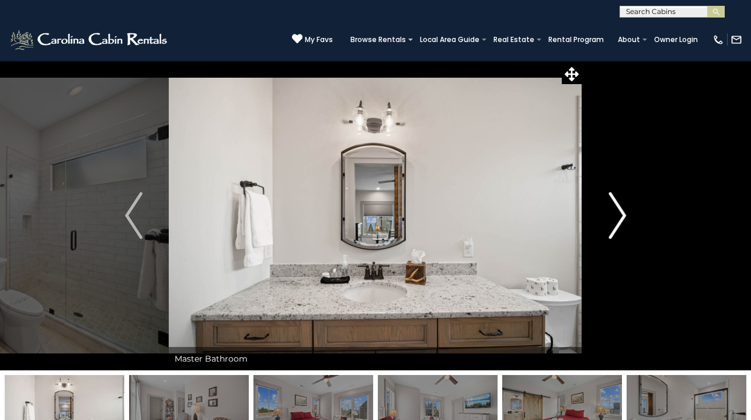
click at [610, 232] on img "Next" at bounding box center [617, 215] width 18 height 47
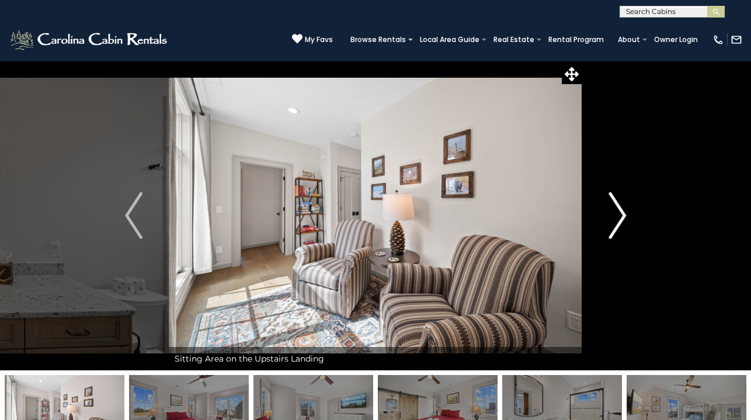
click at [610, 232] on img "Next" at bounding box center [617, 215] width 18 height 47
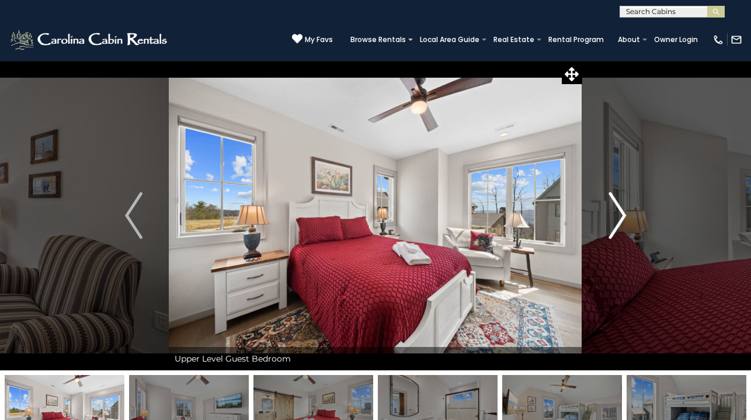
click at [610, 231] on img "Next" at bounding box center [617, 215] width 18 height 47
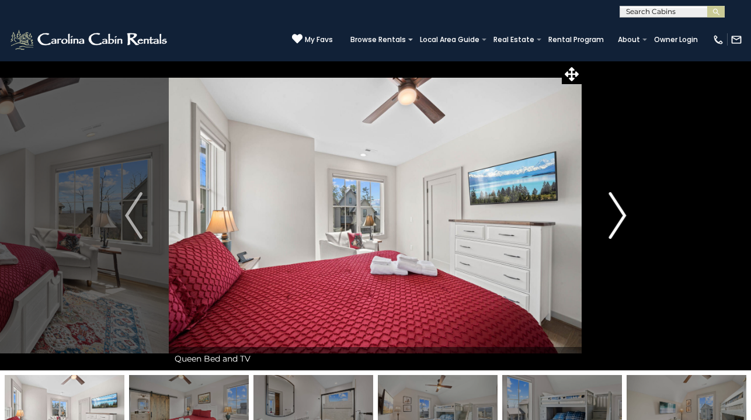
click at [610, 231] on img "Next" at bounding box center [617, 215] width 18 height 47
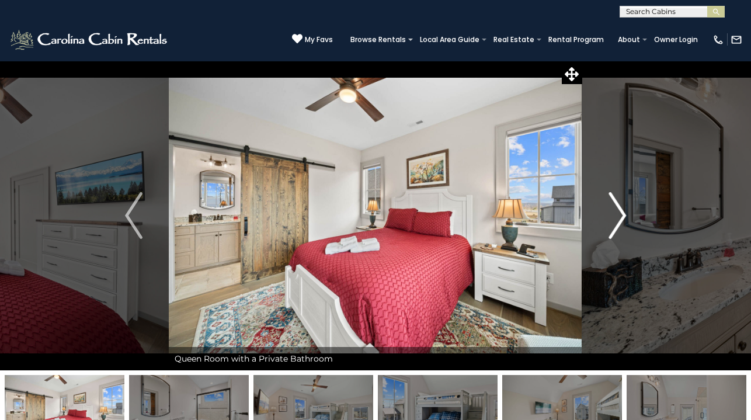
click at [610, 231] on img "Next" at bounding box center [617, 215] width 18 height 47
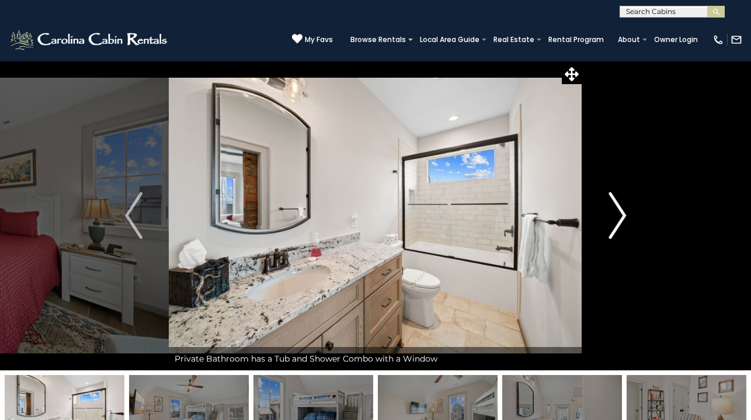
click at [610, 231] on img "Next" at bounding box center [617, 215] width 18 height 47
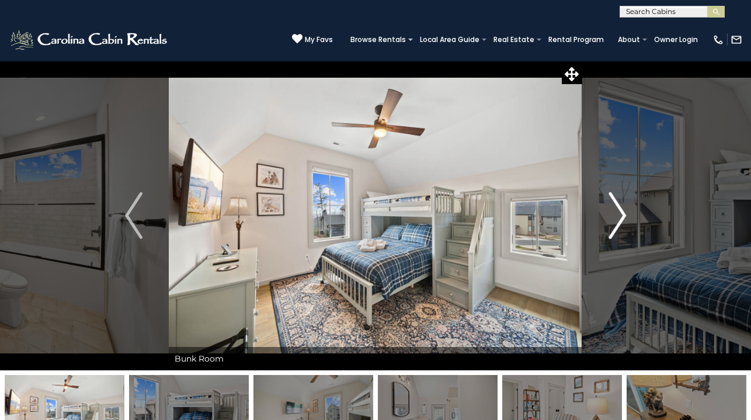
click at [610, 231] on img "Next" at bounding box center [617, 215] width 18 height 47
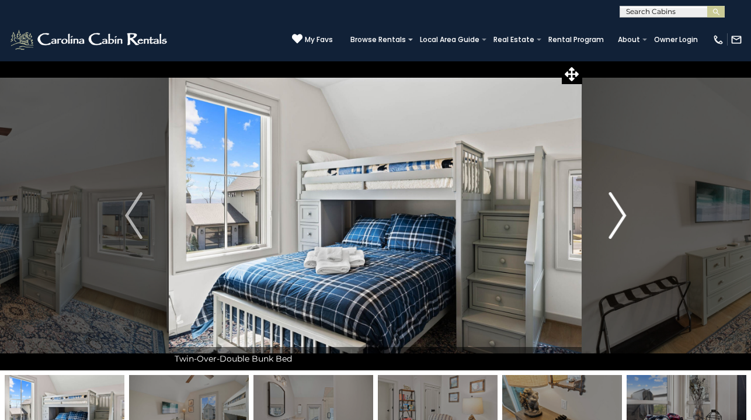
click at [610, 231] on img "Next" at bounding box center [617, 215] width 18 height 47
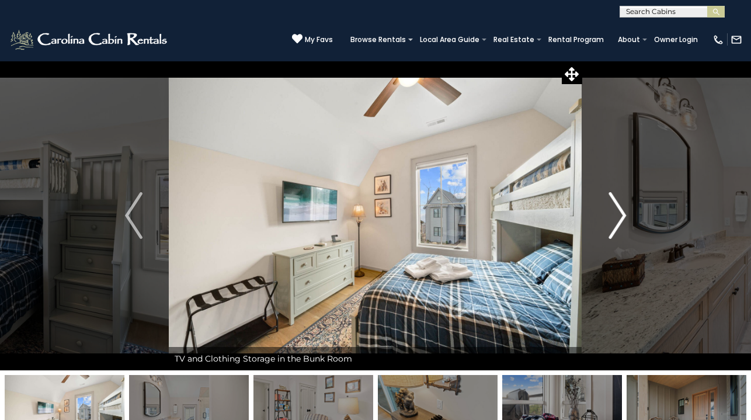
click at [610, 231] on img "Next" at bounding box center [617, 215] width 18 height 47
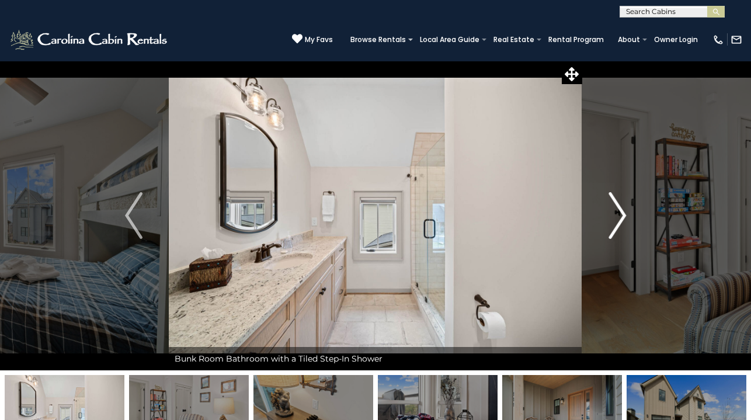
click at [610, 231] on img "Next" at bounding box center [617, 215] width 18 height 47
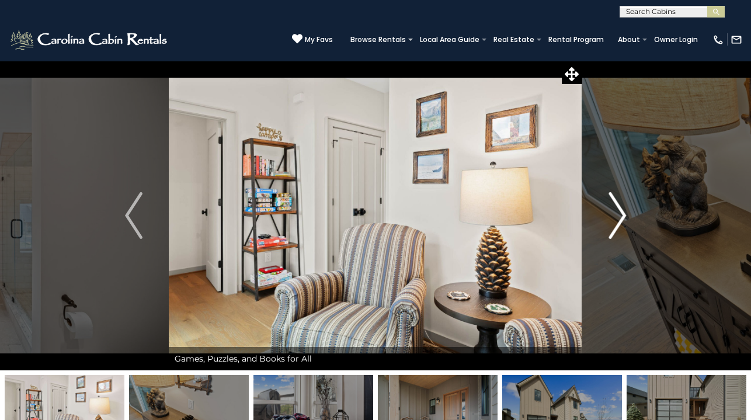
click at [610, 231] on img "Next" at bounding box center [617, 215] width 18 height 47
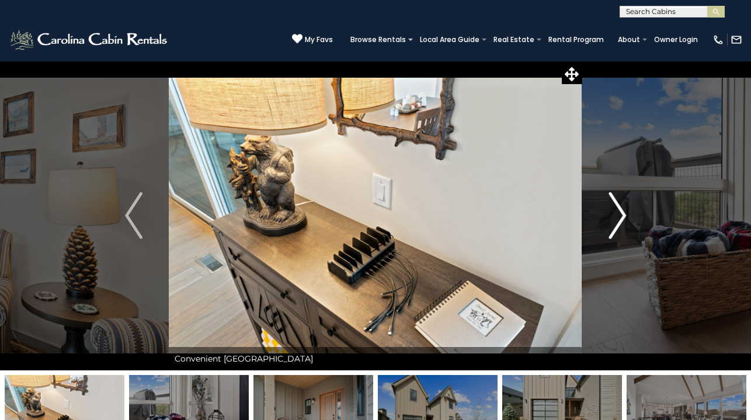
click at [610, 231] on img "Next" at bounding box center [617, 215] width 18 height 47
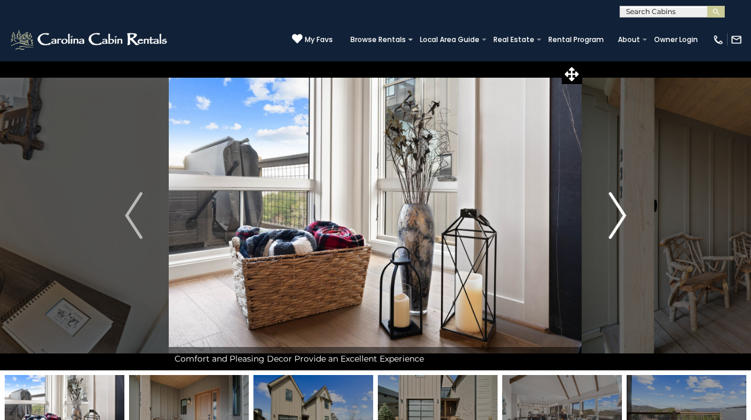
click at [610, 231] on img "Next" at bounding box center [617, 215] width 18 height 47
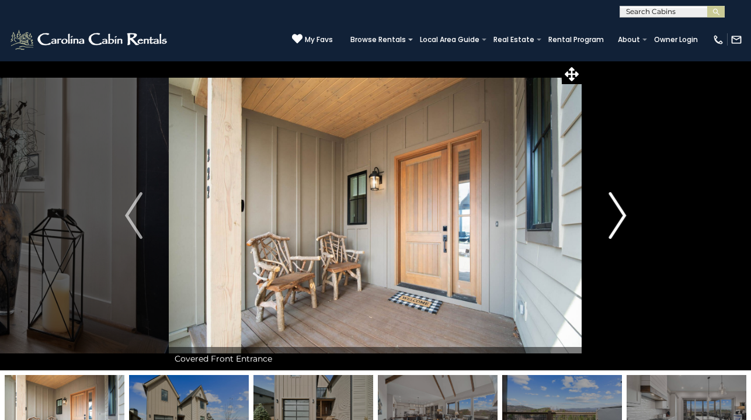
click at [610, 231] on img "Next" at bounding box center [617, 215] width 18 height 47
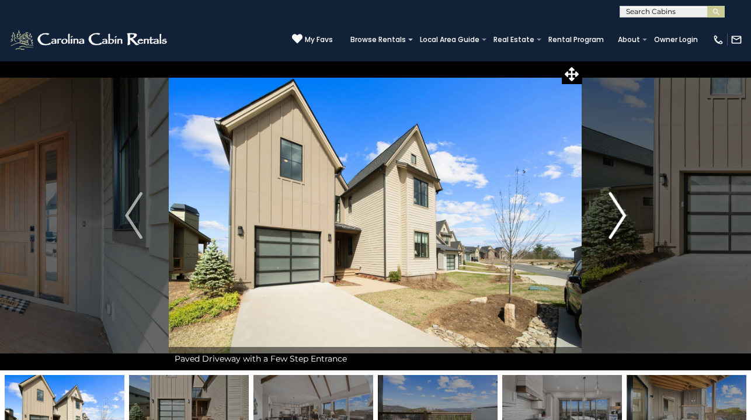
click at [610, 231] on img "Next" at bounding box center [617, 215] width 18 height 47
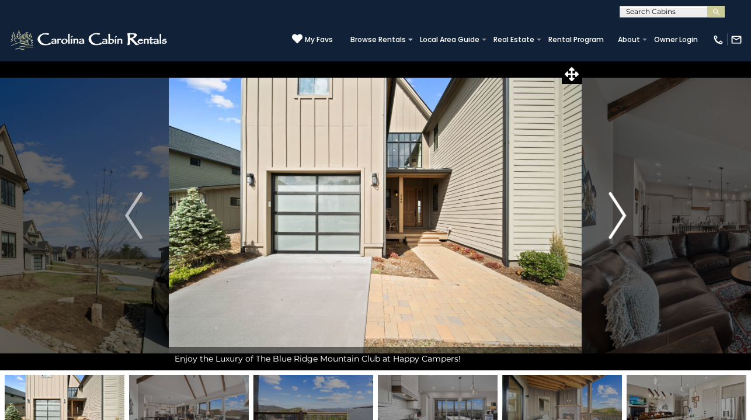
click at [610, 231] on img "Next" at bounding box center [617, 215] width 18 height 47
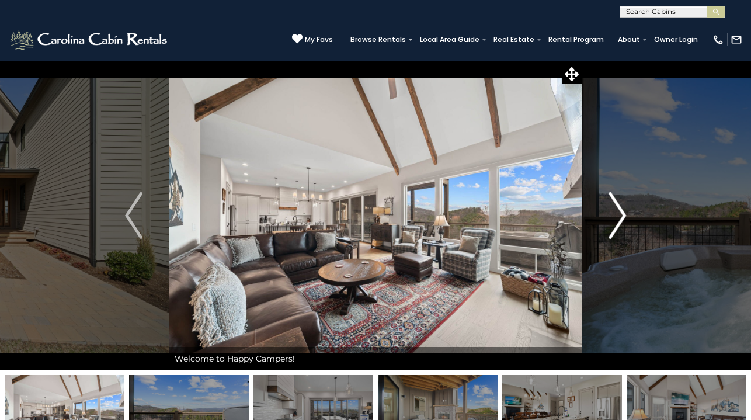
click at [610, 231] on img "Next" at bounding box center [617, 215] width 18 height 47
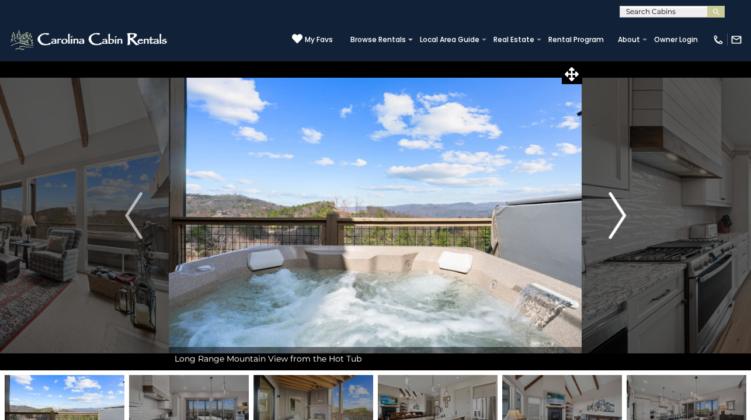
click at [610, 231] on img "Next" at bounding box center [617, 215] width 18 height 47
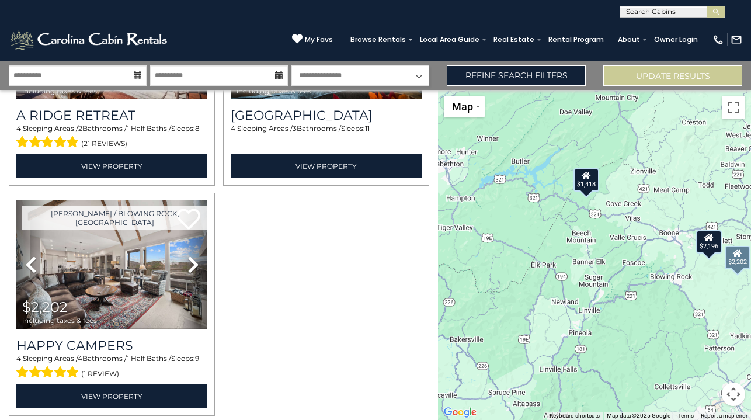
scroll to position [209, 0]
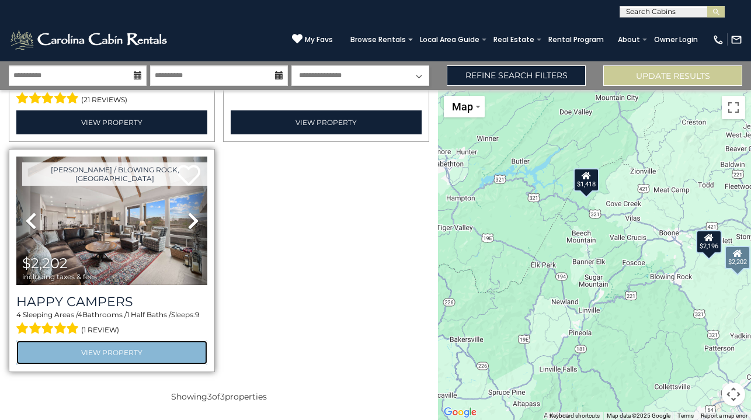
click at [138, 341] on link "View Property" at bounding box center [111, 352] width 191 height 24
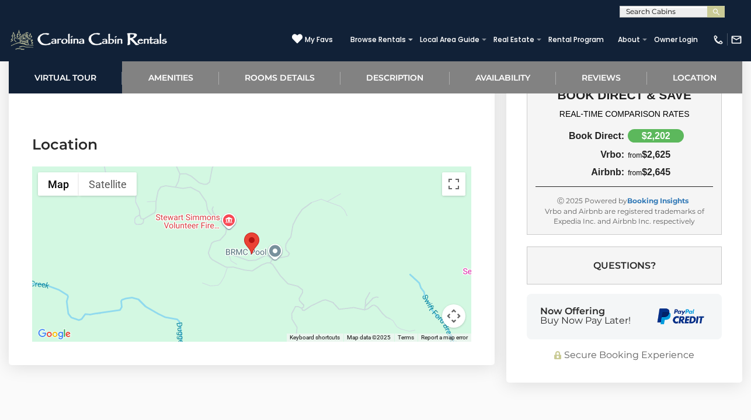
scroll to position [2839, 0]
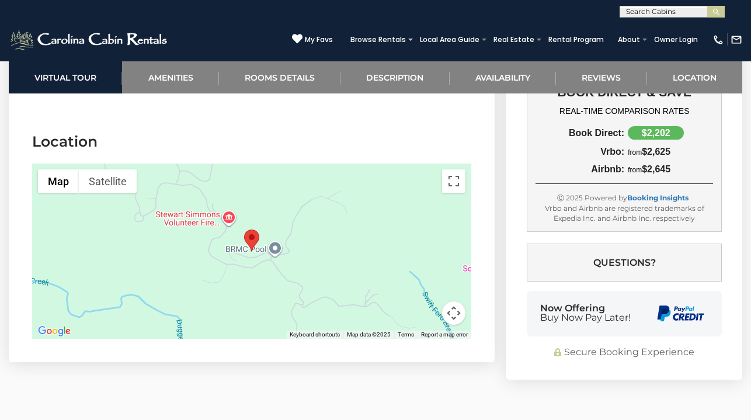
click at [411, 235] on div at bounding box center [251, 250] width 439 height 175
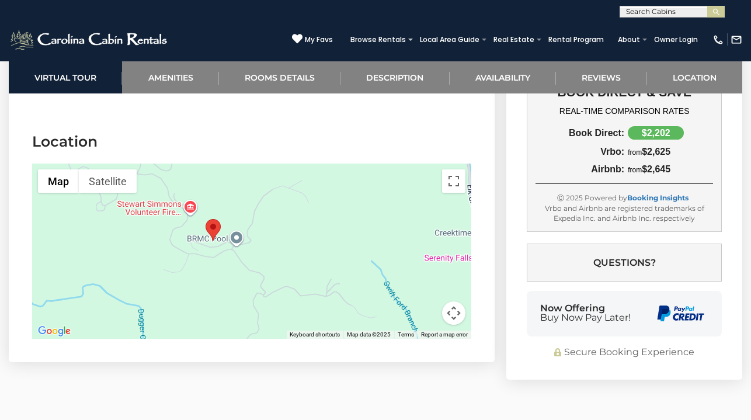
drag, startPoint x: 327, startPoint y: 233, endPoint x: 290, endPoint y: 223, distance: 38.1
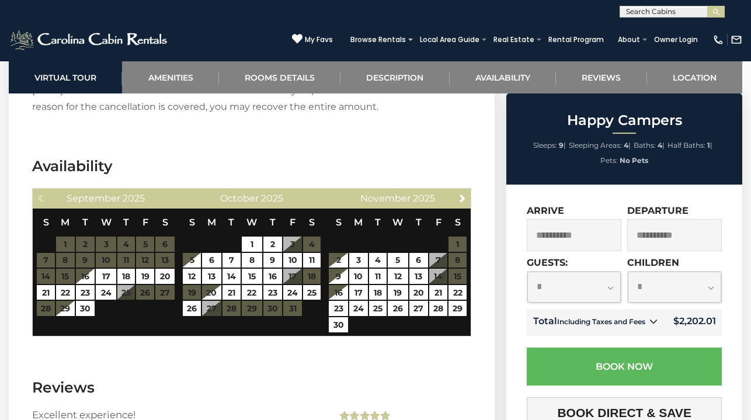
scroll to position [3086, 0]
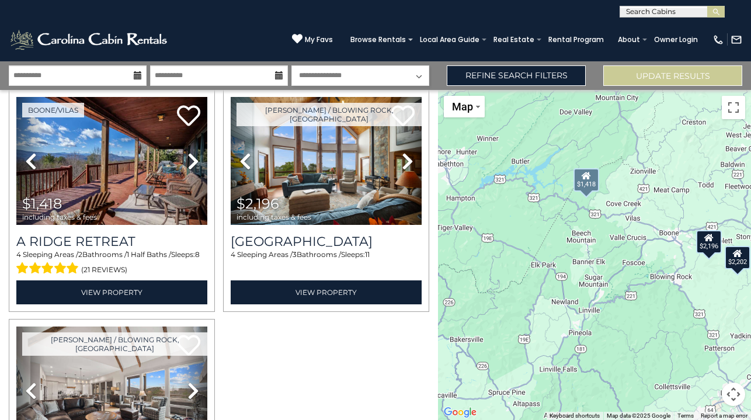
scroll to position [40, 0]
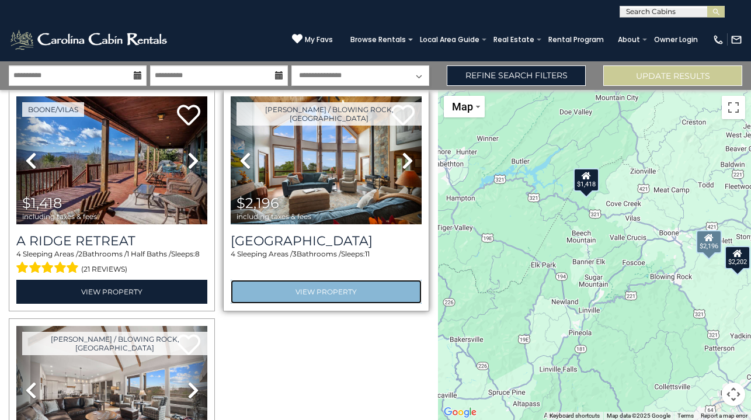
click at [374, 284] on link "View Property" at bounding box center [326, 292] width 191 height 24
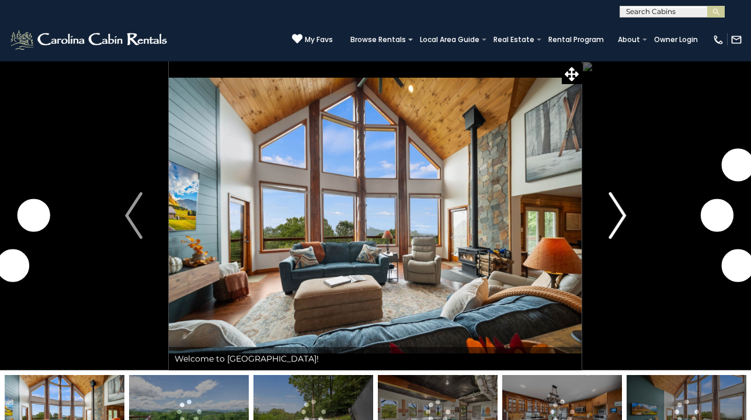
click at [622, 217] on img "Next" at bounding box center [617, 215] width 18 height 47
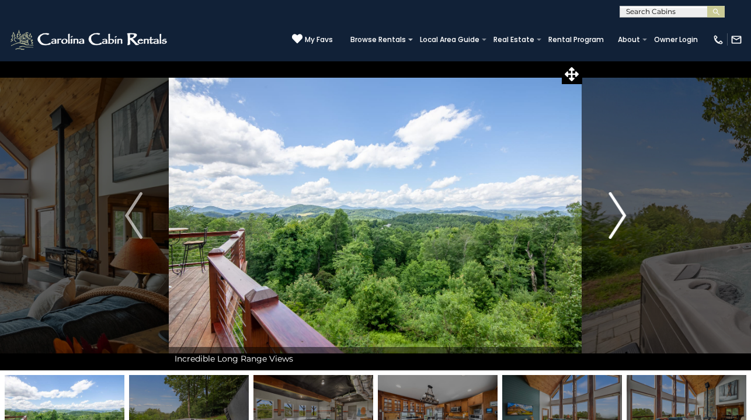
click at [622, 217] on img "Next" at bounding box center [617, 215] width 18 height 47
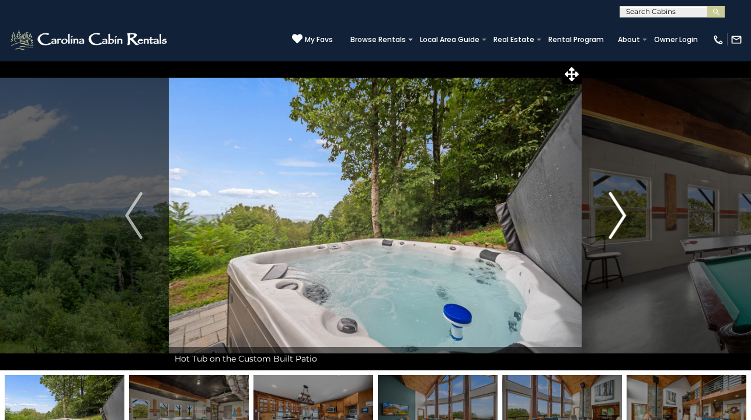
click at [622, 217] on img "Next" at bounding box center [617, 215] width 18 height 47
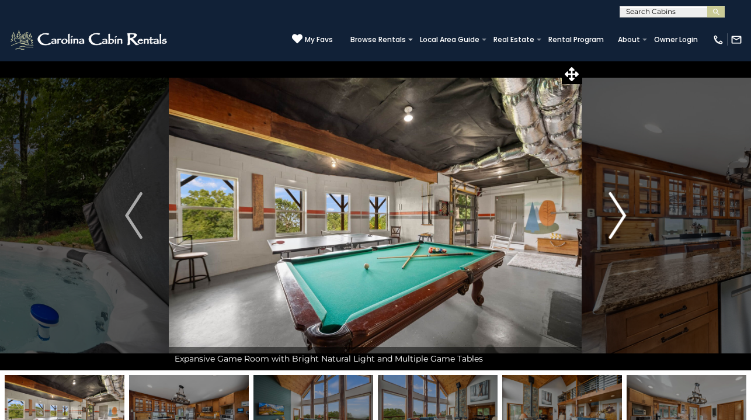
click at [622, 217] on img "Next" at bounding box center [617, 215] width 18 height 47
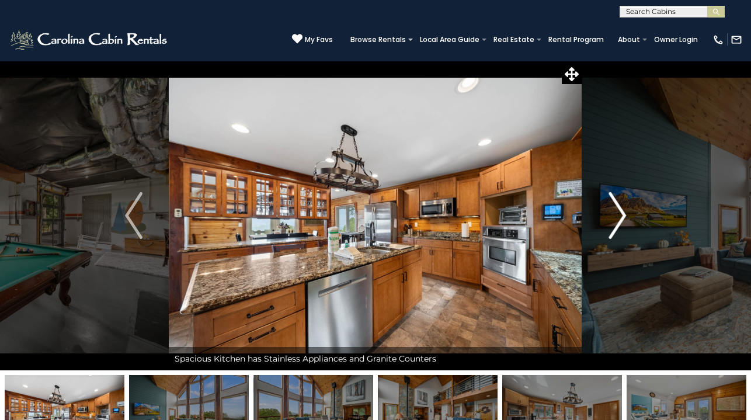
click at [622, 217] on img "Next" at bounding box center [617, 215] width 18 height 47
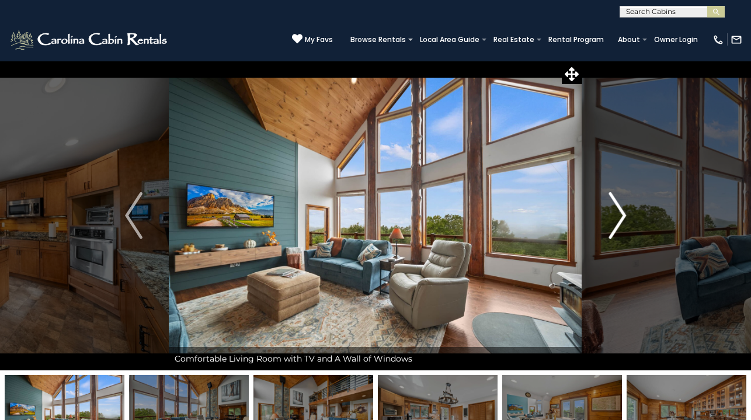
click at [622, 217] on img "Next" at bounding box center [617, 215] width 18 height 47
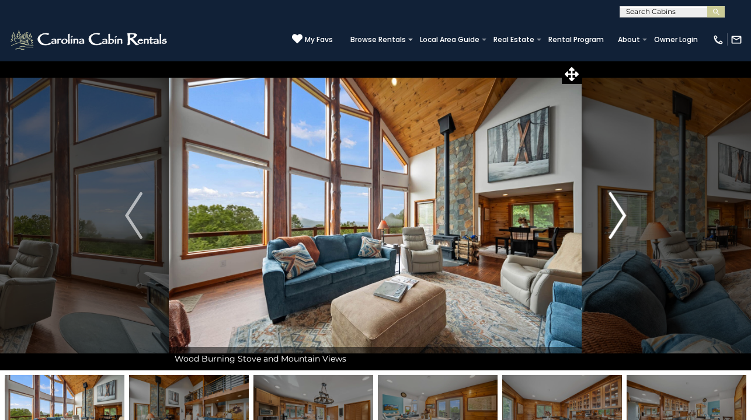
click at [622, 217] on img "Next" at bounding box center [617, 215] width 18 height 47
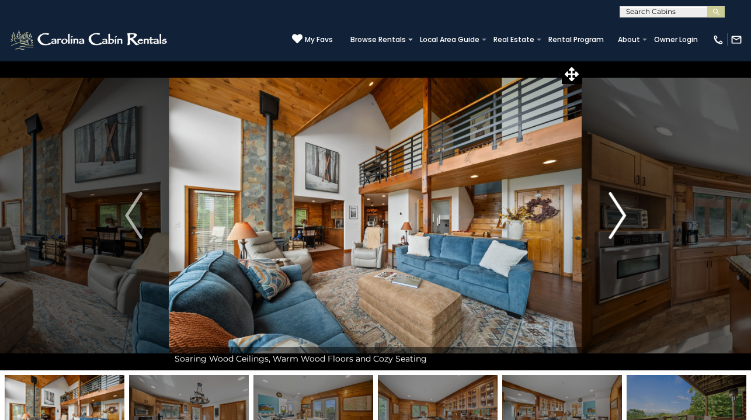
click at [622, 217] on img "Next" at bounding box center [617, 215] width 18 height 47
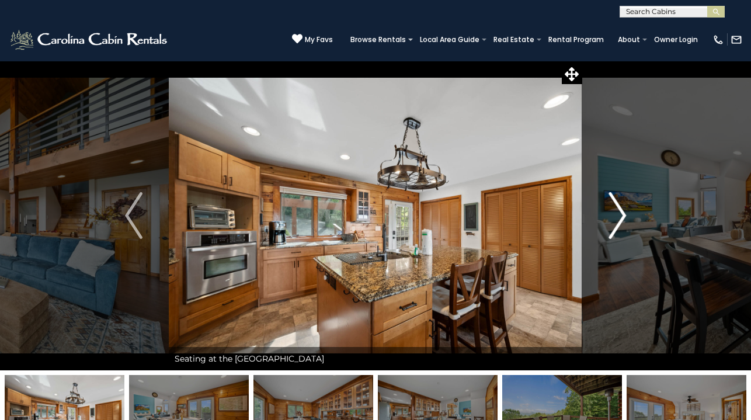
click at [622, 217] on img "Next" at bounding box center [617, 215] width 18 height 47
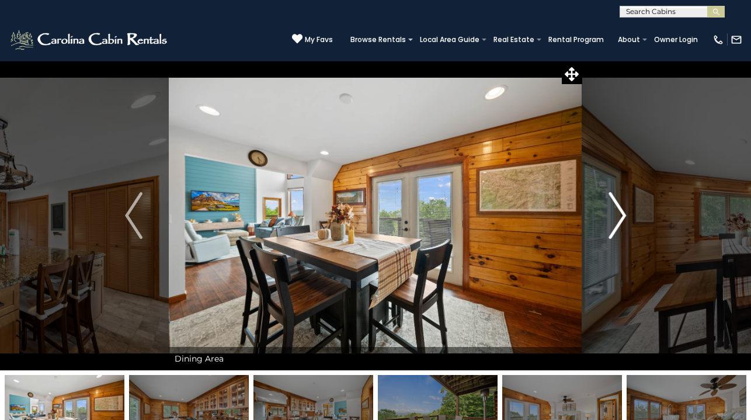
click at [622, 217] on img "Next" at bounding box center [617, 215] width 18 height 47
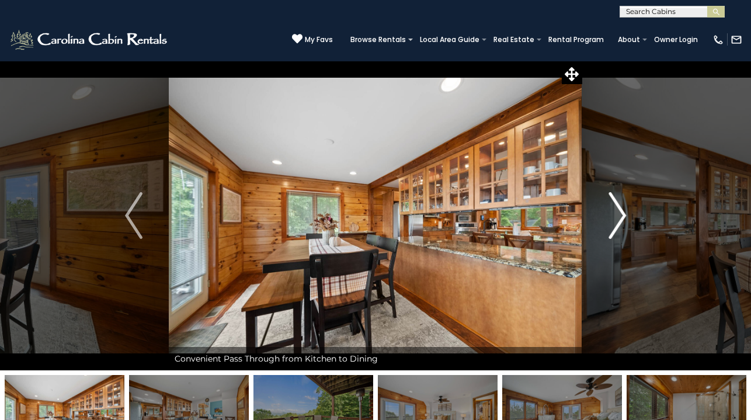
click at [622, 217] on img "Next" at bounding box center [617, 215] width 18 height 47
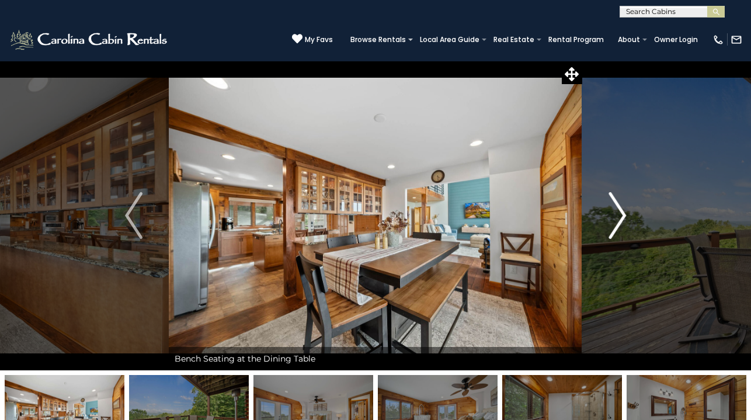
click at [622, 217] on img "Next" at bounding box center [617, 215] width 18 height 47
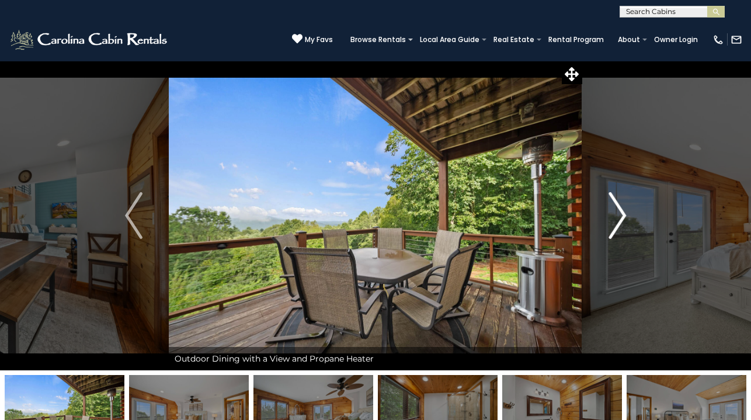
click at [622, 217] on img "Next" at bounding box center [617, 215] width 18 height 47
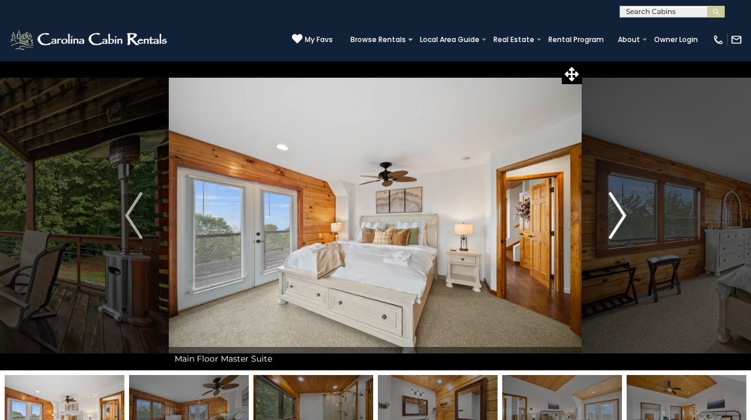
click at [622, 217] on img "Next" at bounding box center [617, 215] width 18 height 47
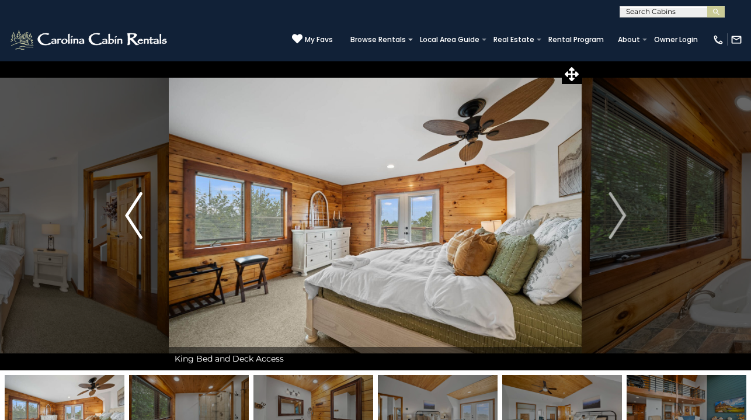
click at [131, 217] on img "Previous" at bounding box center [134, 215] width 18 height 47
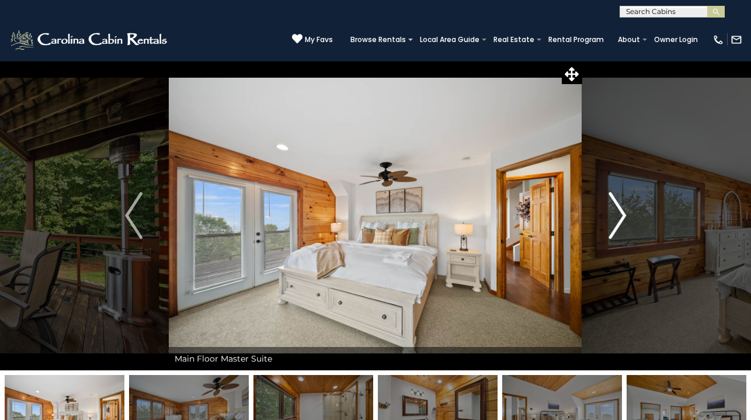
click at [621, 210] on img "Next" at bounding box center [617, 215] width 18 height 47
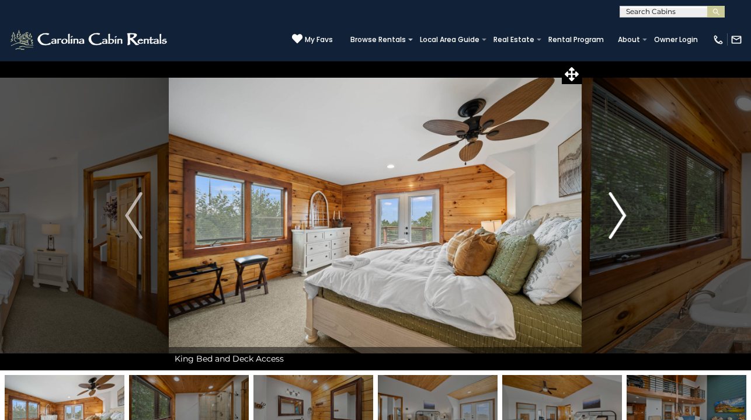
click at [621, 210] on img "Next" at bounding box center [617, 215] width 18 height 47
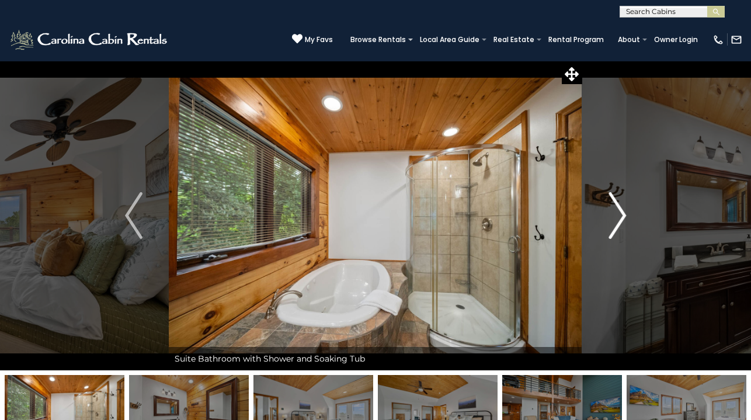
click at [621, 210] on img "Next" at bounding box center [617, 215] width 18 height 47
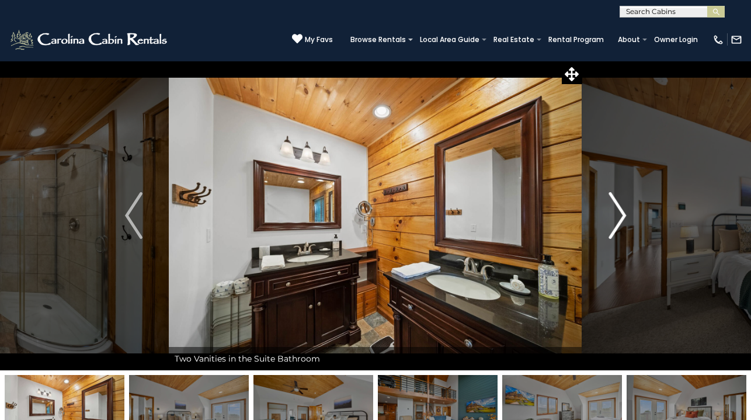
click at [621, 210] on img "Next" at bounding box center [617, 215] width 18 height 47
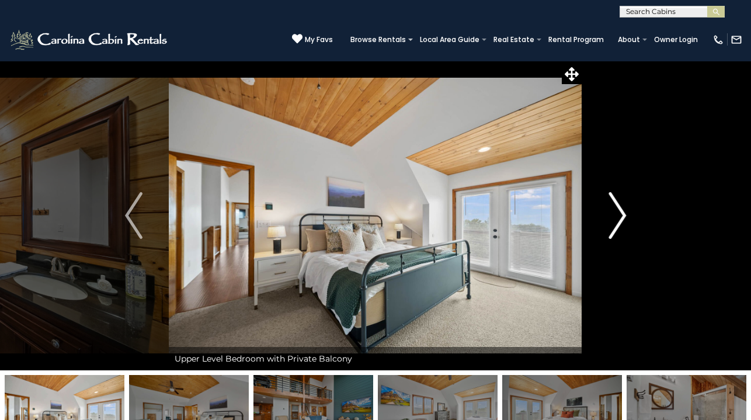
click at [621, 210] on img "Next" at bounding box center [617, 215] width 18 height 47
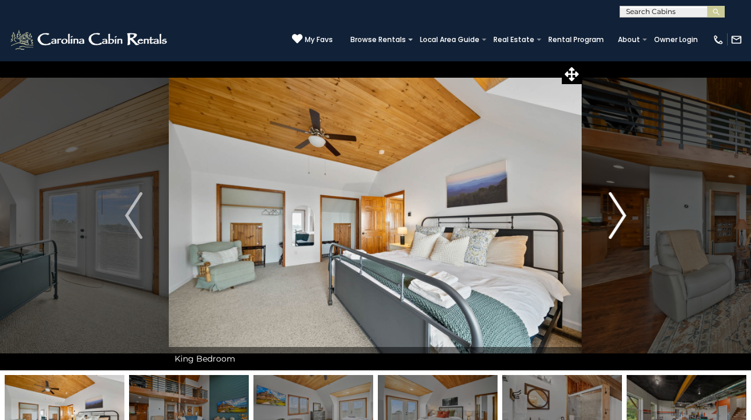
click at [621, 210] on img "Next" at bounding box center [617, 215] width 18 height 47
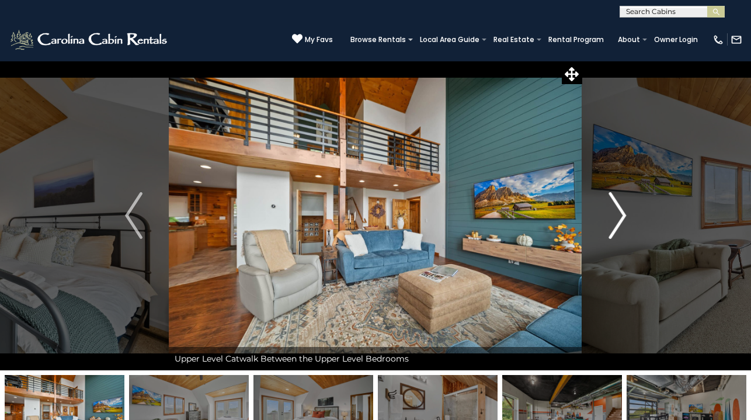
click at [621, 210] on img "Next" at bounding box center [617, 215] width 18 height 47
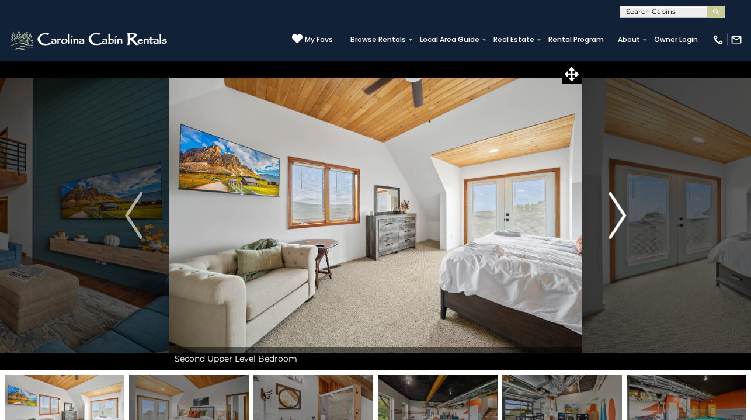
click at [621, 210] on img "Next" at bounding box center [617, 215] width 18 height 47
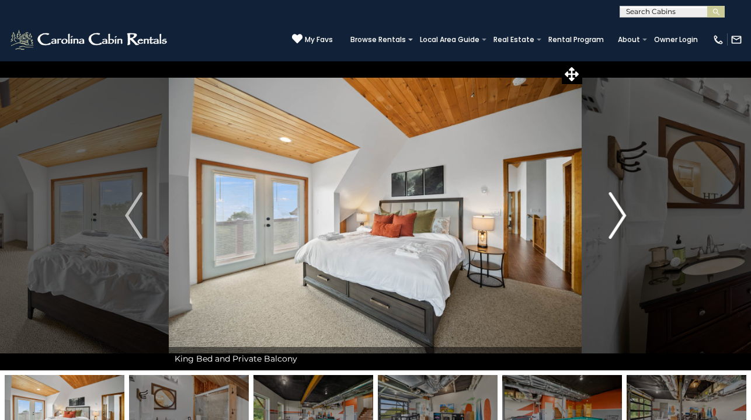
click at [621, 210] on img "Next" at bounding box center [617, 215] width 18 height 47
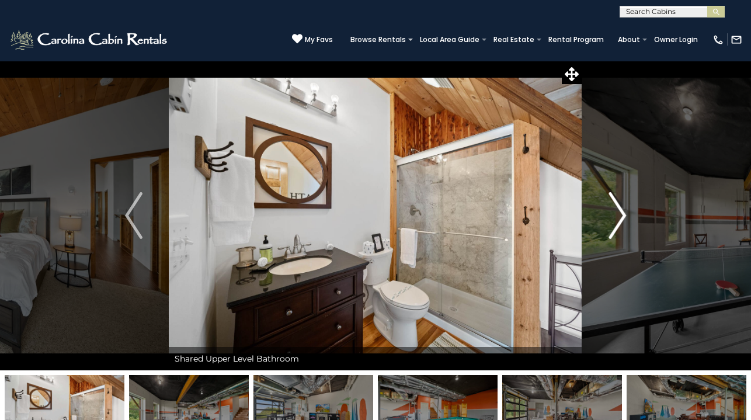
click at [621, 210] on img "Next" at bounding box center [617, 215] width 18 height 47
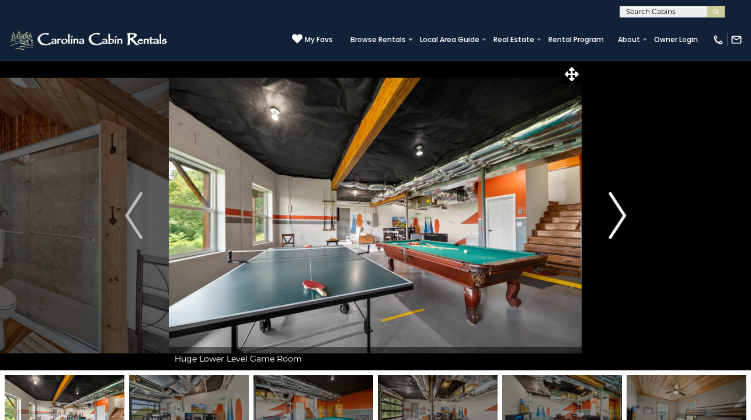
click at [621, 210] on img "Next" at bounding box center [617, 215] width 18 height 47
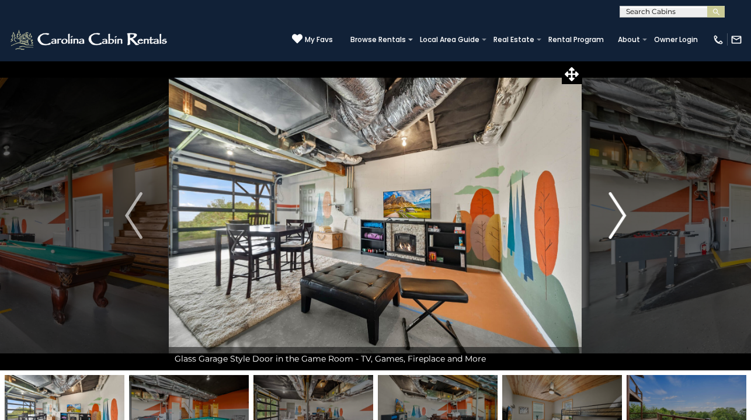
click at [621, 210] on img "Next" at bounding box center [617, 215] width 18 height 47
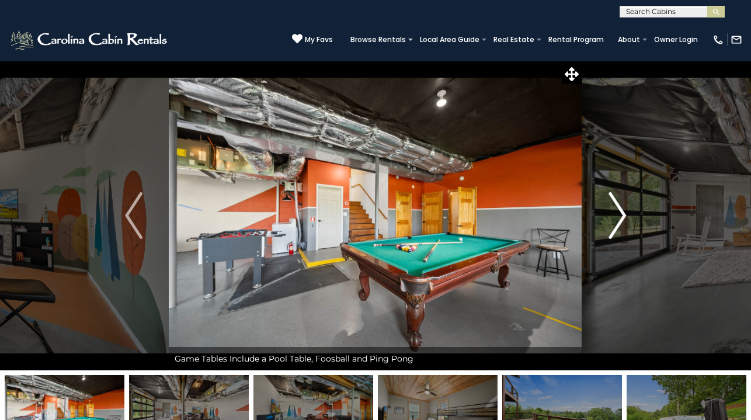
click at [621, 210] on img "Next" at bounding box center [617, 215] width 18 height 47
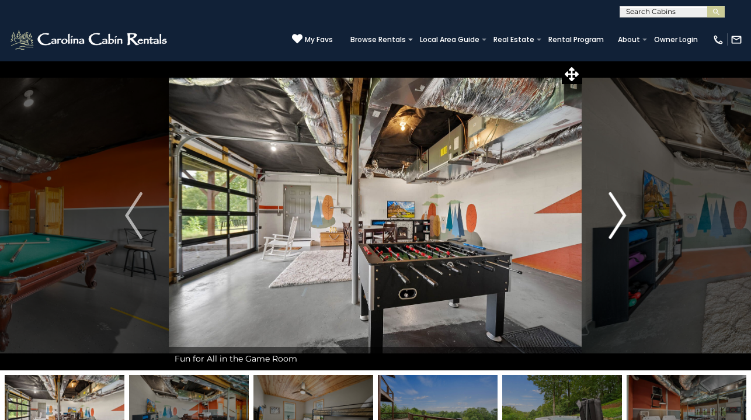
click at [621, 210] on img "Next" at bounding box center [617, 215] width 18 height 47
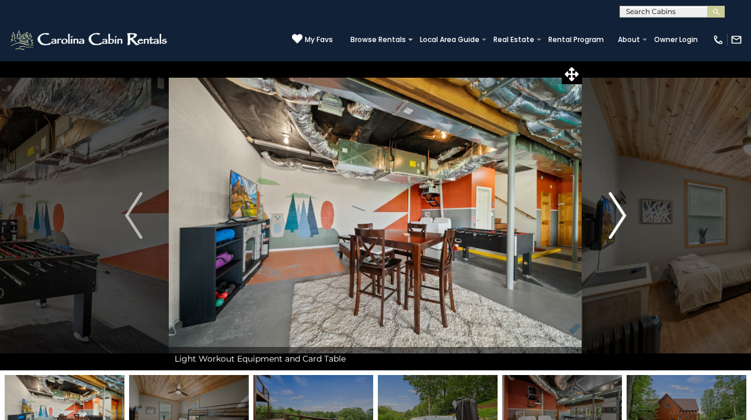
click at [621, 210] on img "Next" at bounding box center [617, 215] width 18 height 47
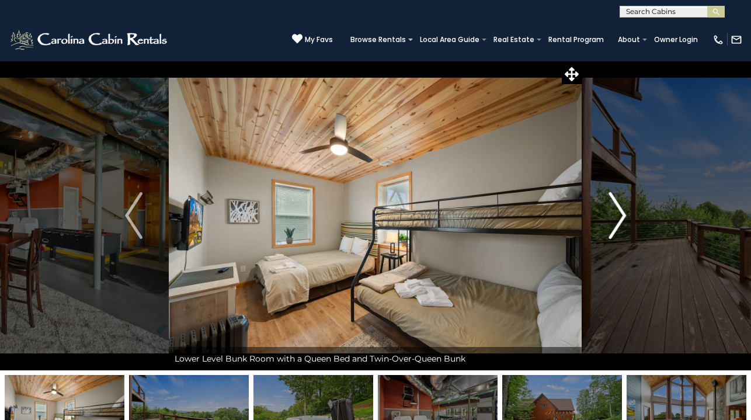
click at [621, 210] on img "Next" at bounding box center [617, 215] width 18 height 47
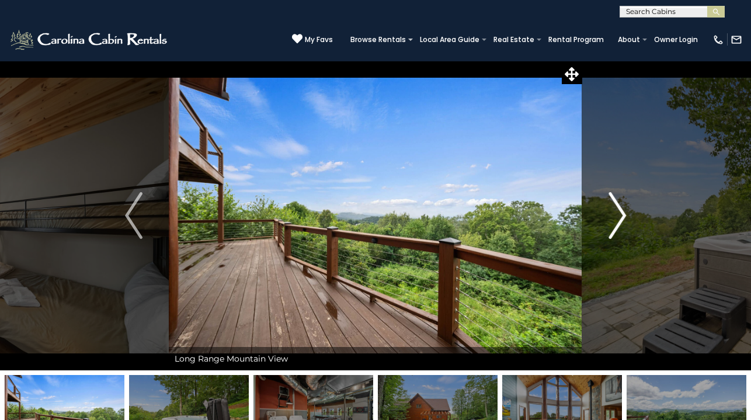
click at [621, 210] on img "Next" at bounding box center [617, 215] width 18 height 47
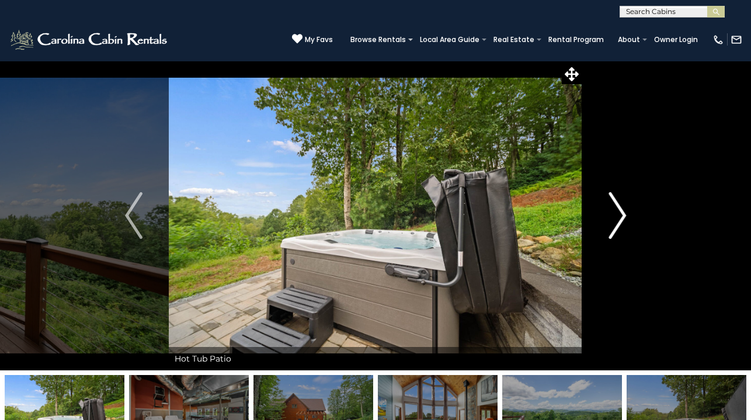
click at [621, 210] on img "Next" at bounding box center [617, 215] width 18 height 47
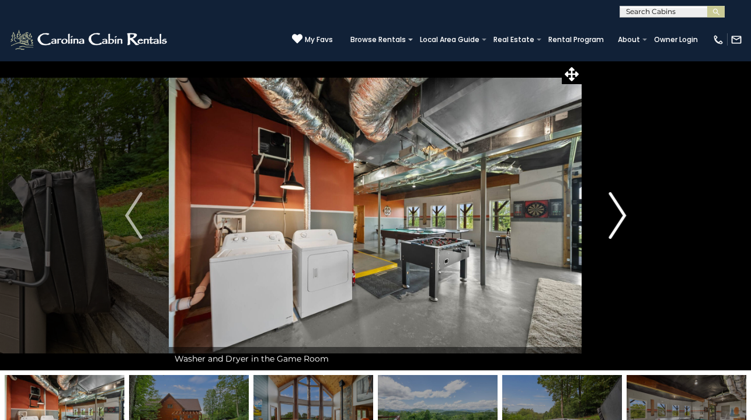
click at [621, 210] on img "Next" at bounding box center [617, 215] width 18 height 47
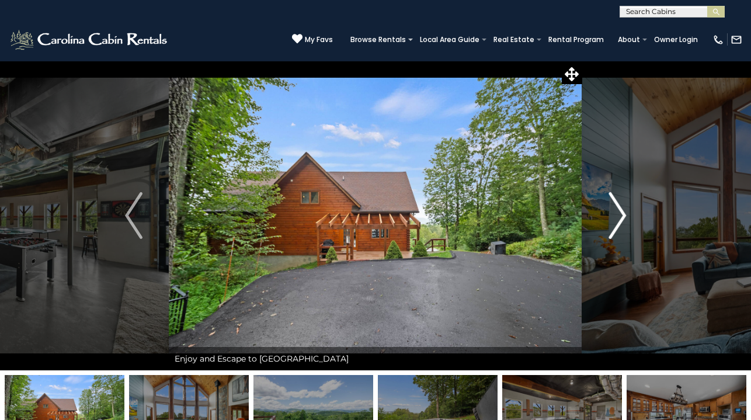
click at [621, 210] on img "Next" at bounding box center [617, 215] width 18 height 47
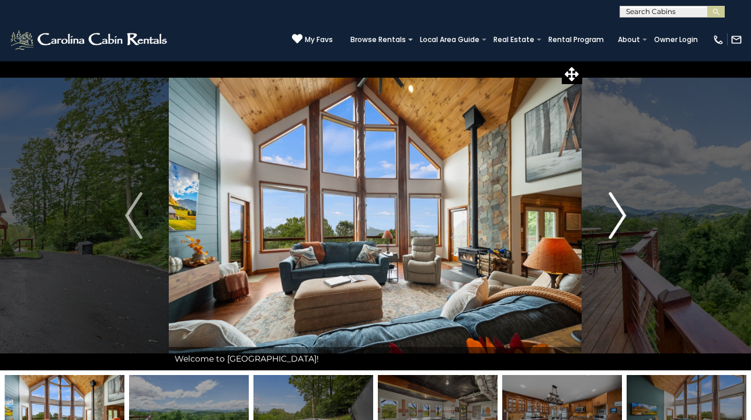
click at [621, 210] on img "Next" at bounding box center [617, 215] width 18 height 47
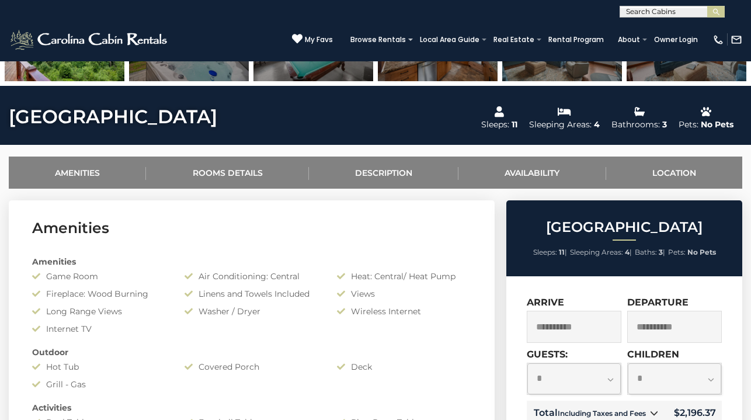
scroll to position [388, 0]
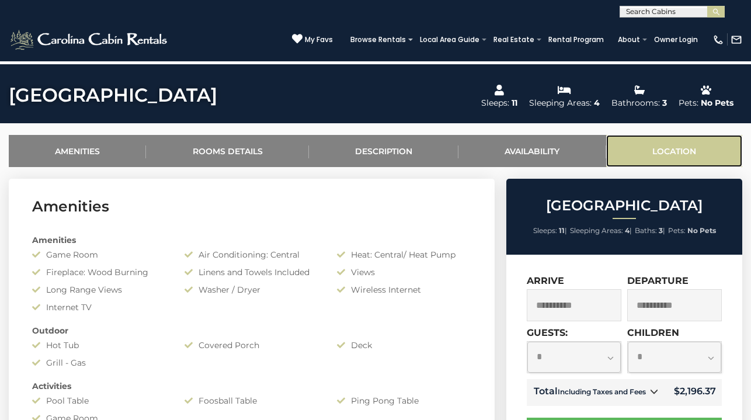
click at [668, 151] on link "Location" at bounding box center [674, 151] width 136 height 32
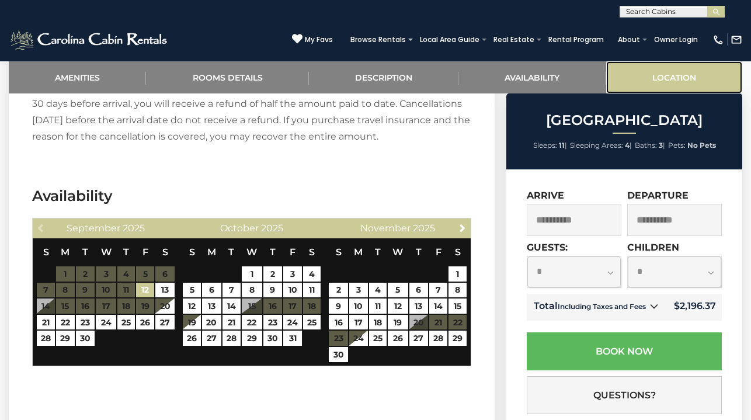
scroll to position [2145, 0]
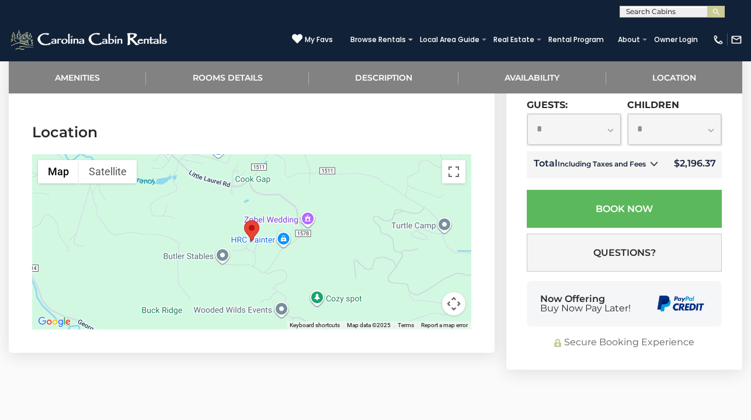
click at [244, 220] on area "Parkway Place" at bounding box center [244, 220] width 0 height 0
click at [57, 160] on button "Map" at bounding box center [58, 171] width 41 height 23
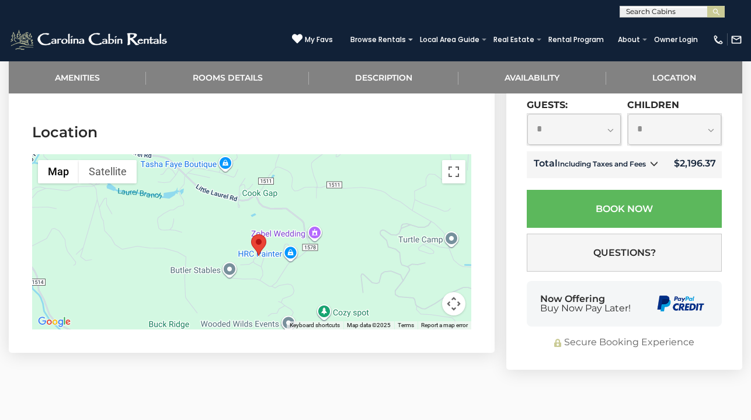
drag, startPoint x: 254, startPoint y: 236, endPoint x: 261, endPoint y: 252, distance: 16.7
click at [261, 252] on div at bounding box center [251, 241] width 439 height 175
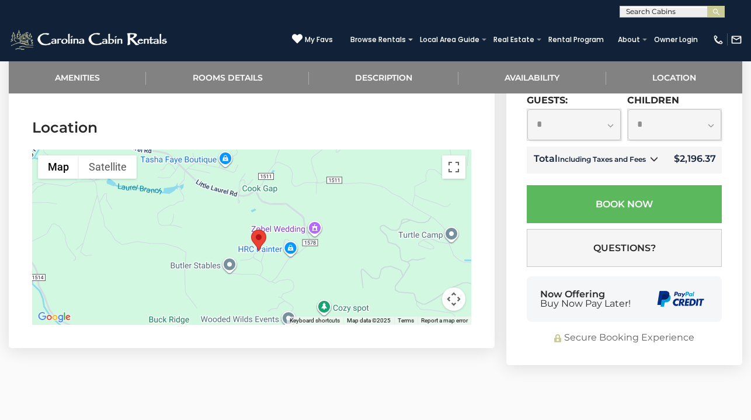
scroll to position [2149, 0]
click at [458, 288] on button "Map camera controls" at bounding box center [453, 299] width 23 height 23
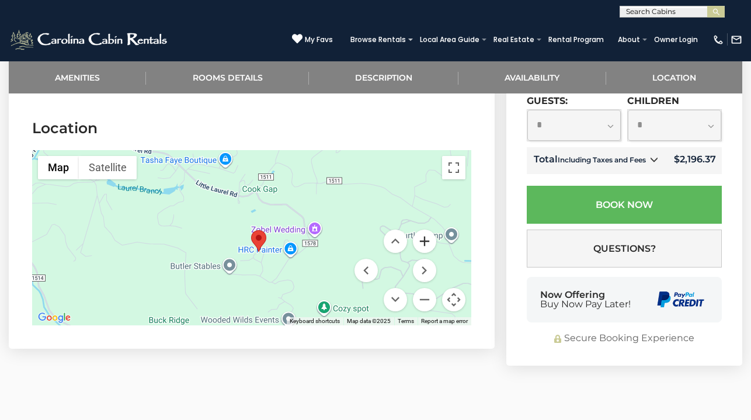
click at [425, 229] on button "Zoom in" at bounding box center [424, 240] width 23 height 23
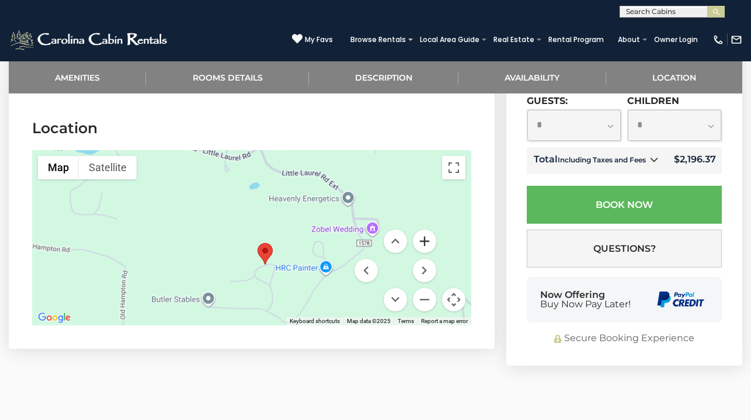
click at [425, 229] on button "Zoom in" at bounding box center [424, 240] width 23 height 23
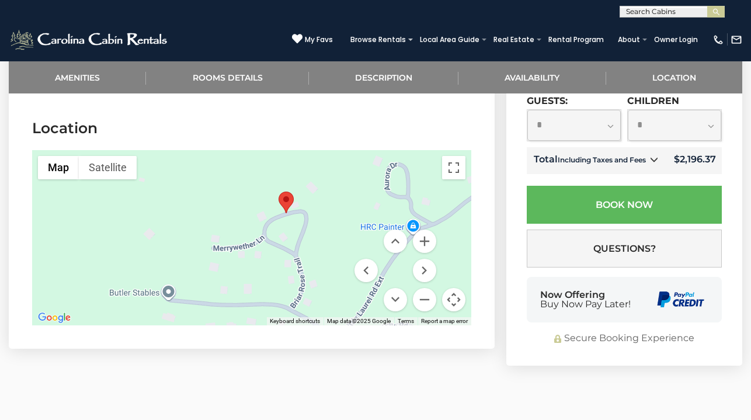
drag, startPoint x: 324, startPoint y: 257, endPoint x: 331, endPoint y: 175, distance: 82.5
click at [331, 175] on div at bounding box center [251, 237] width 439 height 175
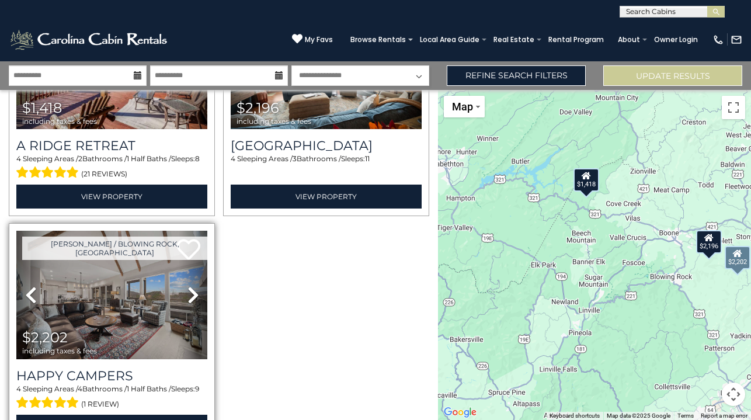
scroll to position [209, 0]
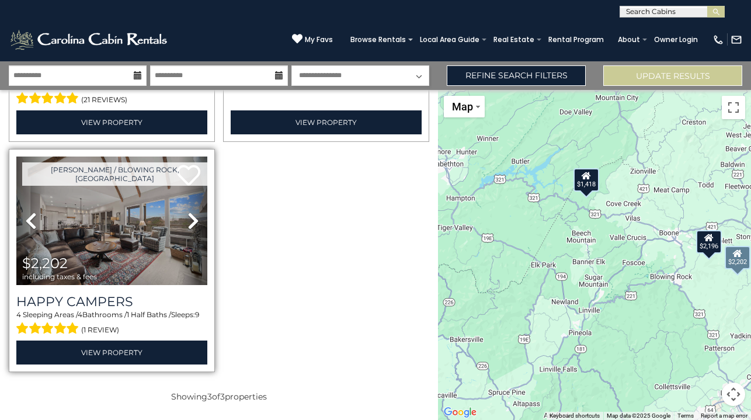
click at [118, 335] on span "(1 review)" at bounding box center [100, 329] width 38 height 15
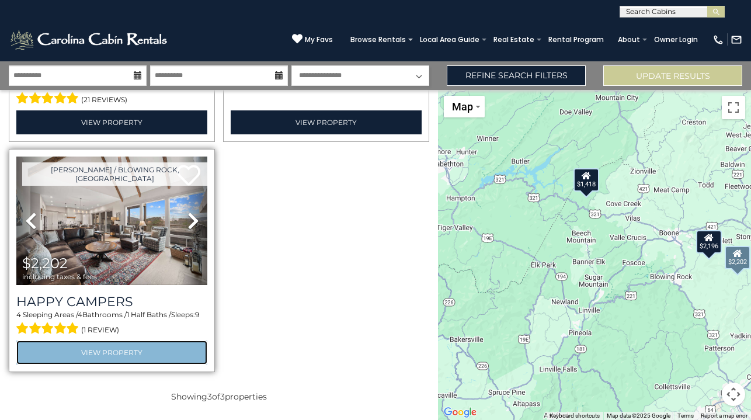
click at [120, 363] on link "View Property" at bounding box center [111, 352] width 191 height 24
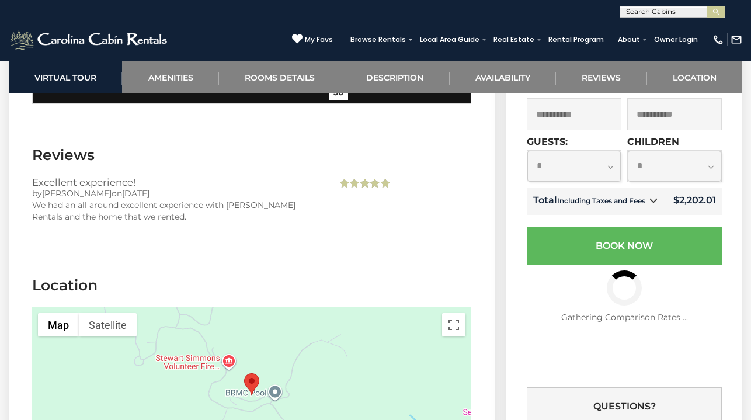
scroll to position [2735, 0]
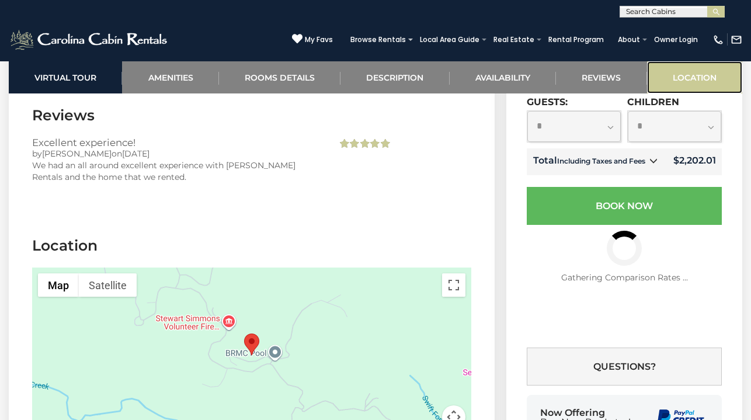
click at [701, 73] on link "Location" at bounding box center [694, 77] width 95 height 32
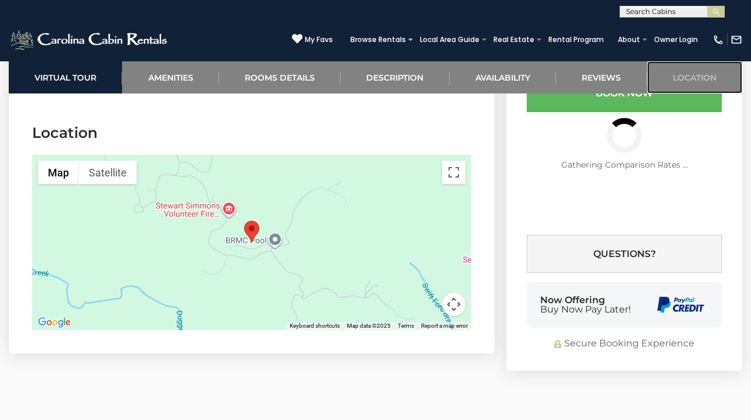
scroll to position [2849, 0]
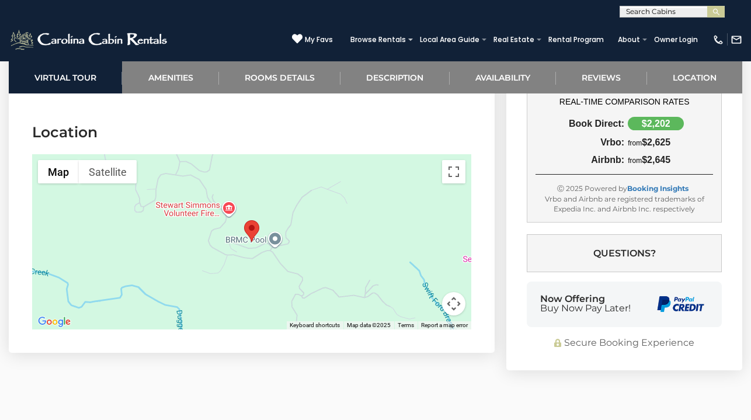
click at [450, 292] on button "Map camera controls" at bounding box center [453, 303] width 23 height 23
click at [421, 233] on button "Zoom in" at bounding box center [424, 244] width 23 height 23
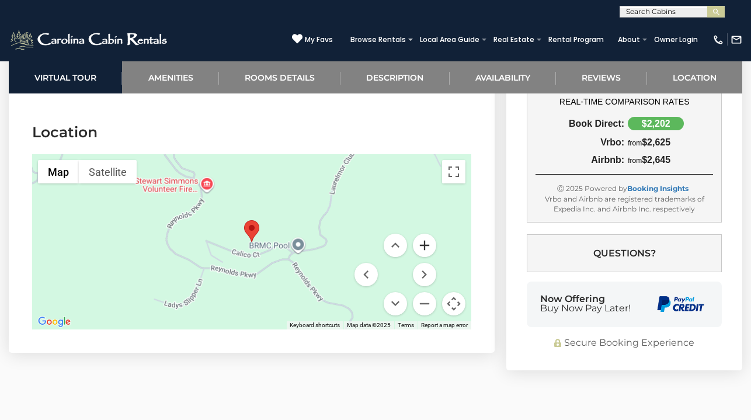
click at [421, 233] on button "Zoom in" at bounding box center [424, 244] width 23 height 23
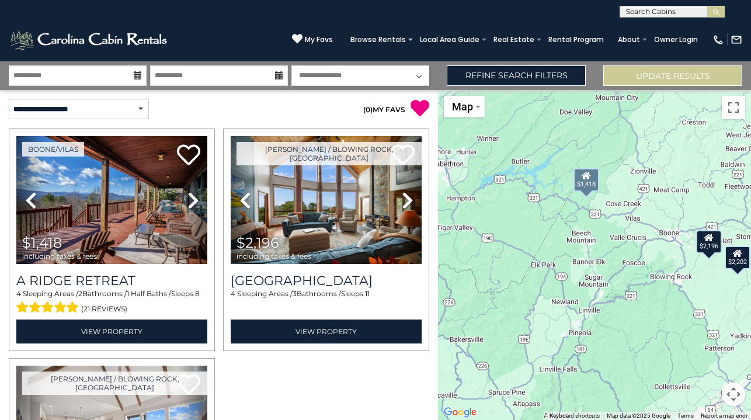
scroll to position [36, 0]
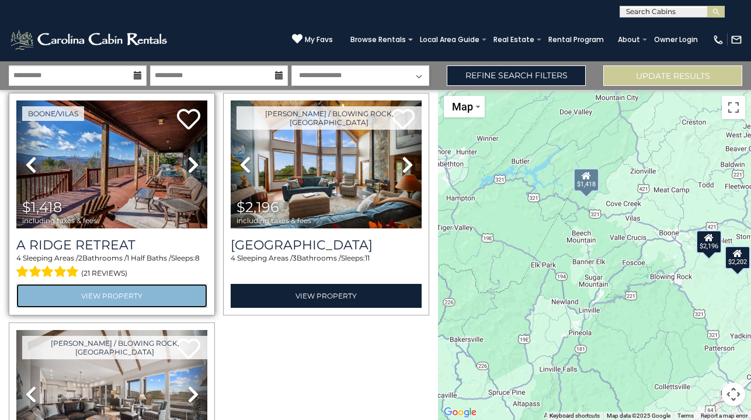
click at [98, 296] on link "View Property" at bounding box center [111, 296] width 191 height 24
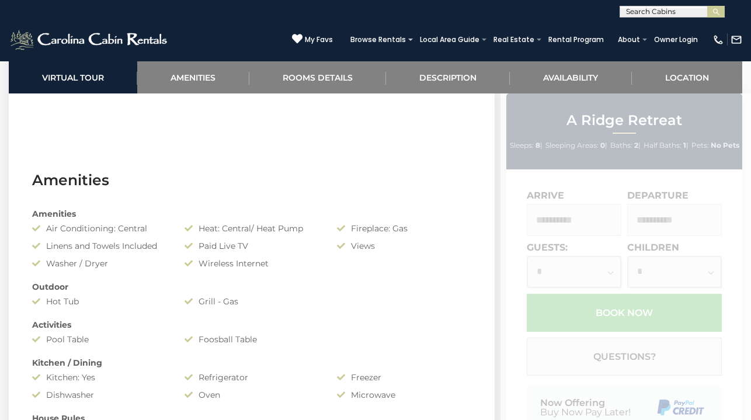
scroll to position [770, 0]
click at [679, 80] on link "Location" at bounding box center [686, 77] width 110 height 32
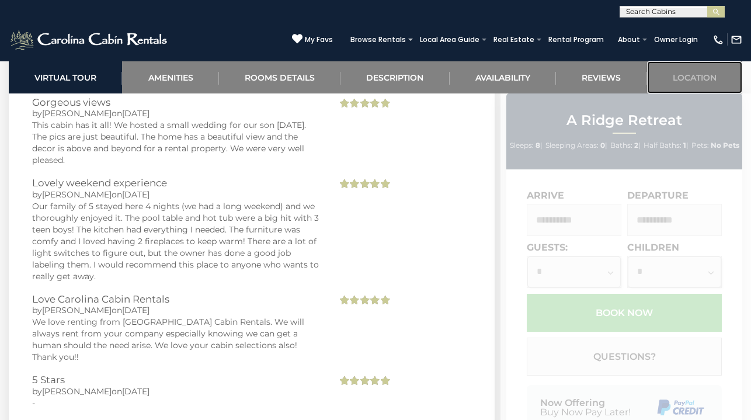
scroll to position [2795, 0]
click at [673, 78] on link "Location" at bounding box center [694, 77] width 95 height 32
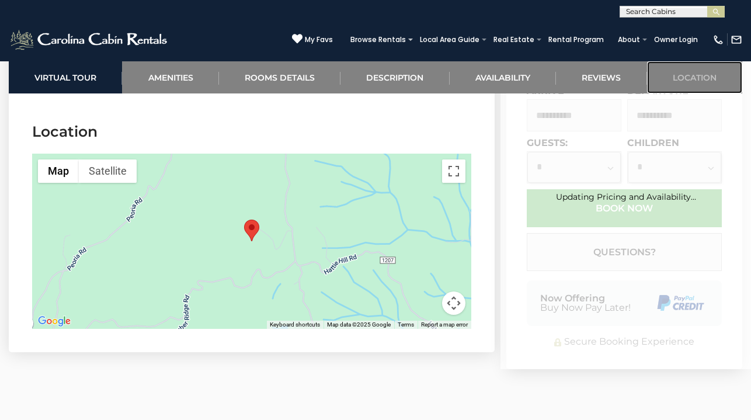
scroll to position [3184, 0]
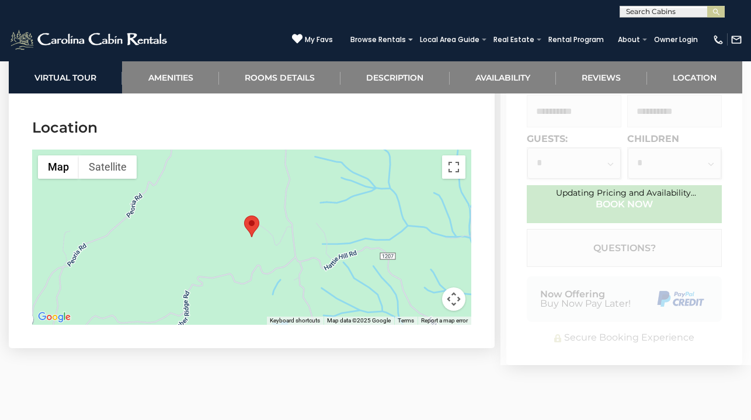
click at [454, 288] on button "Map camera controls" at bounding box center [453, 298] width 23 height 23
click at [421, 229] on button "Zoom in" at bounding box center [424, 240] width 23 height 23
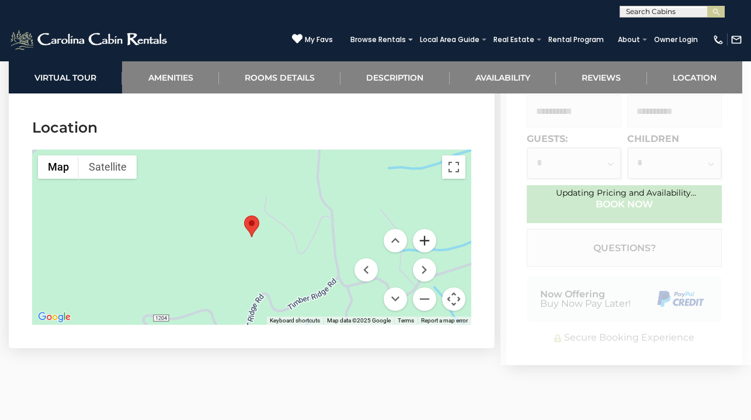
click at [421, 229] on button "Zoom in" at bounding box center [424, 240] width 23 height 23
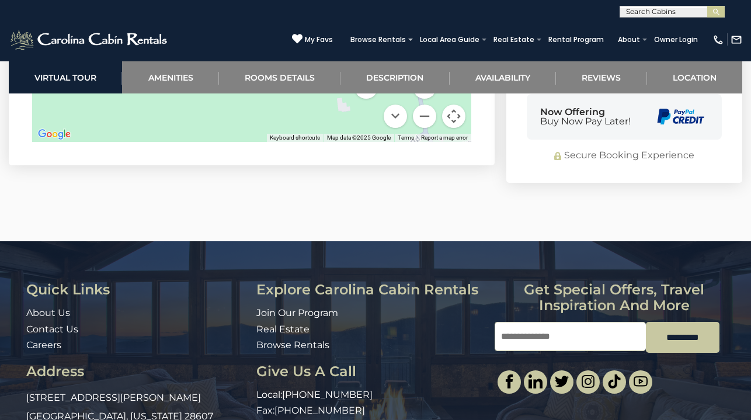
scroll to position [3001, 0]
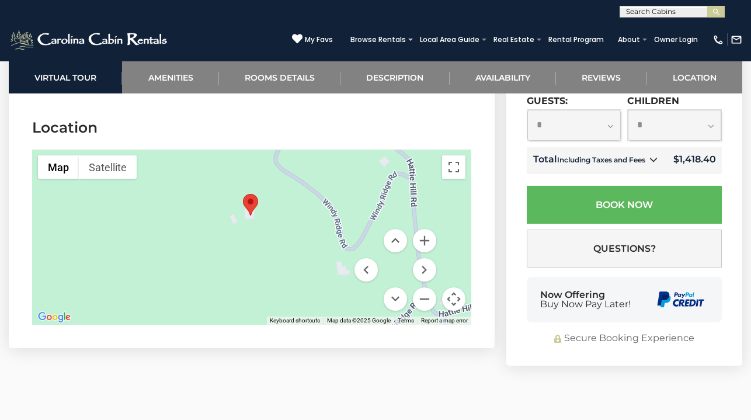
drag, startPoint x: 282, startPoint y: 257, endPoint x: 277, endPoint y: 224, distance: 33.7
click at [277, 224] on div at bounding box center [251, 236] width 439 height 175
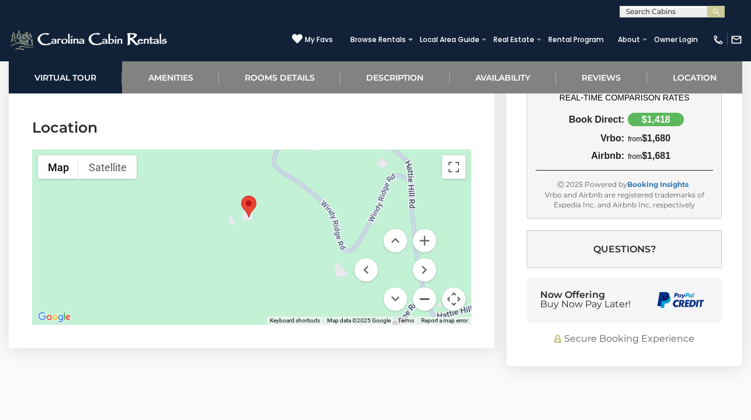
click at [423, 289] on button "Zoom out" at bounding box center [424, 298] width 23 height 23
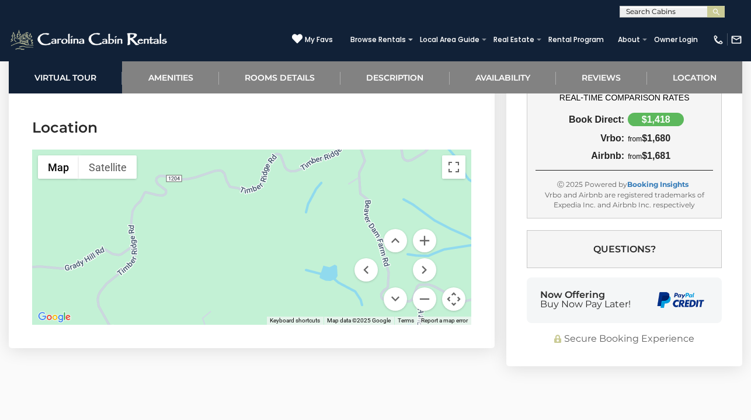
drag, startPoint x: 296, startPoint y: 257, endPoint x: 310, endPoint y: 125, distance: 133.2
click at [310, 125] on section "Location ← Move left → Move right ↑ Move up ↓ Move down + Zoom in - Zoom out Ho…" at bounding box center [252, 224] width 486 height 248
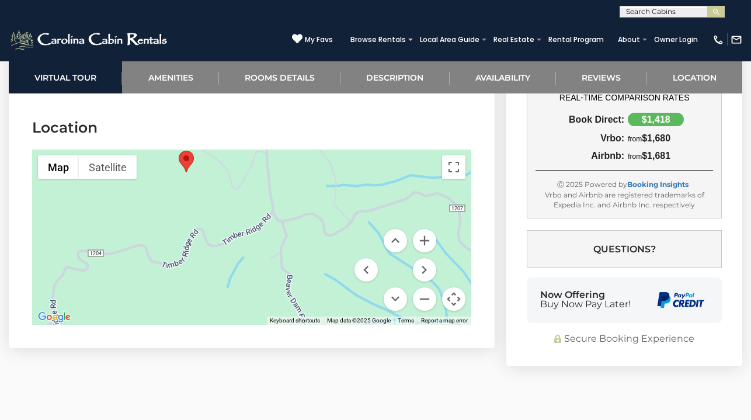
drag, startPoint x: 358, startPoint y: 172, endPoint x: 278, endPoint y: 247, distance: 109.8
click at [278, 247] on div at bounding box center [251, 236] width 439 height 175
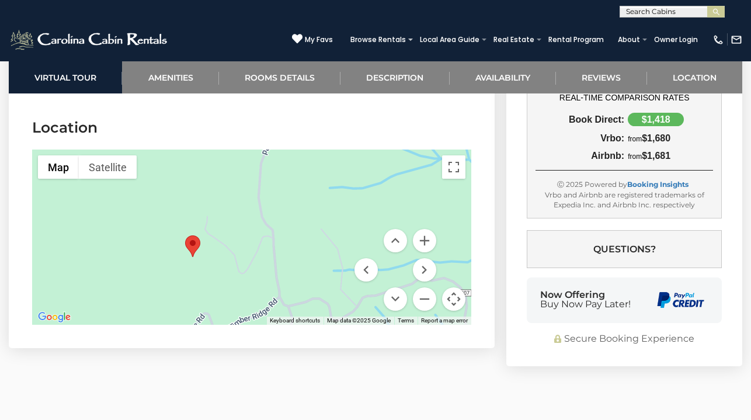
drag, startPoint x: 278, startPoint y: 247, endPoint x: 287, endPoint y: 353, distance: 106.0
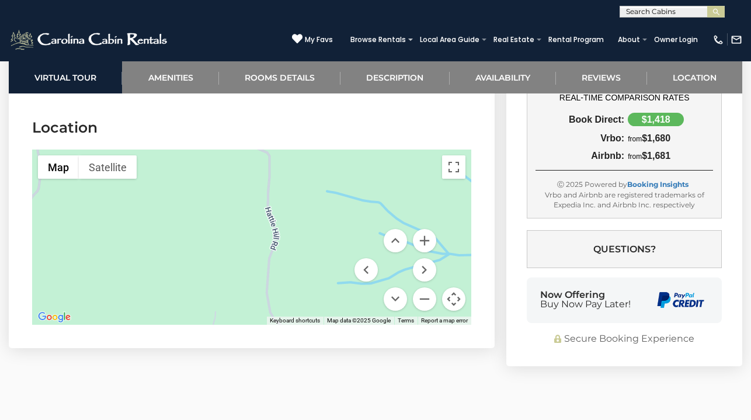
drag, startPoint x: 286, startPoint y: 175, endPoint x: 293, endPoint y: 248, distance: 73.3
click at [293, 248] on div at bounding box center [251, 236] width 439 height 175
drag, startPoint x: 293, startPoint y: 248, endPoint x: 365, endPoint y: 324, distance: 104.8
click at [365, 324] on section "Location ← Move left → Move right ↑ Move up ↓ Move down + Zoom in - Zoom out Ho…" at bounding box center [252, 224] width 486 height 248
drag, startPoint x: 261, startPoint y: 182, endPoint x: 278, endPoint y: 37, distance: 145.8
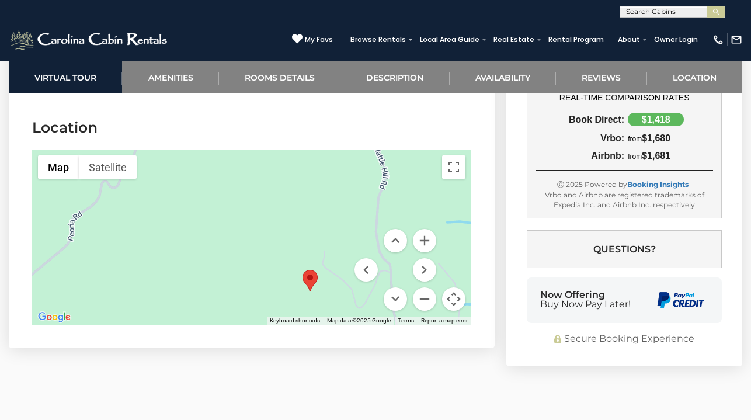
drag, startPoint x: 245, startPoint y: 262, endPoint x: 246, endPoint y: 197, distance: 64.8
click at [246, 197] on div at bounding box center [251, 236] width 439 height 175
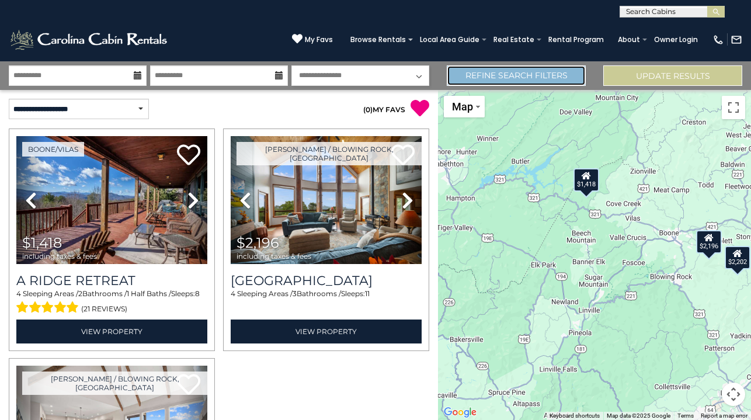
click at [565, 83] on link "Refine Search Filters" at bounding box center [515, 75] width 139 height 20
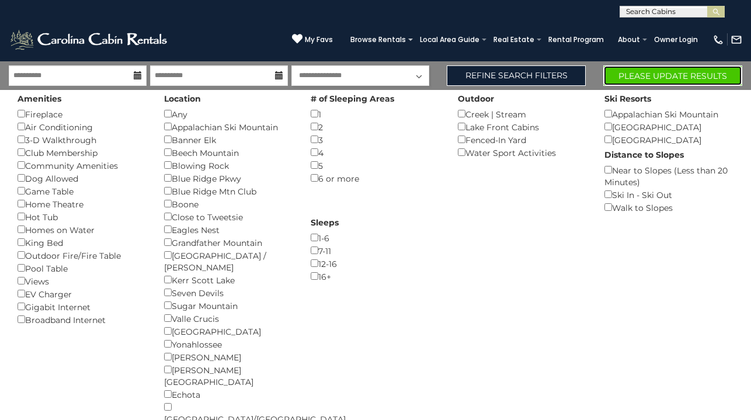
click at [638, 69] on button "Please Update Results" at bounding box center [672, 75] width 139 height 20
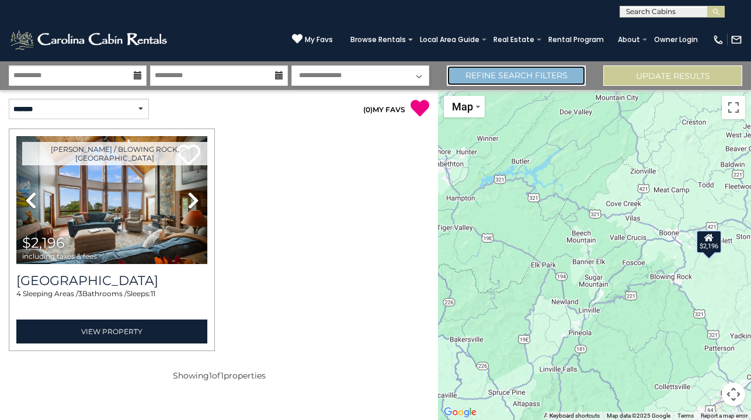
click at [532, 73] on link "Refine Search Filters" at bounding box center [515, 75] width 139 height 20
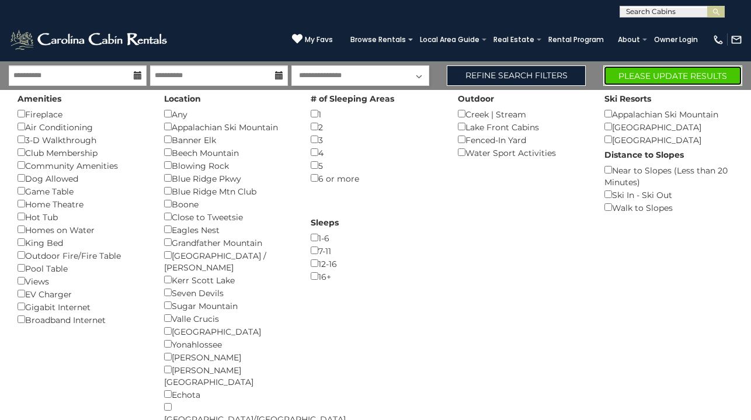
click at [652, 76] on button "Please Update Results" at bounding box center [672, 75] width 139 height 20
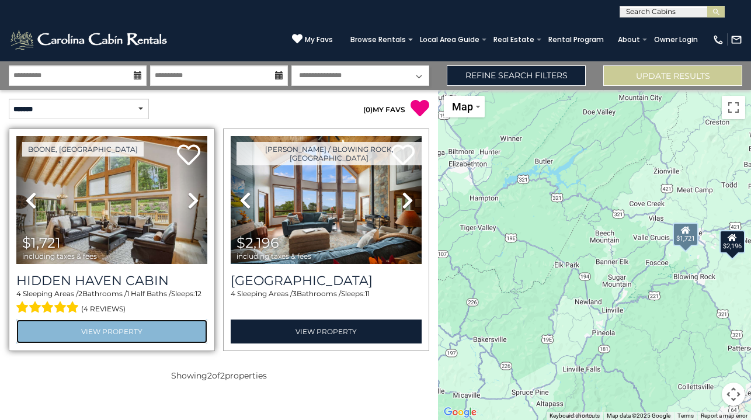
click at [119, 336] on link "View Property" at bounding box center [111, 331] width 191 height 24
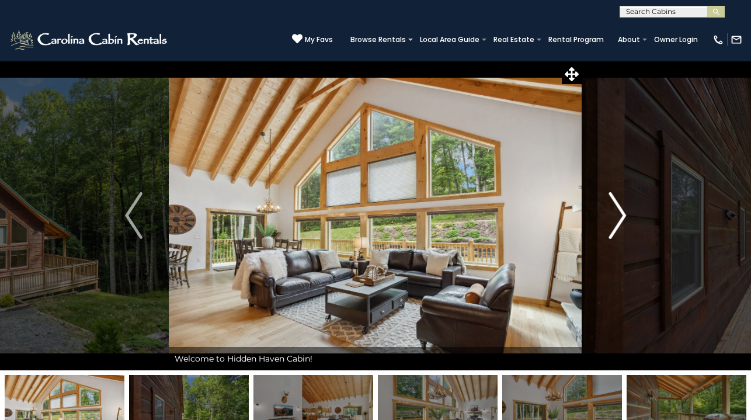
click at [619, 224] on img "Next" at bounding box center [617, 215] width 18 height 47
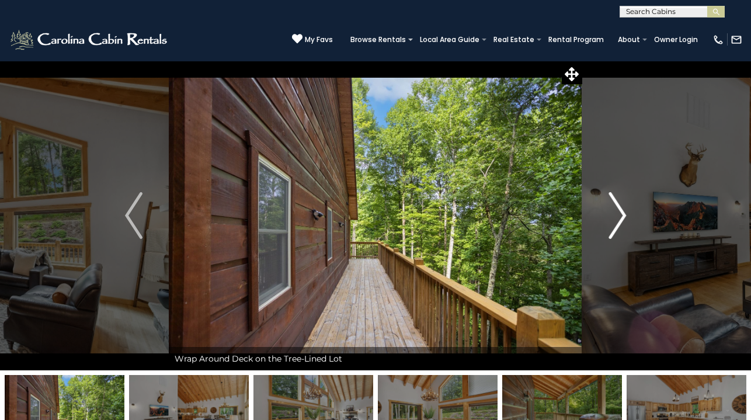
click at [619, 224] on img "Next" at bounding box center [617, 215] width 18 height 47
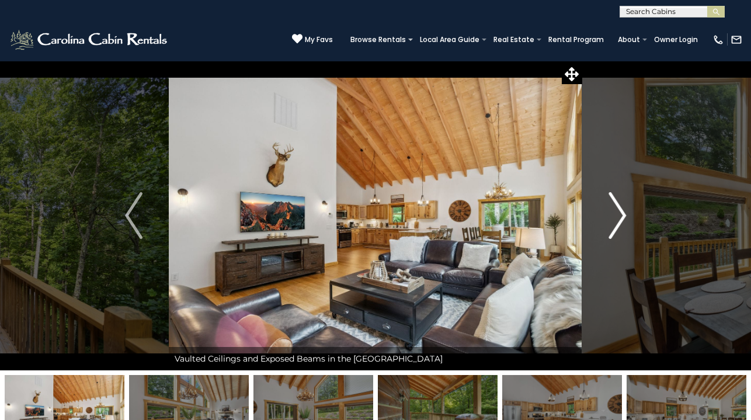
click at [619, 224] on img "Next" at bounding box center [617, 215] width 18 height 47
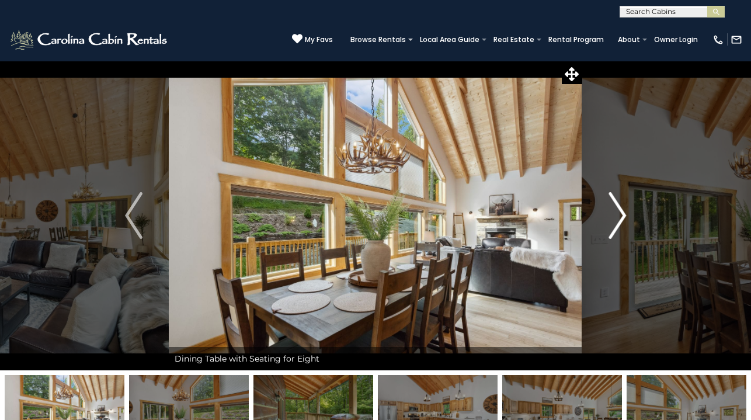
click at [619, 224] on img "Next" at bounding box center [617, 215] width 18 height 47
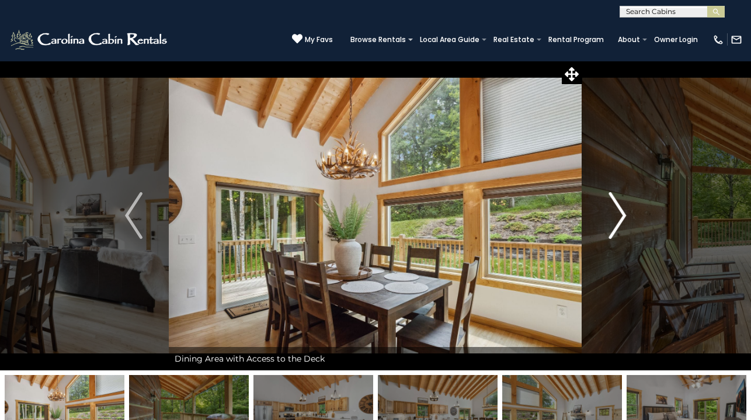
click at [619, 224] on img "Next" at bounding box center [617, 215] width 18 height 47
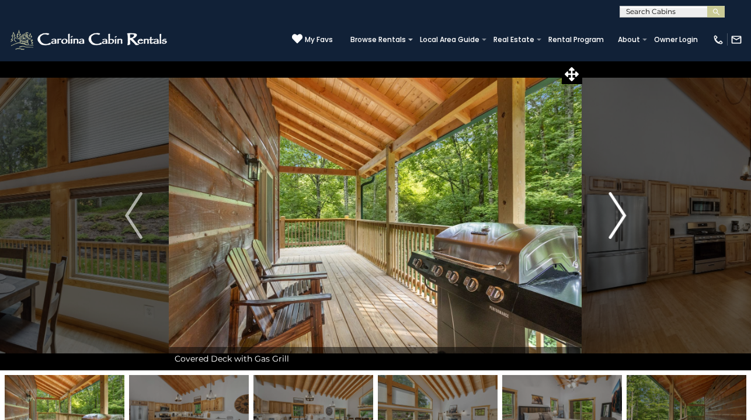
click at [619, 224] on img "Next" at bounding box center [617, 215] width 18 height 47
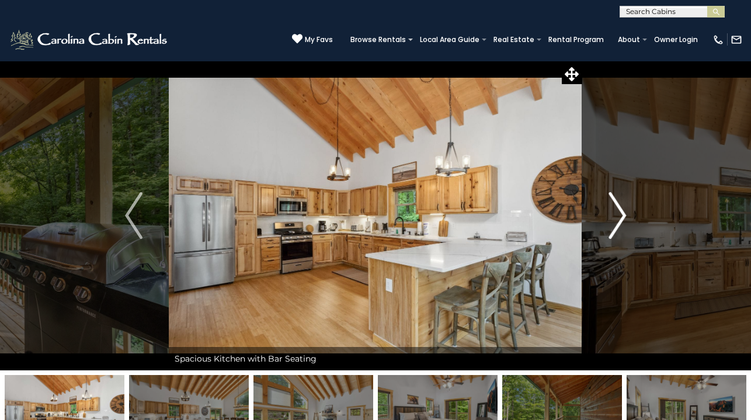
click at [619, 224] on img "Next" at bounding box center [617, 215] width 18 height 47
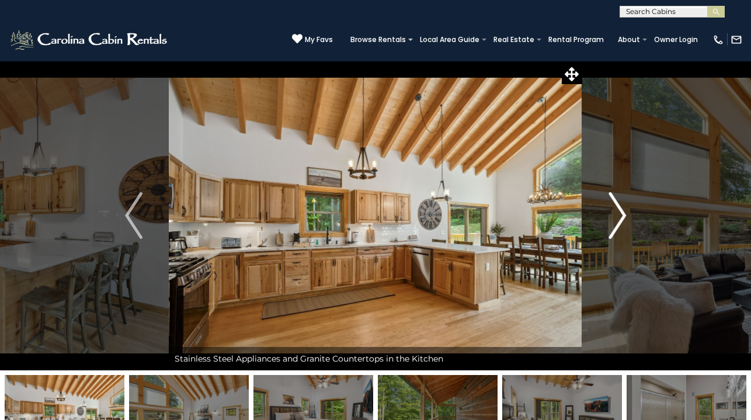
click at [619, 224] on img "Next" at bounding box center [617, 215] width 18 height 47
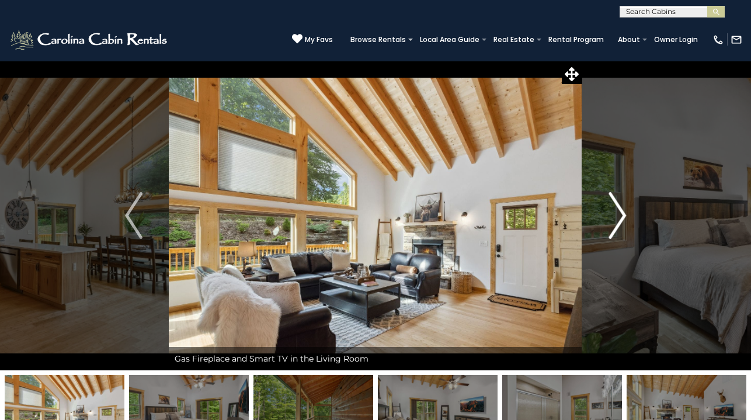
click at [619, 224] on img "Next" at bounding box center [617, 215] width 18 height 47
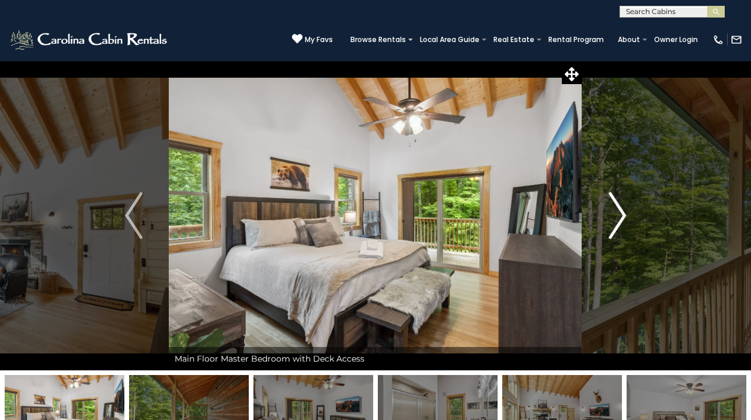
click at [619, 224] on img "Next" at bounding box center [617, 215] width 18 height 47
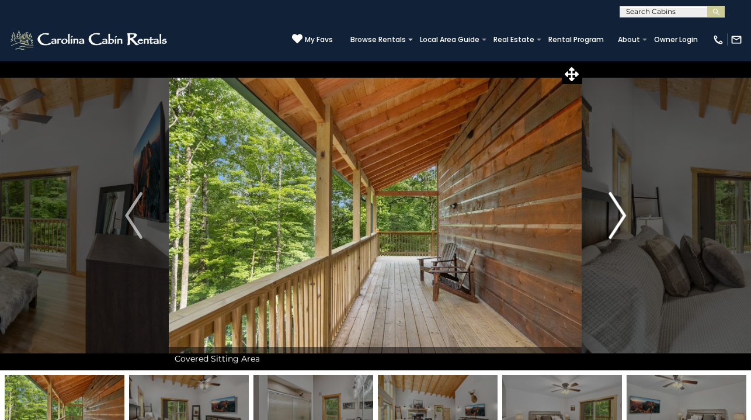
click at [619, 224] on img "Next" at bounding box center [617, 215] width 18 height 47
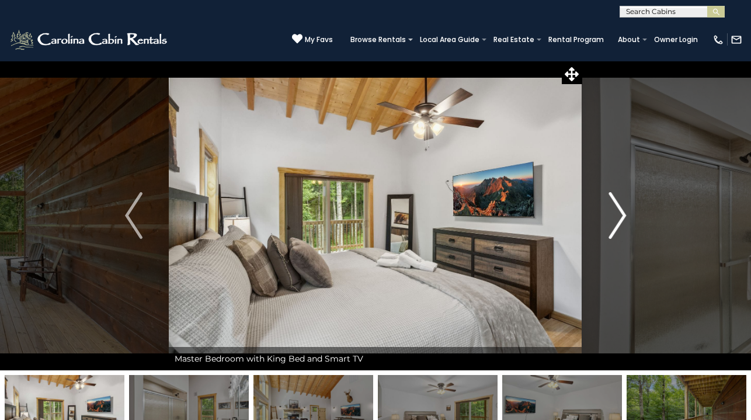
click at [619, 224] on img "Next" at bounding box center [617, 215] width 18 height 47
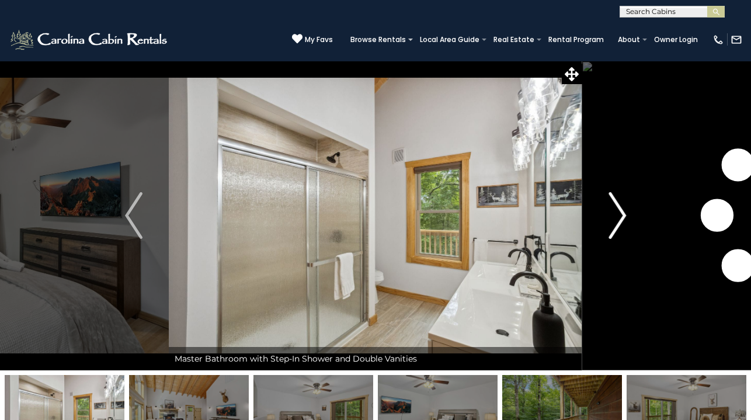
click at [619, 224] on img "Next" at bounding box center [617, 215] width 18 height 47
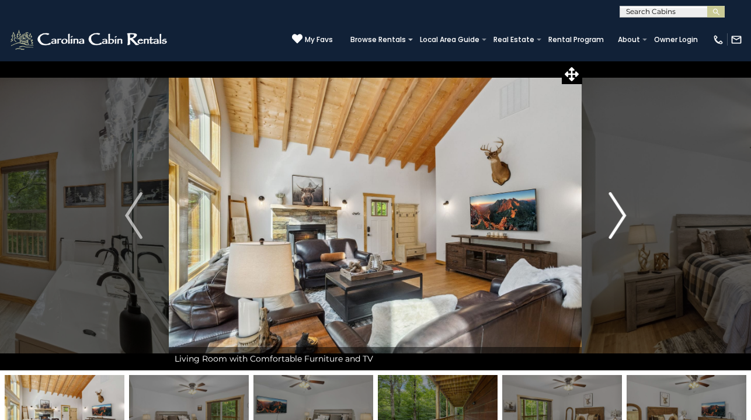
click at [619, 224] on img "Next" at bounding box center [617, 215] width 18 height 47
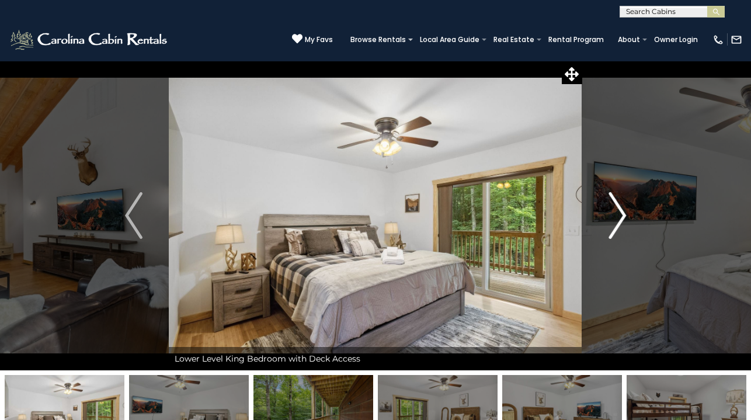
click at [619, 224] on img "Next" at bounding box center [617, 215] width 18 height 47
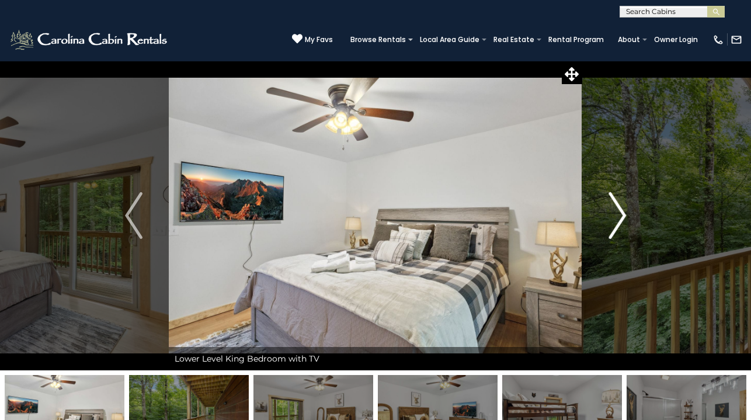
click at [619, 224] on img "Next" at bounding box center [617, 215] width 18 height 47
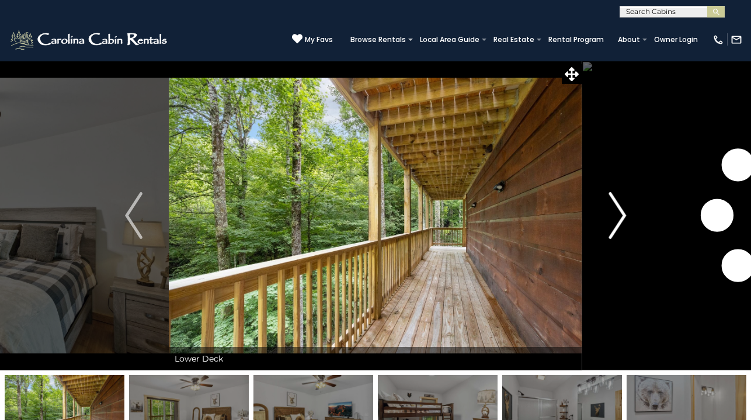
click at [619, 224] on img "Next" at bounding box center [617, 215] width 18 height 47
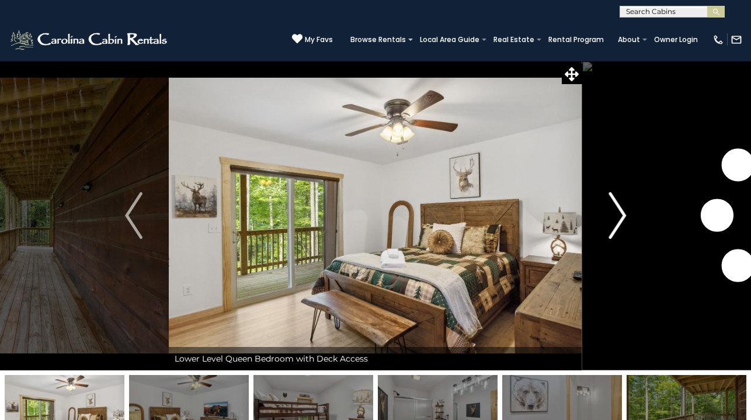
click at [619, 224] on img "Next" at bounding box center [617, 215] width 18 height 47
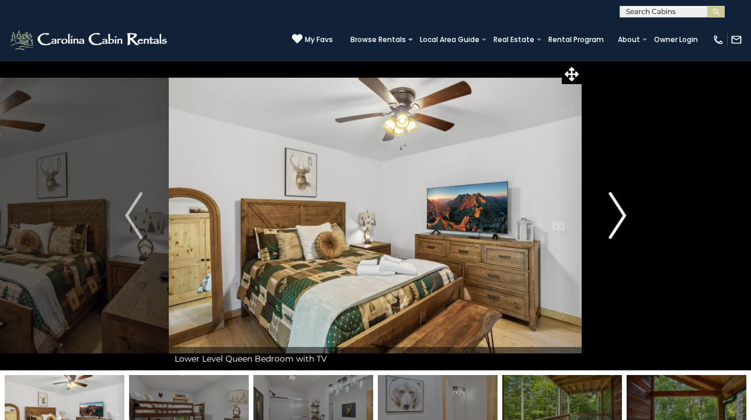
click at [619, 224] on img "Next" at bounding box center [617, 215] width 18 height 47
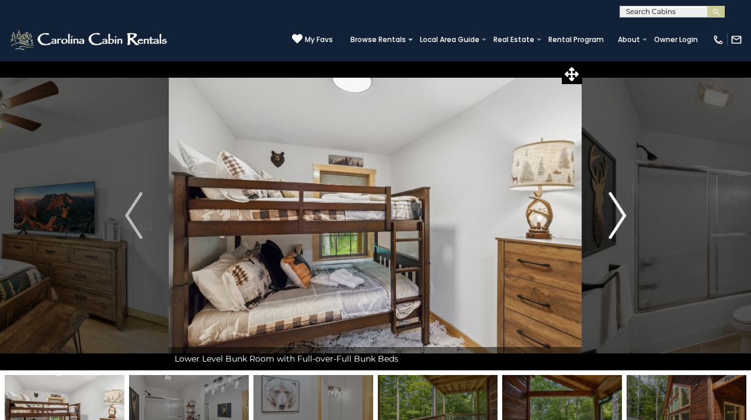
click at [619, 224] on img "Next" at bounding box center [617, 215] width 18 height 47
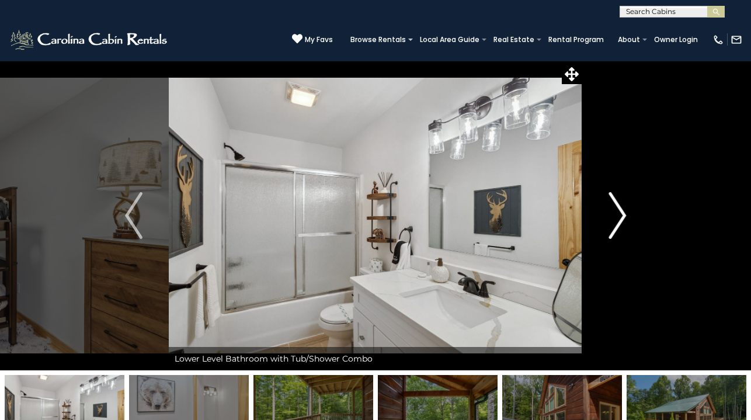
click at [619, 224] on img "Next" at bounding box center [617, 215] width 18 height 47
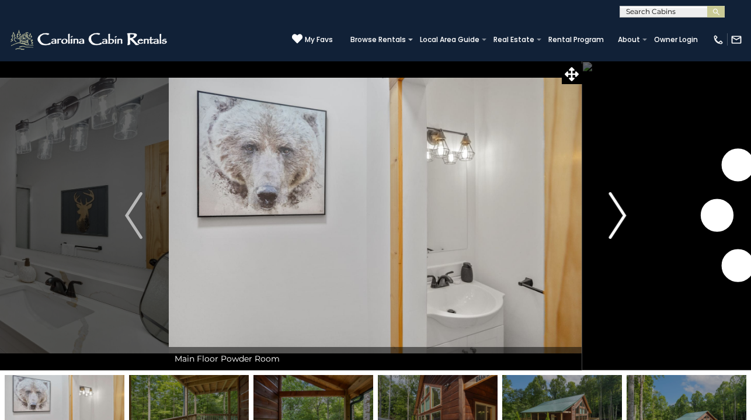
click at [619, 224] on img "Next" at bounding box center [617, 215] width 18 height 47
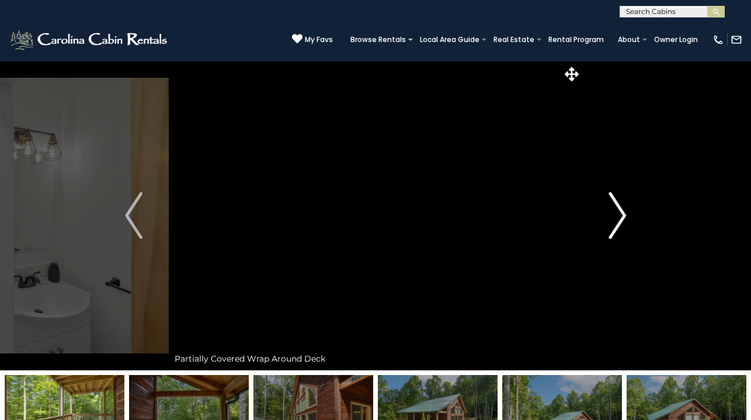
click at [619, 224] on img "Next" at bounding box center [617, 215] width 18 height 47
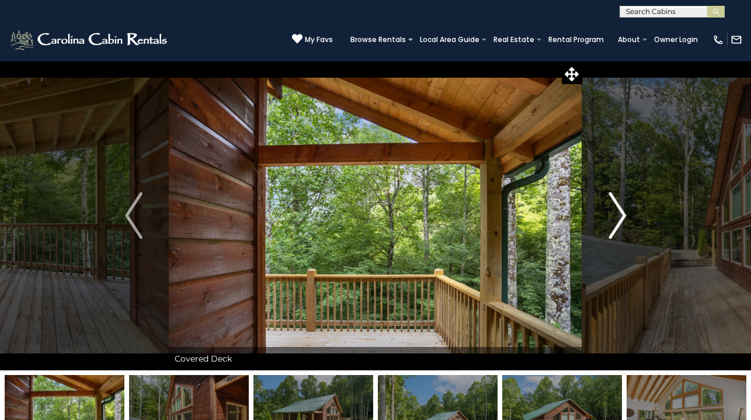
click at [619, 224] on img "Next" at bounding box center [617, 215] width 18 height 47
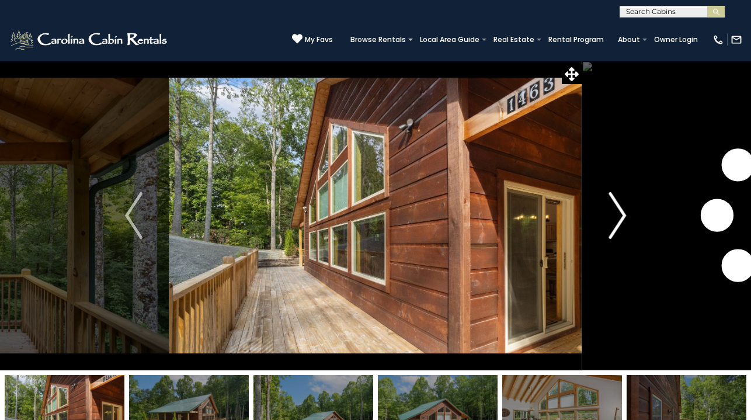
click at [619, 224] on img "Next" at bounding box center [617, 215] width 18 height 47
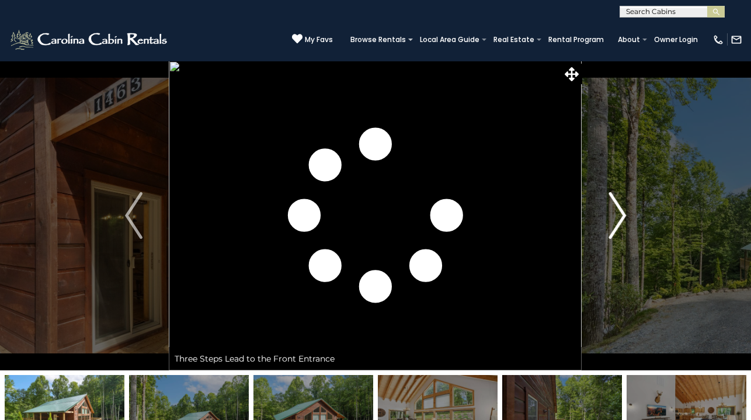
click at [619, 224] on img "Next" at bounding box center [617, 215] width 18 height 47
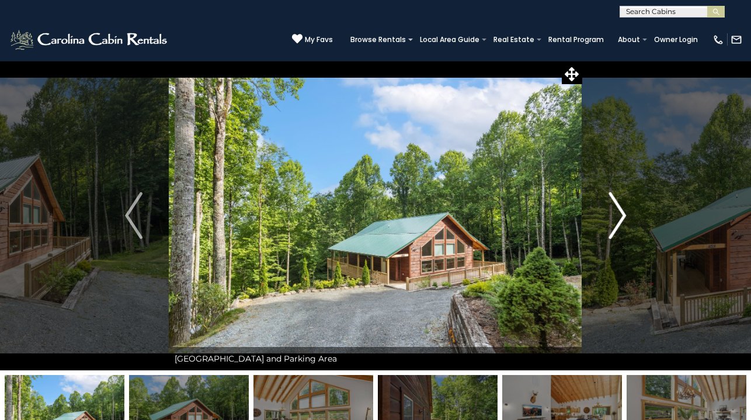
click at [619, 224] on img "Next" at bounding box center [617, 215] width 18 height 47
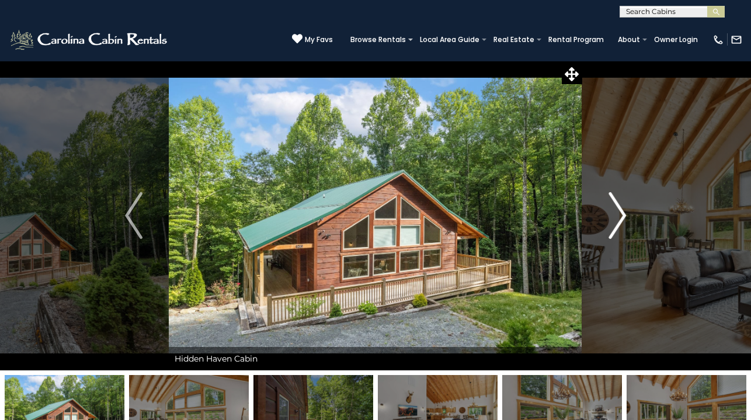
click at [619, 224] on img "Next" at bounding box center [617, 215] width 18 height 47
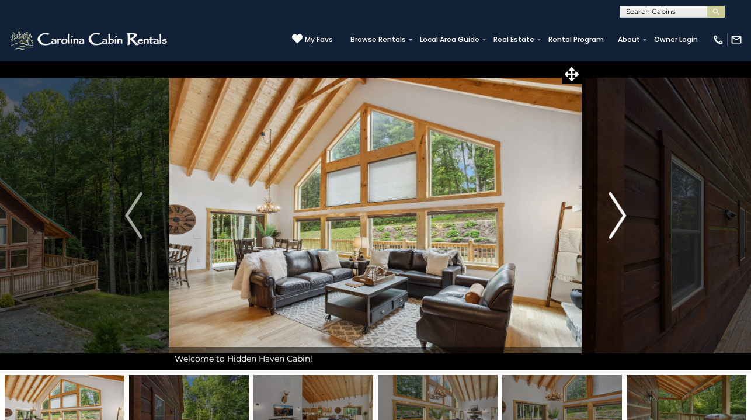
click at [619, 224] on img "Next" at bounding box center [617, 215] width 18 height 47
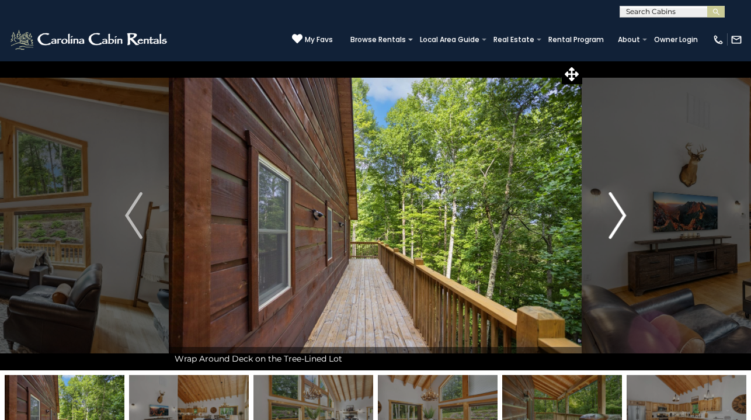
click at [619, 224] on img "Next" at bounding box center [617, 215] width 18 height 47
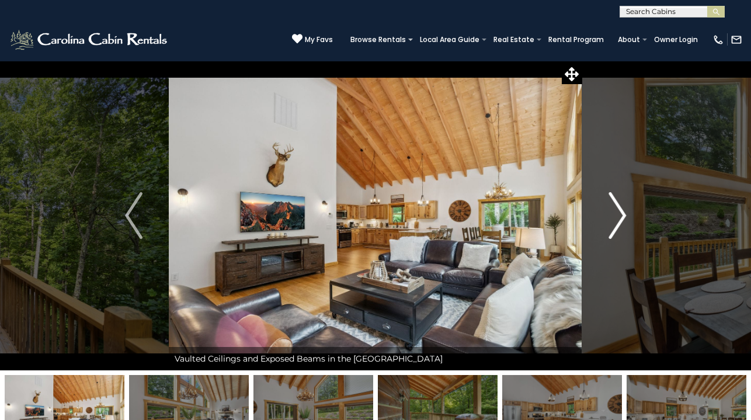
click at [619, 224] on img "Next" at bounding box center [617, 215] width 18 height 47
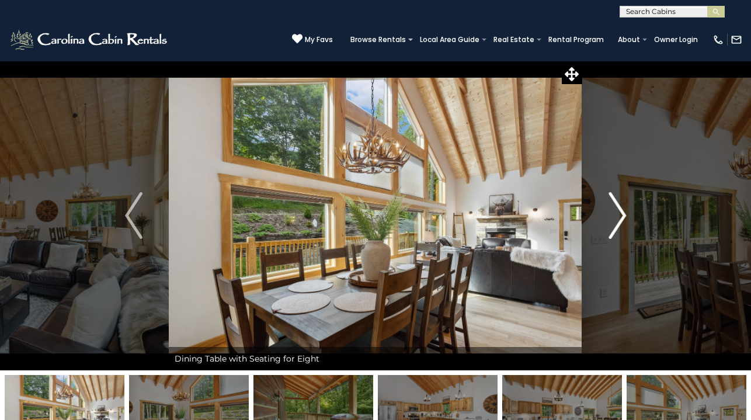
click at [619, 224] on img "Next" at bounding box center [617, 215] width 18 height 47
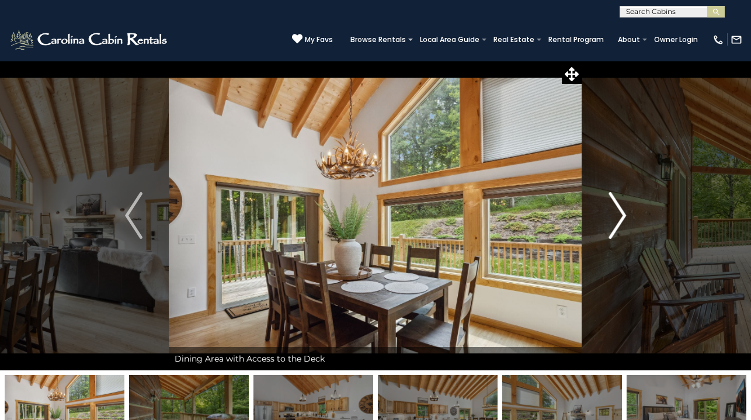
click at [619, 224] on img "Next" at bounding box center [617, 215] width 18 height 47
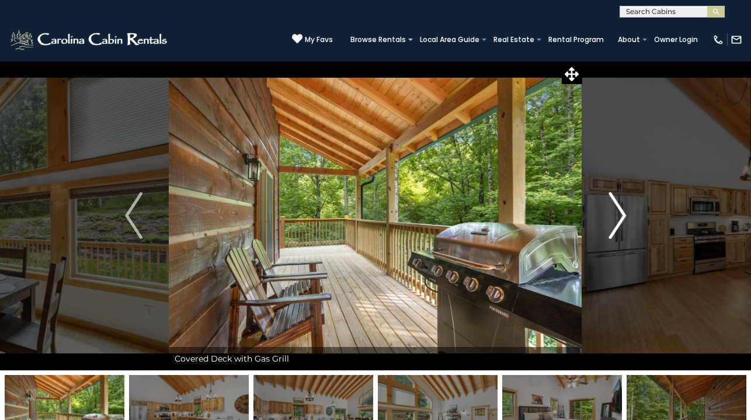
click at [619, 224] on img "Next" at bounding box center [617, 215] width 18 height 47
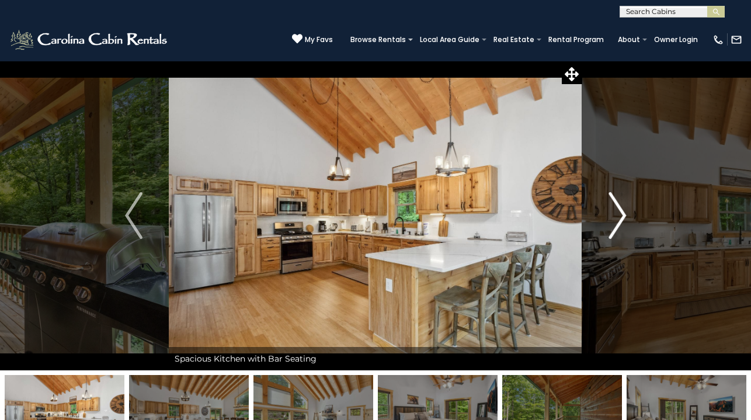
click at [619, 224] on img "Next" at bounding box center [617, 215] width 18 height 47
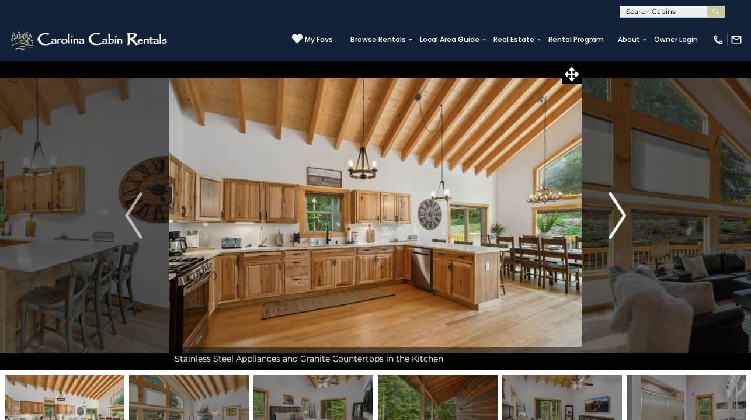
click at [619, 224] on img "Next" at bounding box center [617, 215] width 18 height 47
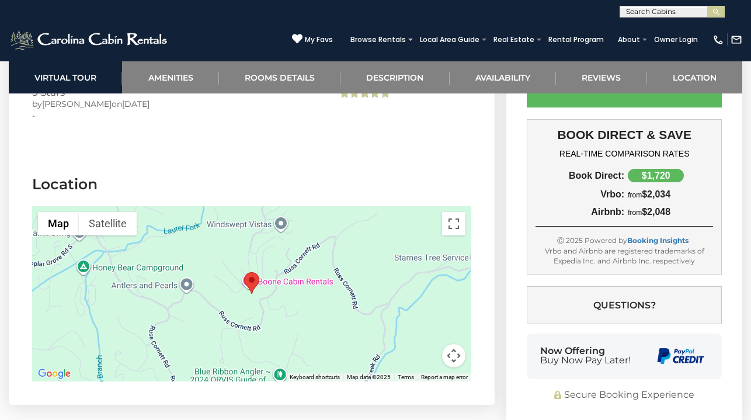
scroll to position [3058, 0]
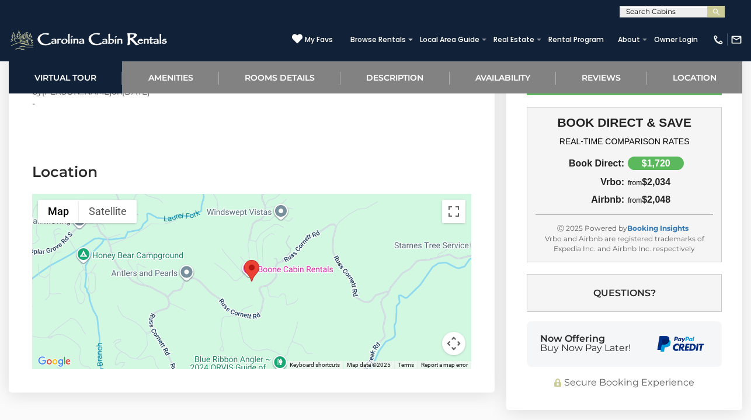
click at [453, 331] on button "Map camera controls" at bounding box center [453, 342] width 23 height 23
click at [418, 273] on button "Zoom in" at bounding box center [424, 284] width 23 height 23
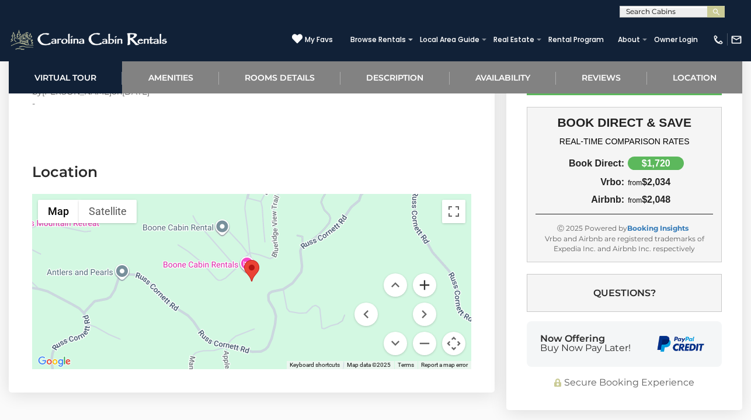
click at [418, 273] on button "Zoom in" at bounding box center [424, 284] width 23 height 23
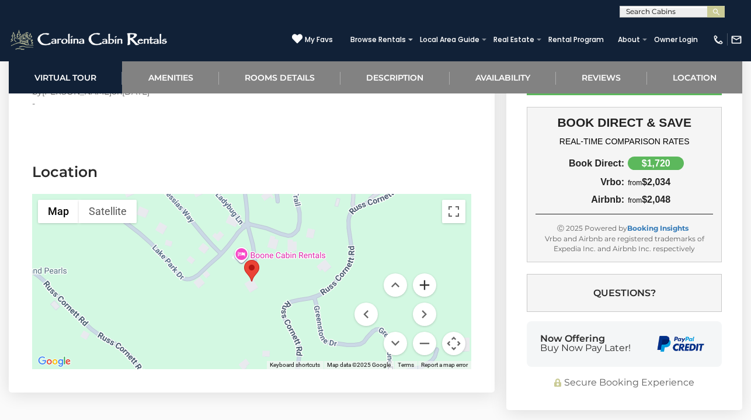
click at [418, 273] on button "Zoom in" at bounding box center [424, 284] width 23 height 23
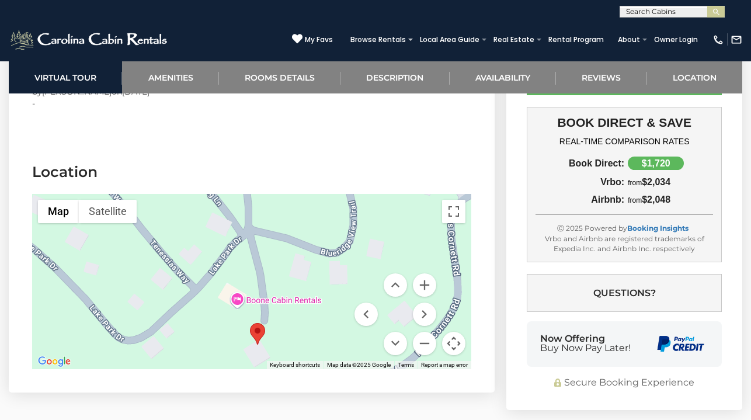
drag, startPoint x: 337, startPoint y: 240, endPoint x: 343, endPoint y: 305, distance: 65.6
click at [343, 305] on div at bounding box center [251, 281] width 439 height 175
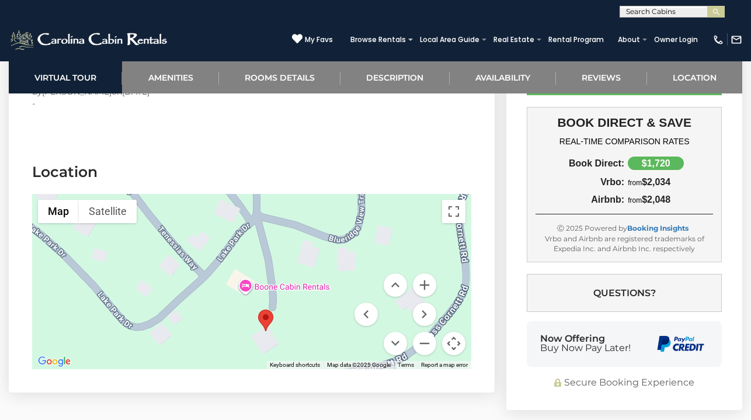
drag, startPoint x: 306, startPoint y: 321, endPoint x: 315, endPoint y: 310, distance: 13.8
click at [315, 310] on div at bounding box center [251, 281] width 439 height 175
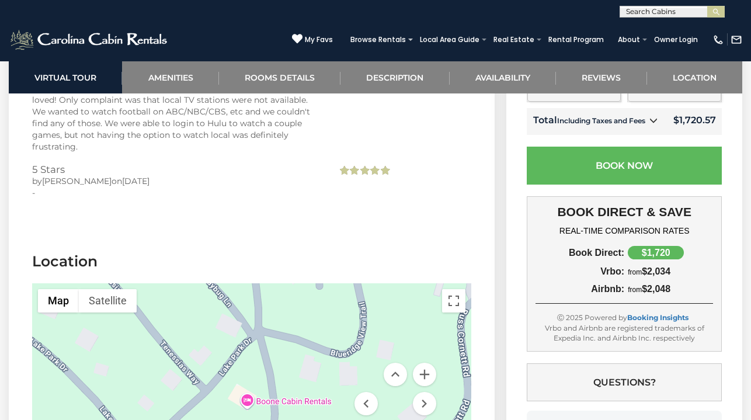
scroll to position [2968, 0]
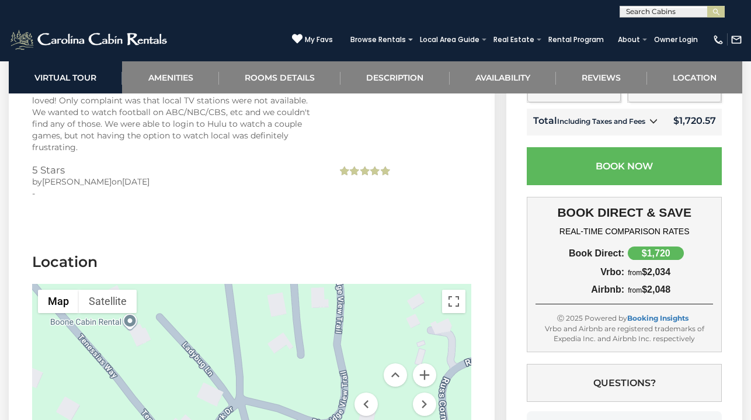
drag, startPoint x: 306, startPoint y: 287, endPoint x: 288, endPoint y: 375, distance: 89.4
click at [288, 375] on div at bounding box center [251, 371] width 439 height 175
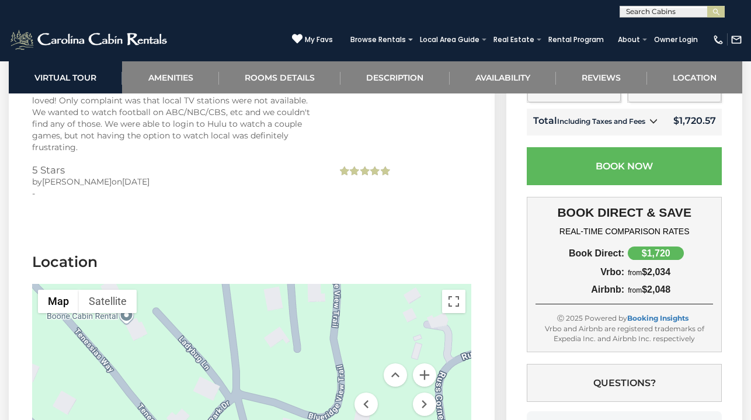
click at [288, 375] on div at bounding box center [251, 371] width 439 height 175
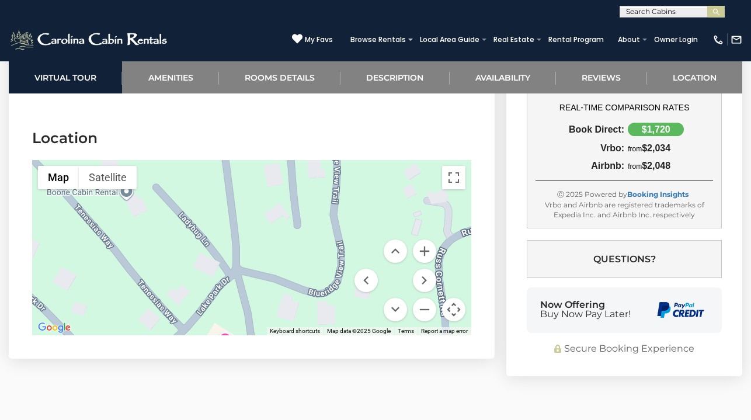
scroll to position [3103, 0]
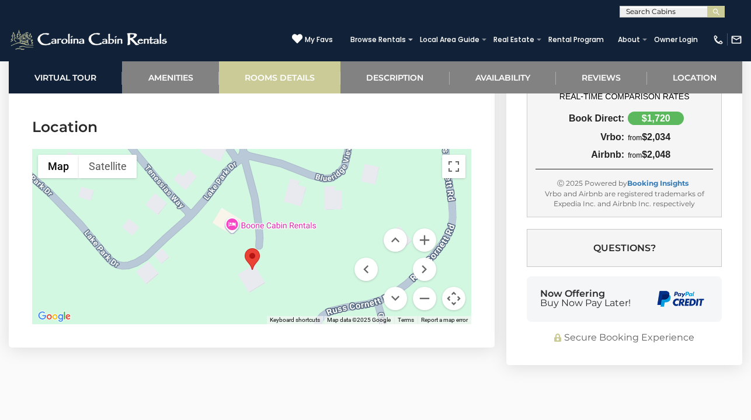
drag, startPoint x: 307, startPoint y: 191, endPoint x: 314, endPoint y: 89, distance: 101.8
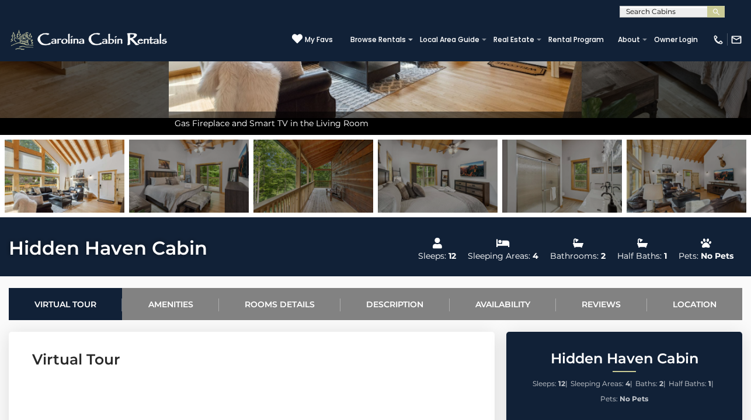
scroll to position [0, 0]
